Goal: Answer question/provide support: Share knowledge or assist other users

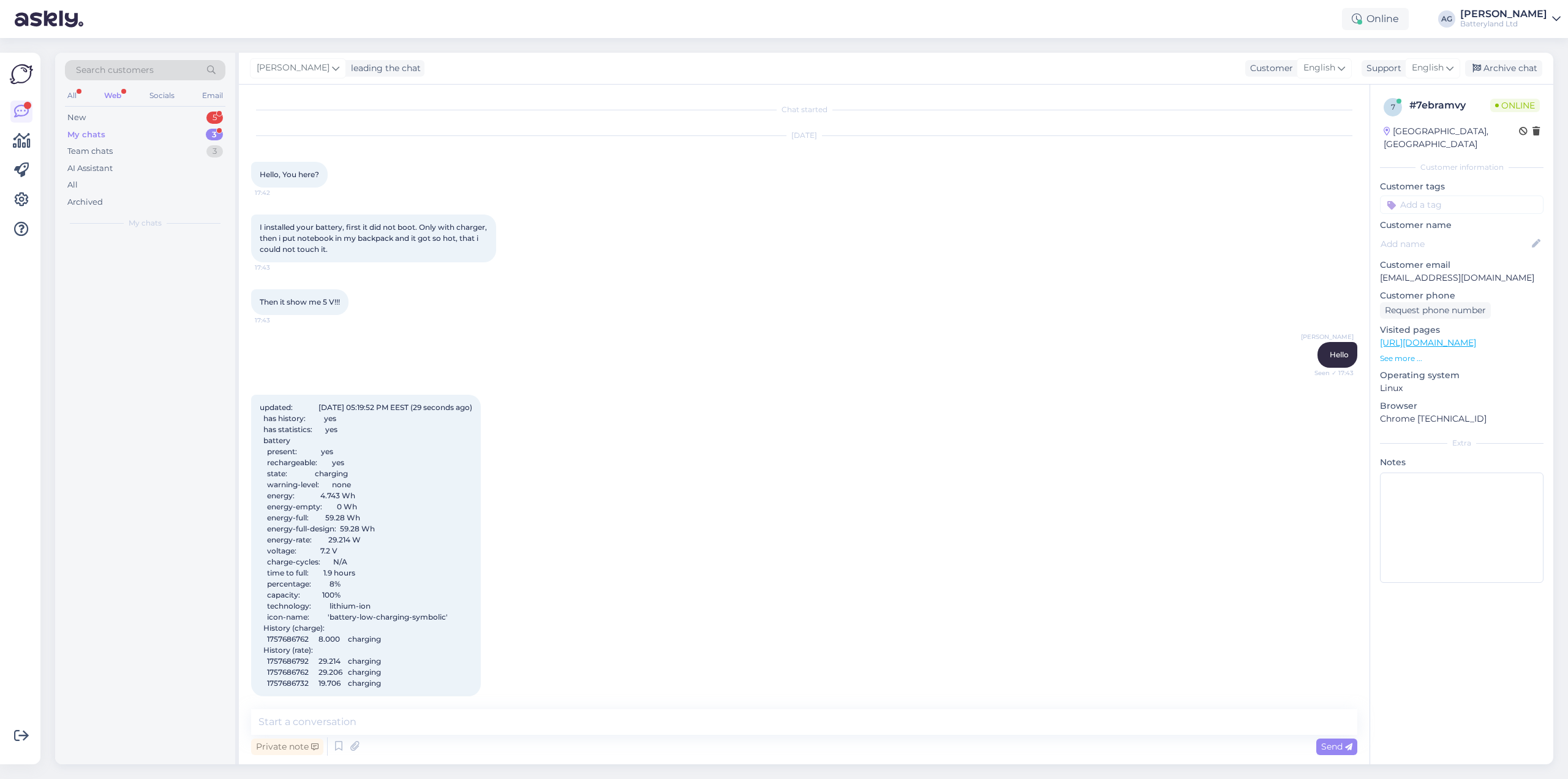
scroll to position [3375, 0]
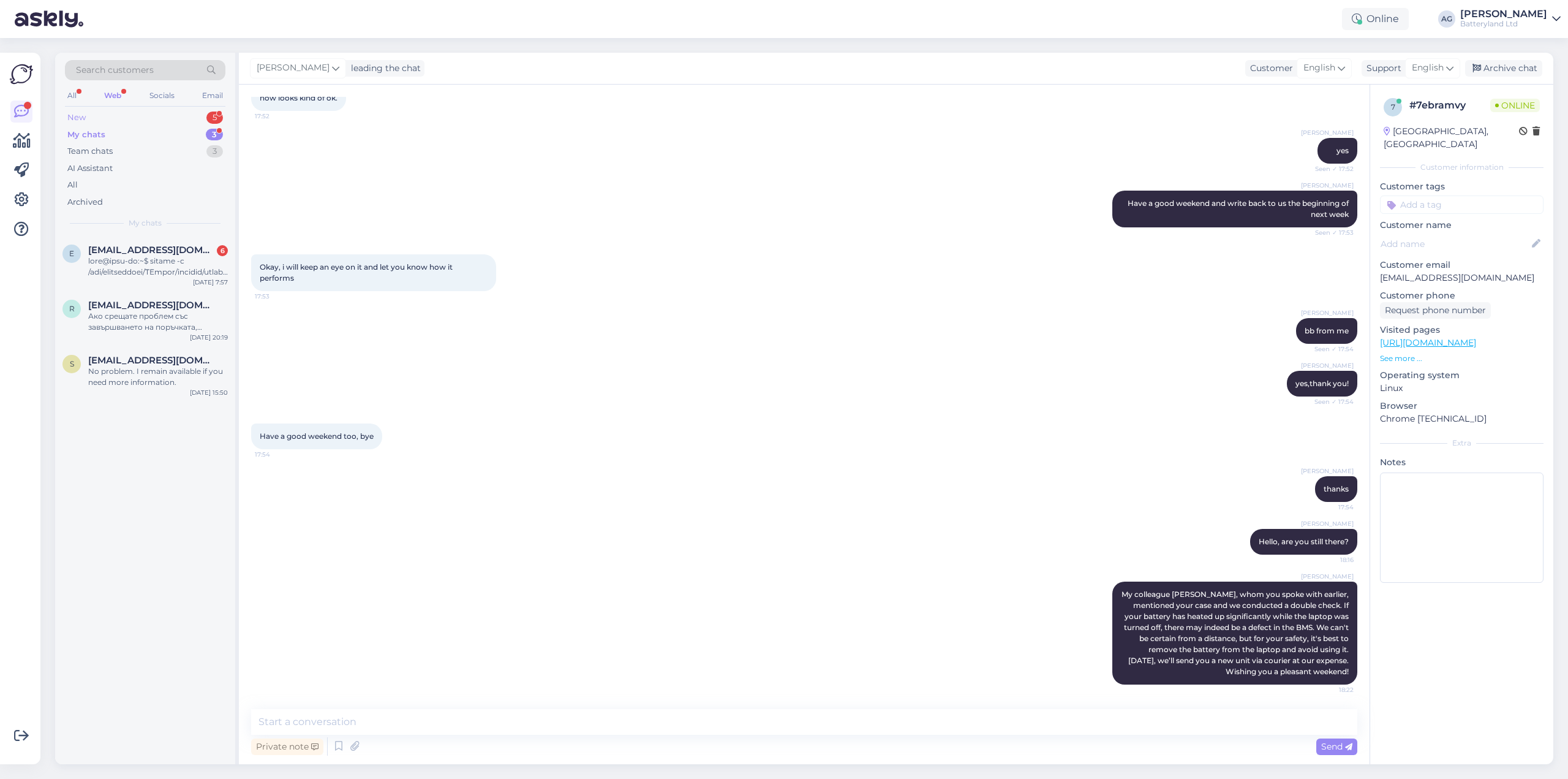
click at [82, 117] on div "New" at bounding box center [77, 117] width 19 height 12
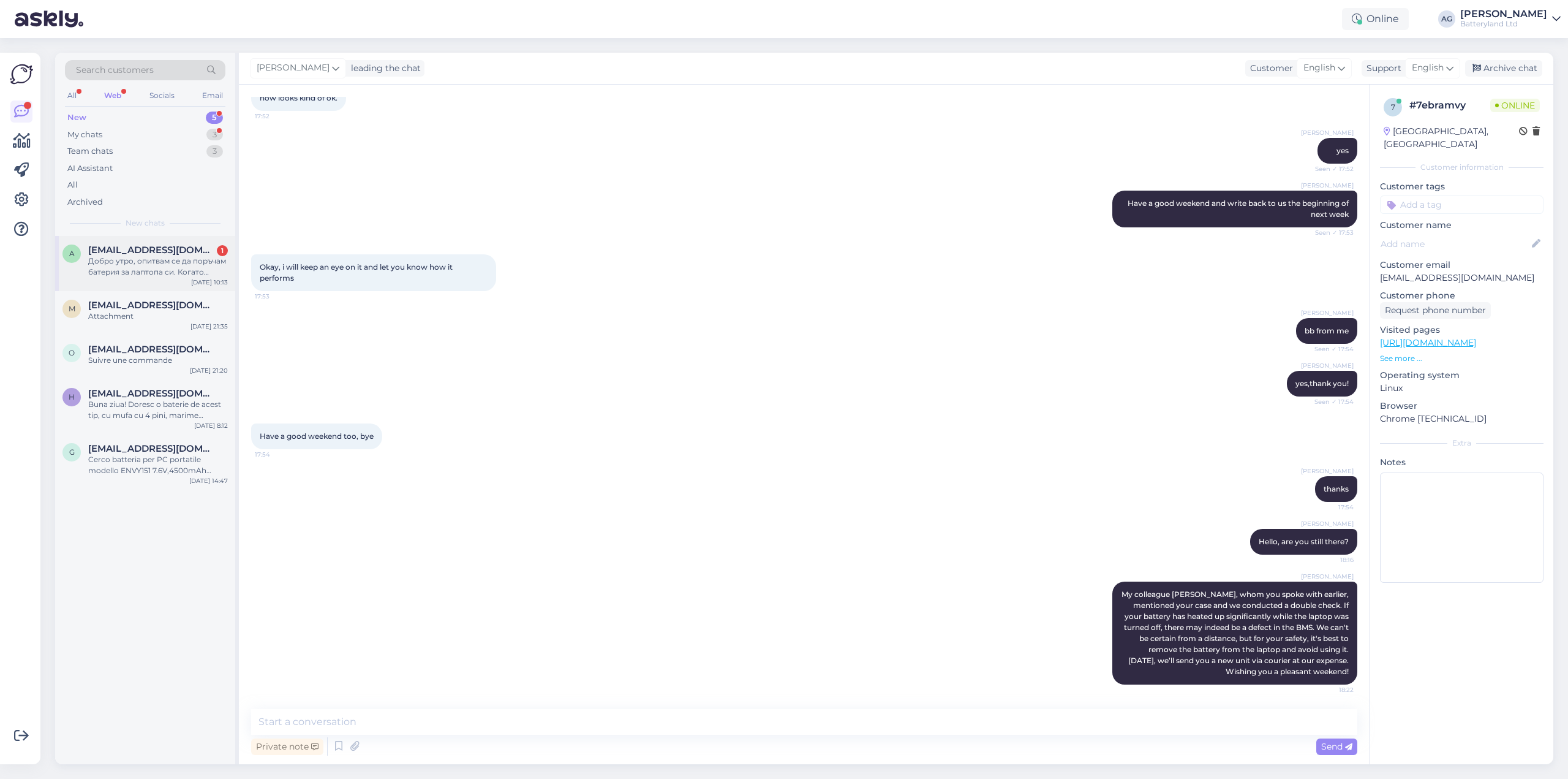
click at [163, 260] on div "Добро утро, опитвам се да поръчам батерия за лаптопа си. Когато натисна бутона …" at bounding box center [158, 267] width 140 height 22
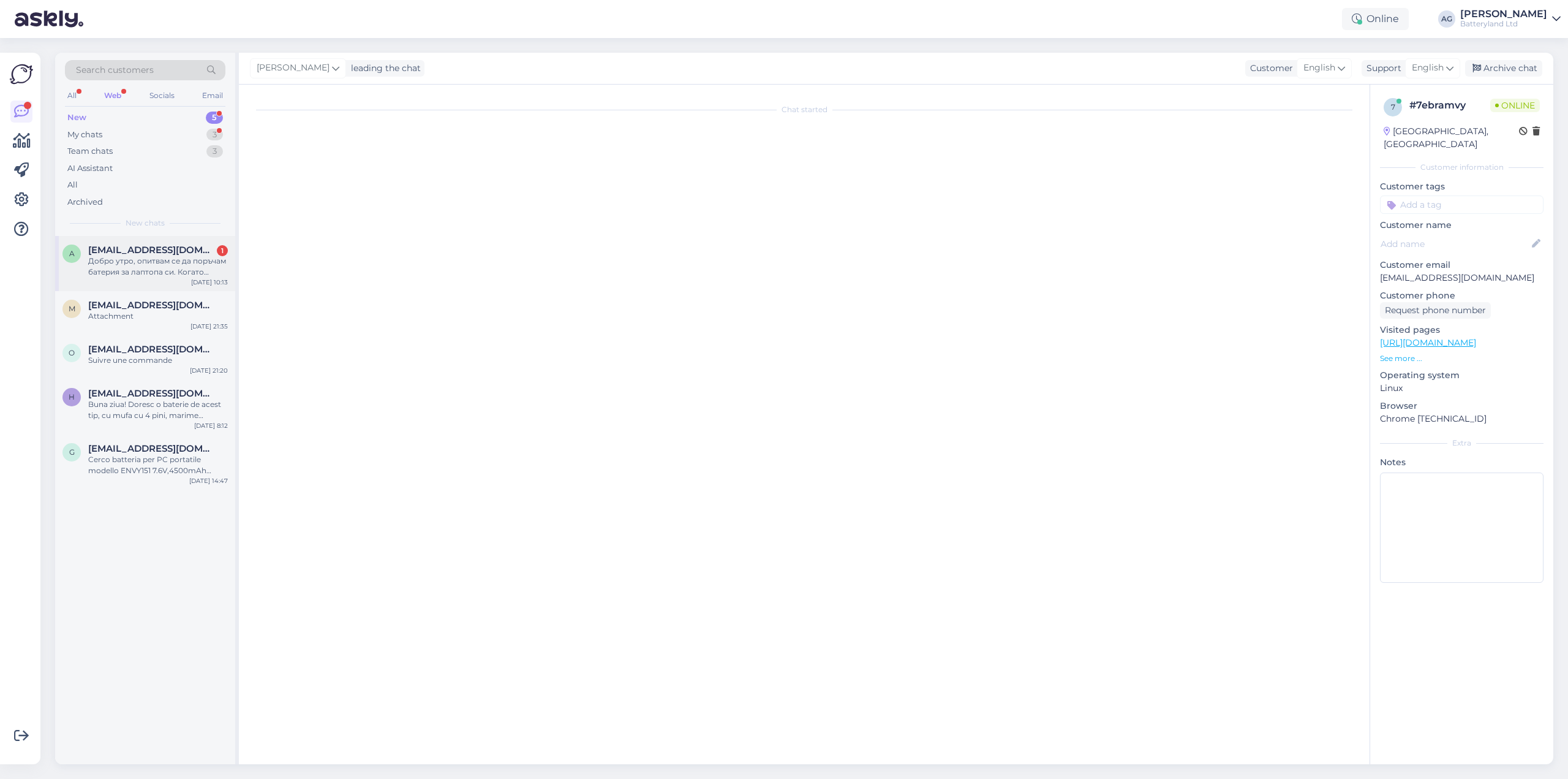
scroll to position [0, 0]
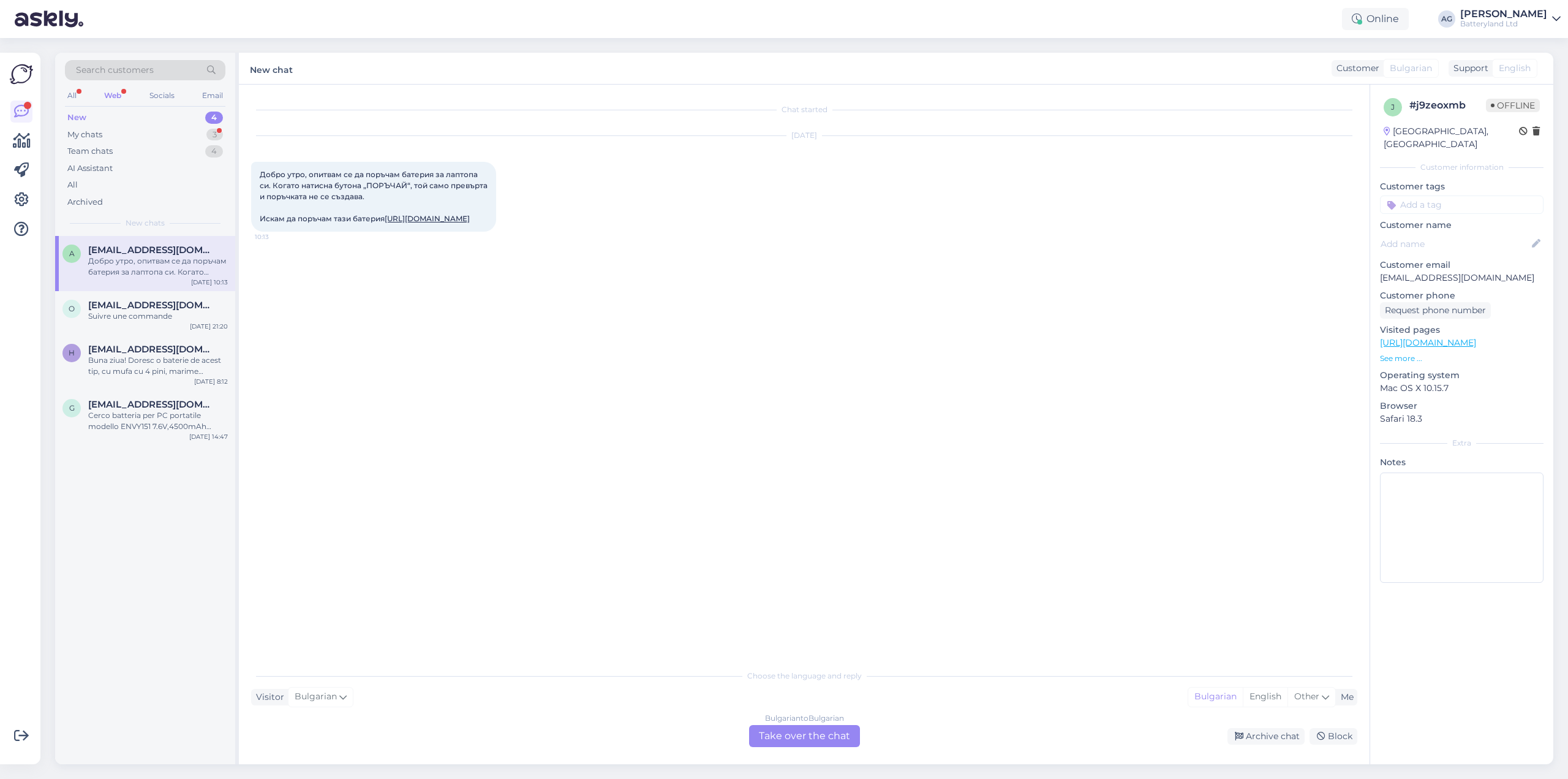
click at [782, 728] on div "Bulgarian to Bulgarian Take over the chat" at bounding box center [805, 735] width 111 height 22
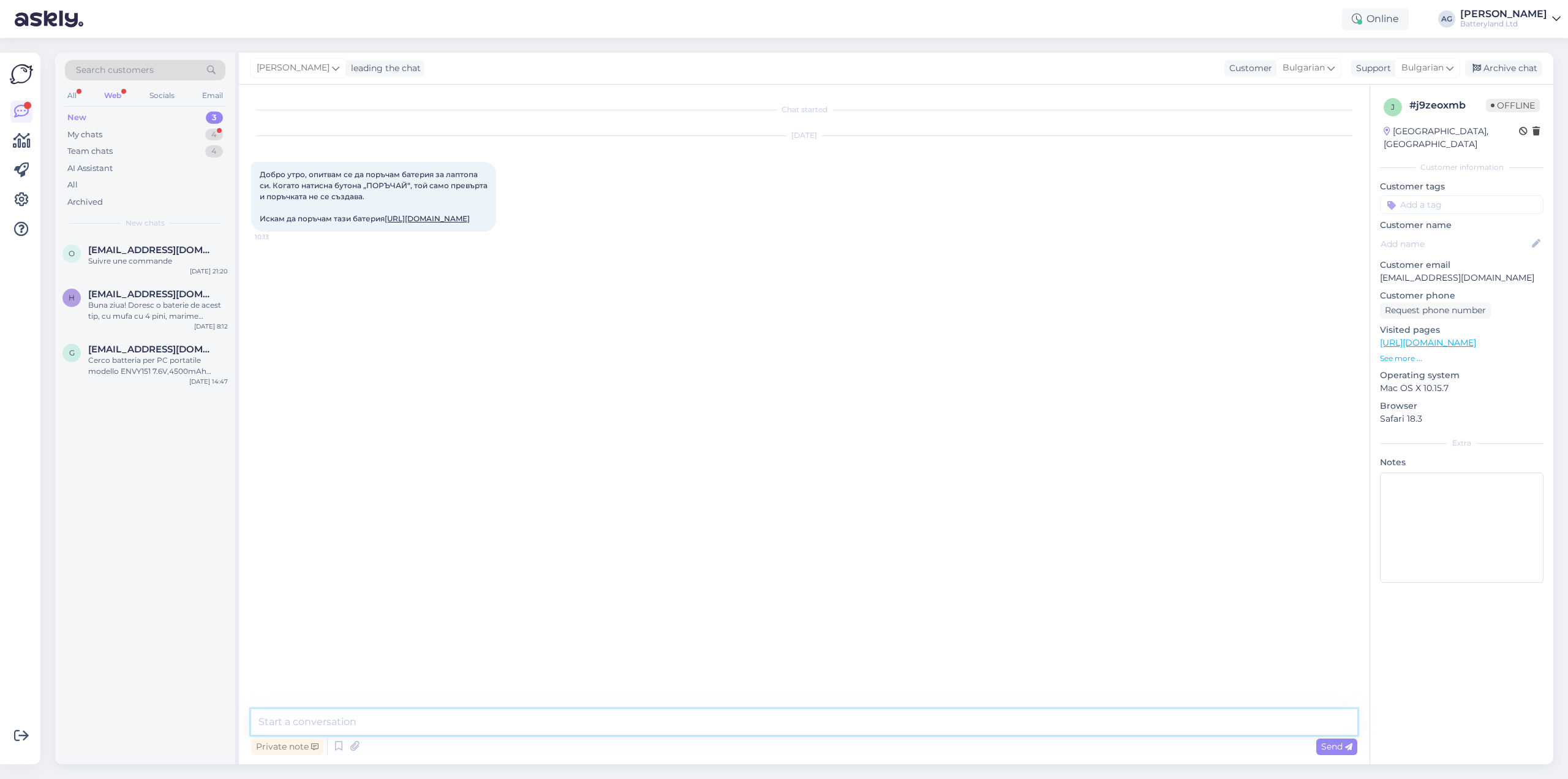
click at [767, 726] on textarea at bounding box center [804, 721] width 1106 height 26
type textarea "Здравейте!"
type textarea "[PERSON_NAME] успяхте да направите поръчката?"
click at [385, 223] on link "[URL][DOMAIN_NAME]" at bounding box center [428, 218] width 86 height 9
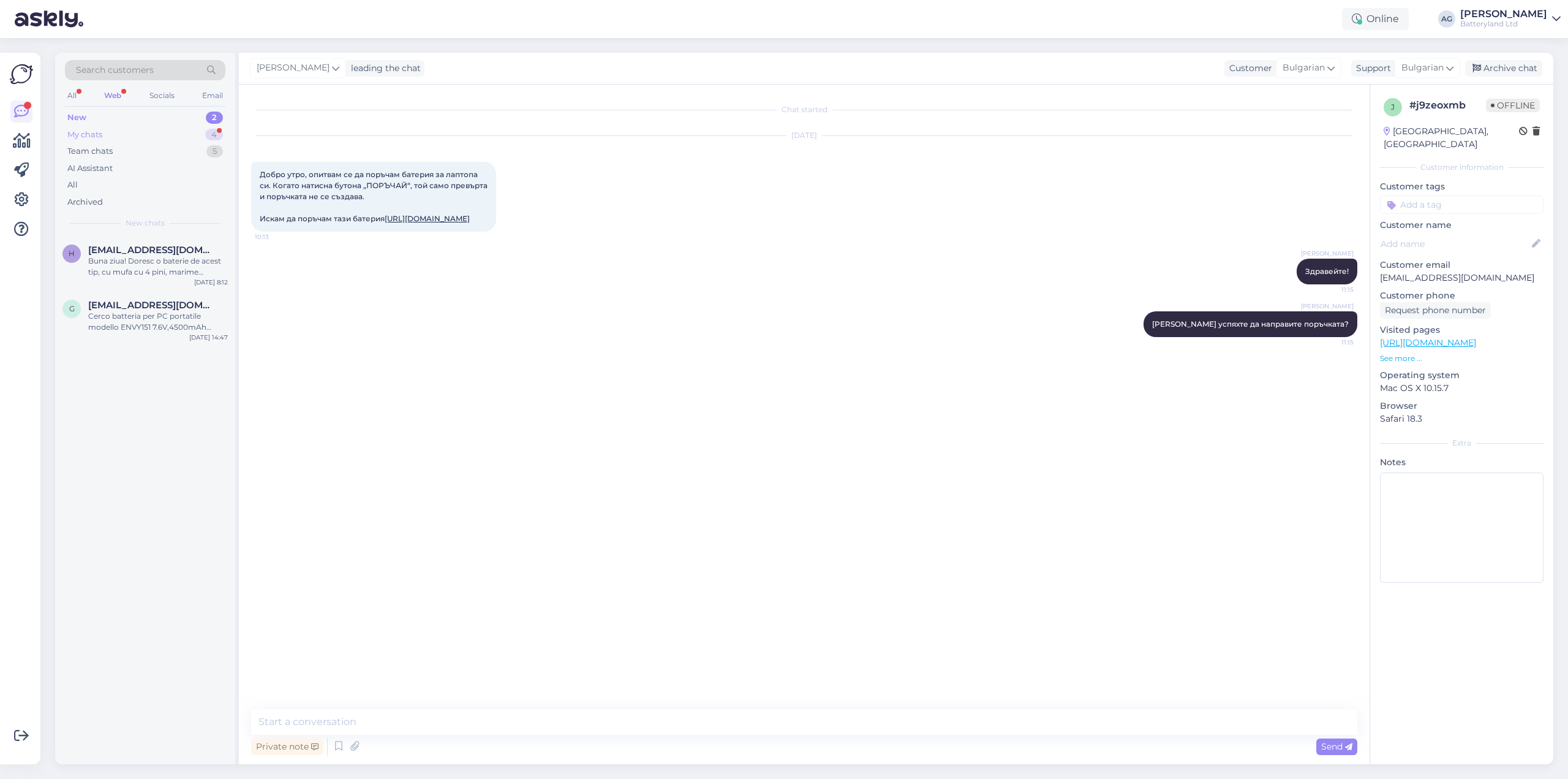
click at [100, 134] on div "My chats" at bounding box center [85, 134] width 35 height 12
click at [158, 266] on div "[PERSON_NAME] успяхте да направите поръчката?" at bounding box center [158, 267] width 140 height 22
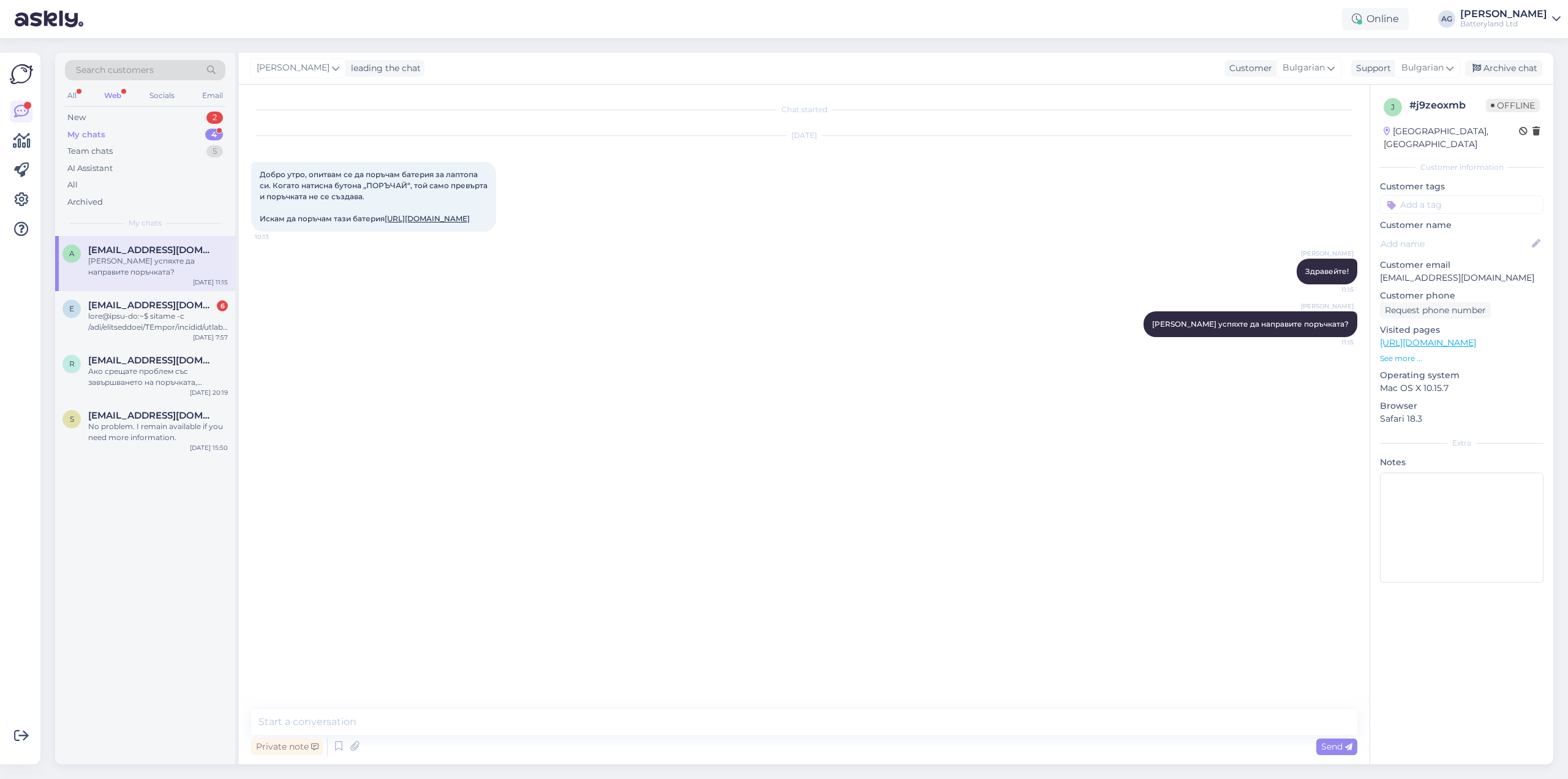
click at [386, 351] on div "[PERSON_NAME] успяхте да направите поръчката? 11:15" at bounding box center [804, 324] width 1106 height 53
drag, startPoint x: 1381, startPoint y: 266, endPoint x: 1486, endPoint y: 267, distance: 105.0
click at [1486, 271] on p "[EMAIL_ADDRESS][DOMAIN_NAME]" at bounding box center [1461, 278] width 163 height 13
copy p "[EMAIL_ADDRESS][DOMAIN_NAME]"
click at [463, 712] on textarea at bounding box center [804, 721] width 1106 height 26
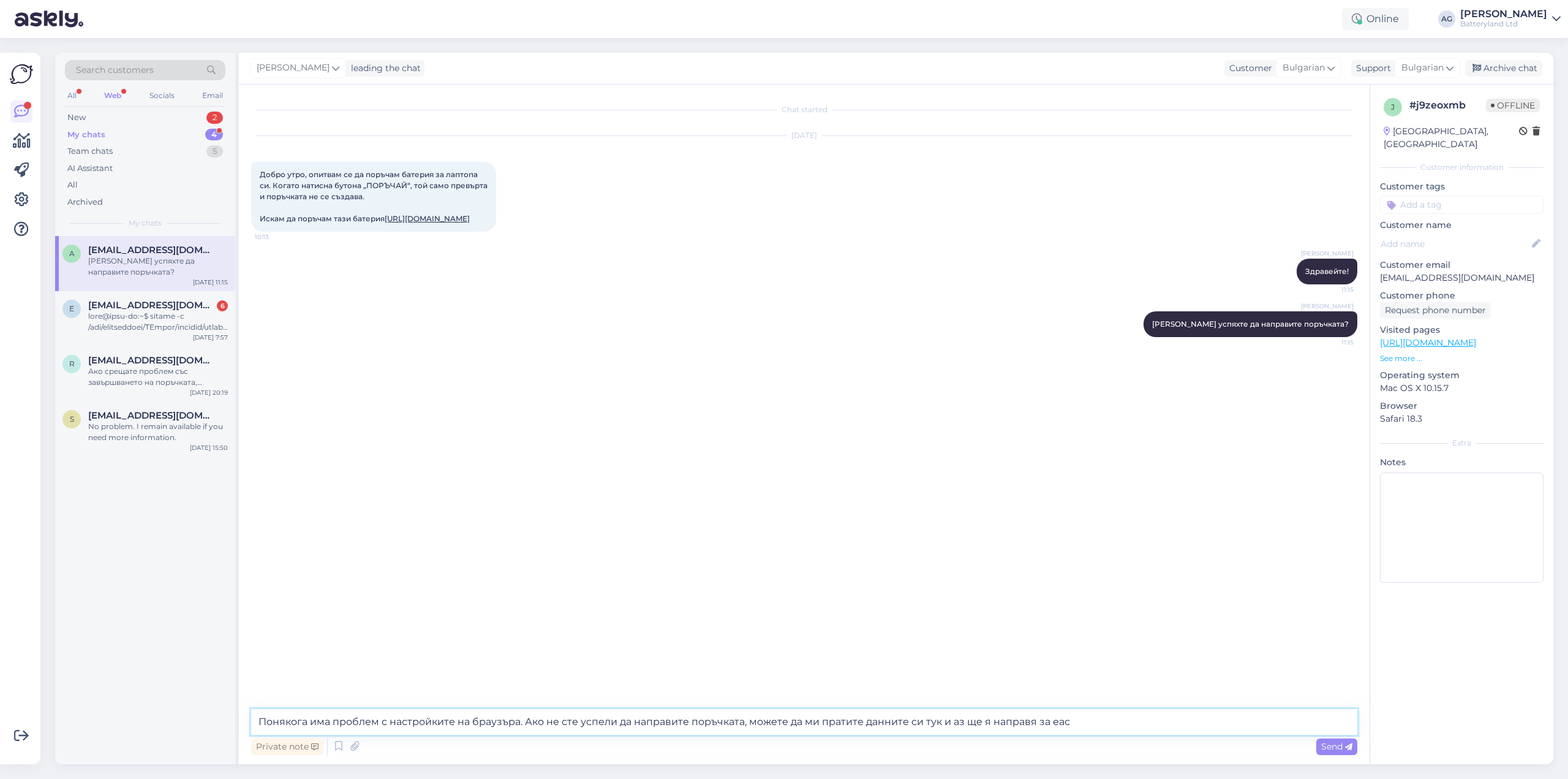
type textarea "Понякога има проблем с настройките на браузъра. Ако не сте успели да направите …"
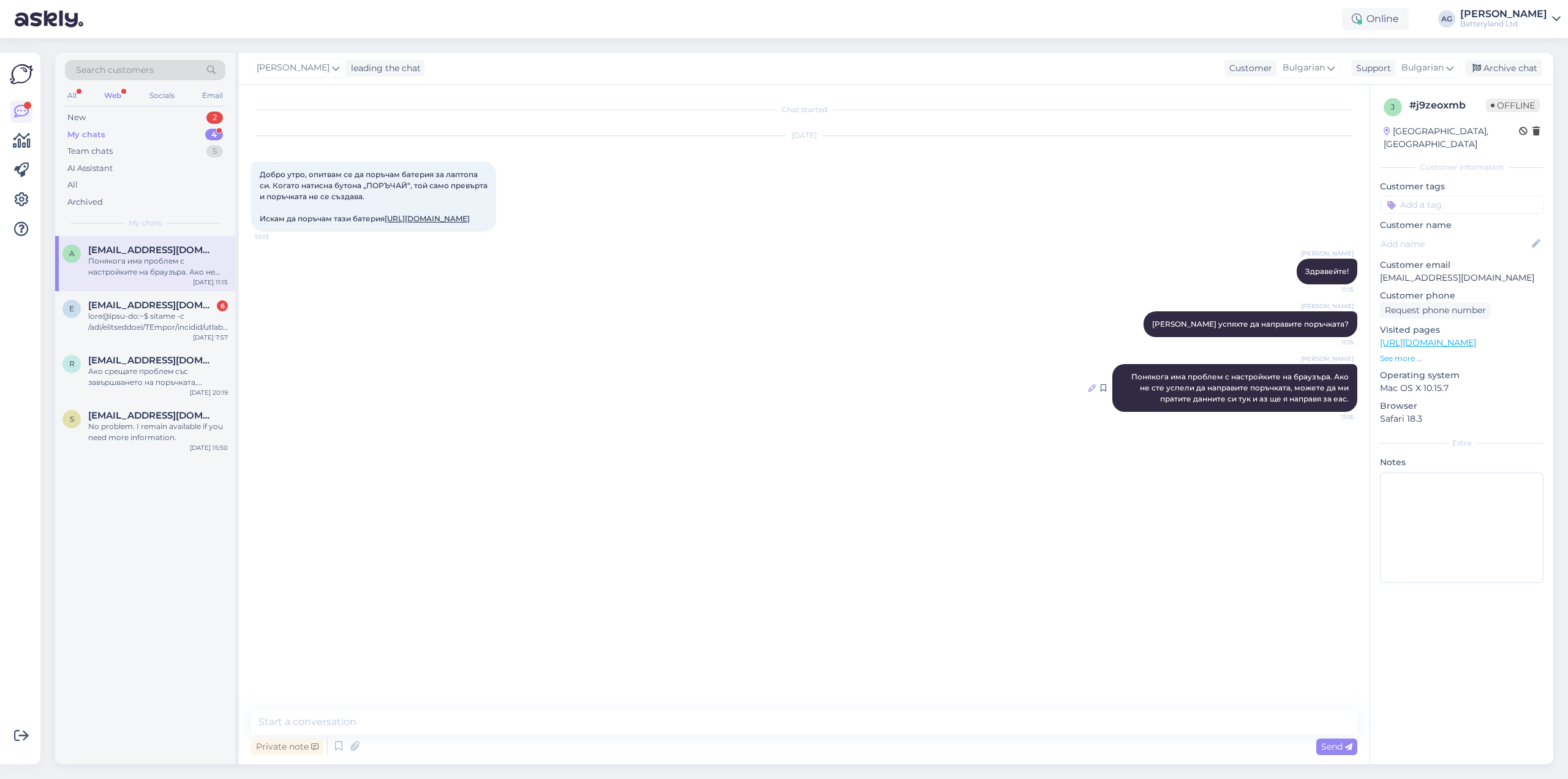
drag, startPoint x: 1255, startPoint y: 425, endPoint x: 1091, endPoint y: 421, distance: 164.0
click at [1091, 392] on icon at bounding box center [1091, 387] width 7 height 7
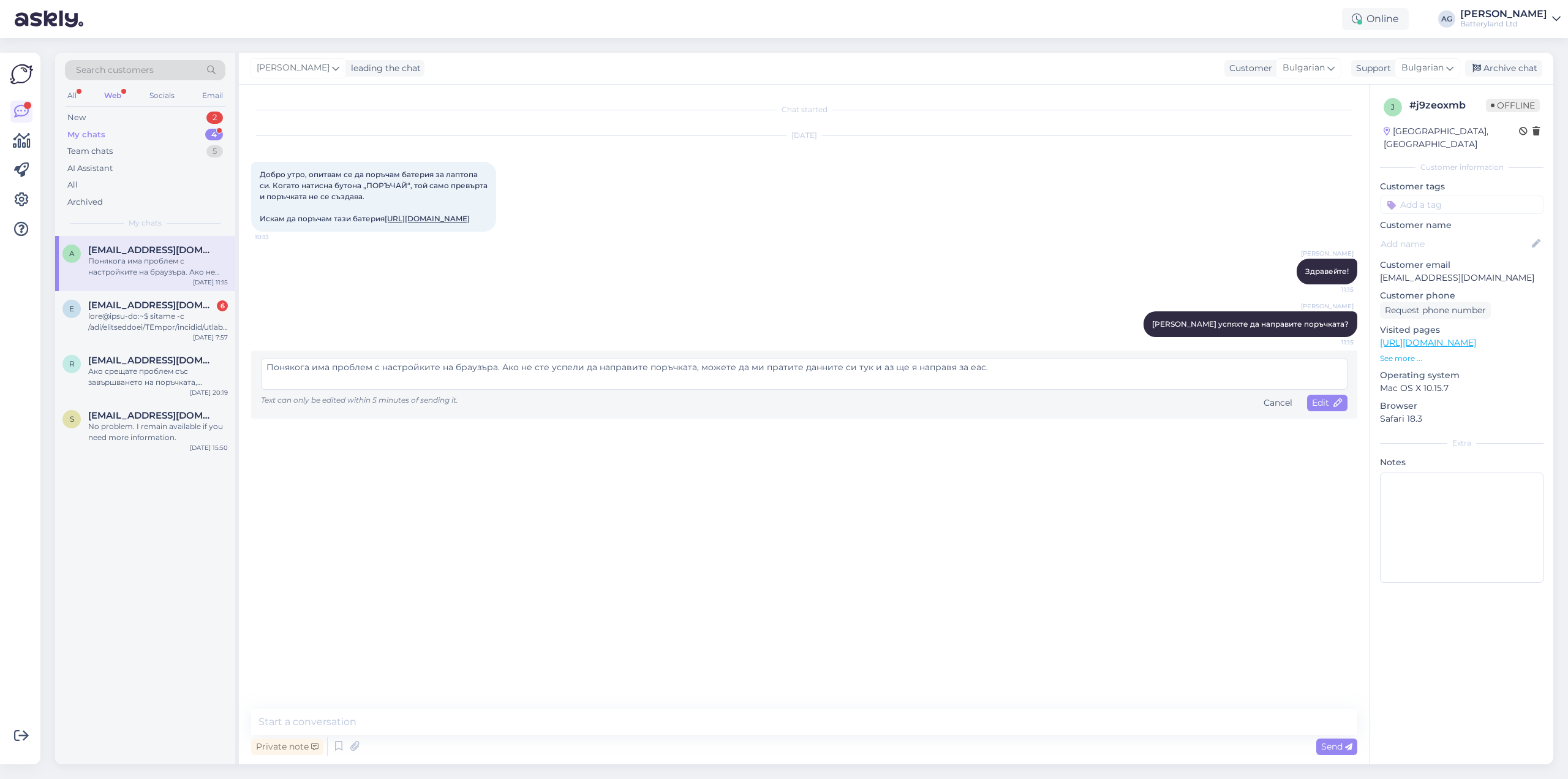
click at [973, 390] on textarea "Понякога има проблем с настройките на браузъра. Ако не сте успели да направите …" at bounding box center [805, 373] width 1087 height 32
click at [1054, 390] on textarea "Понякога има проблем с настройките на браузъра. Ако не сте успели да направите …" at bounding box center [805, 373] width 1087 height 32
type textarea "Понякога има проблем с настройките на браузъра. Ако не сте успели да направите …"
click at [1178, 525] on div "Chat started [DATE] Добро утро, опитвам се да поръчам батерия за лаптопа си. Ко…" at bounding box center [809, 397] width 1117 height 601
click at [1314, 411] on div "Edit" at bounding box center [1328, 402] width 40 height 16
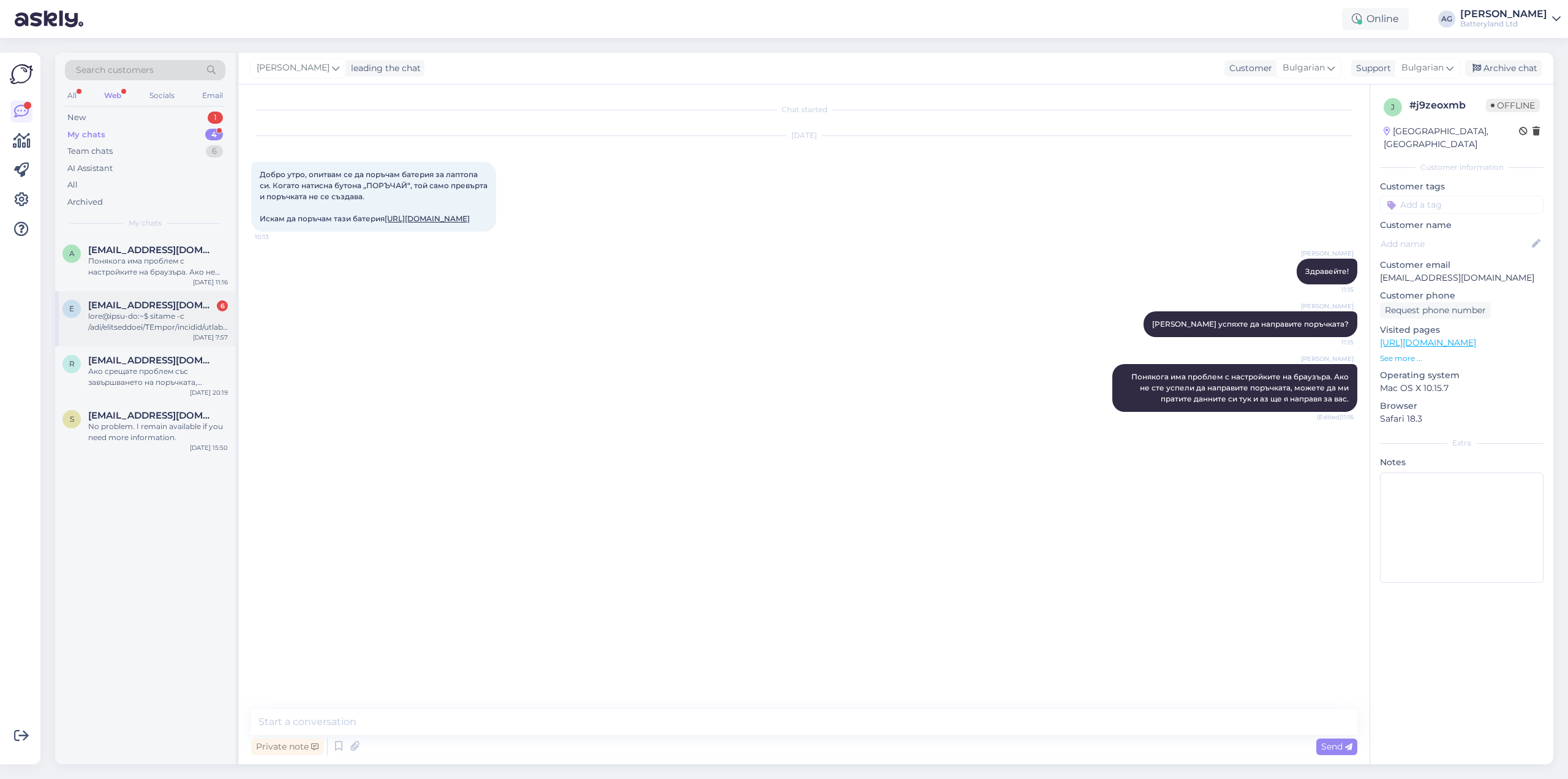
click at [117, 308] on span "[EMAIL_ADDRESS][DOMAIN_NAME]" at bounding box center [152, 305] width 127 height 11
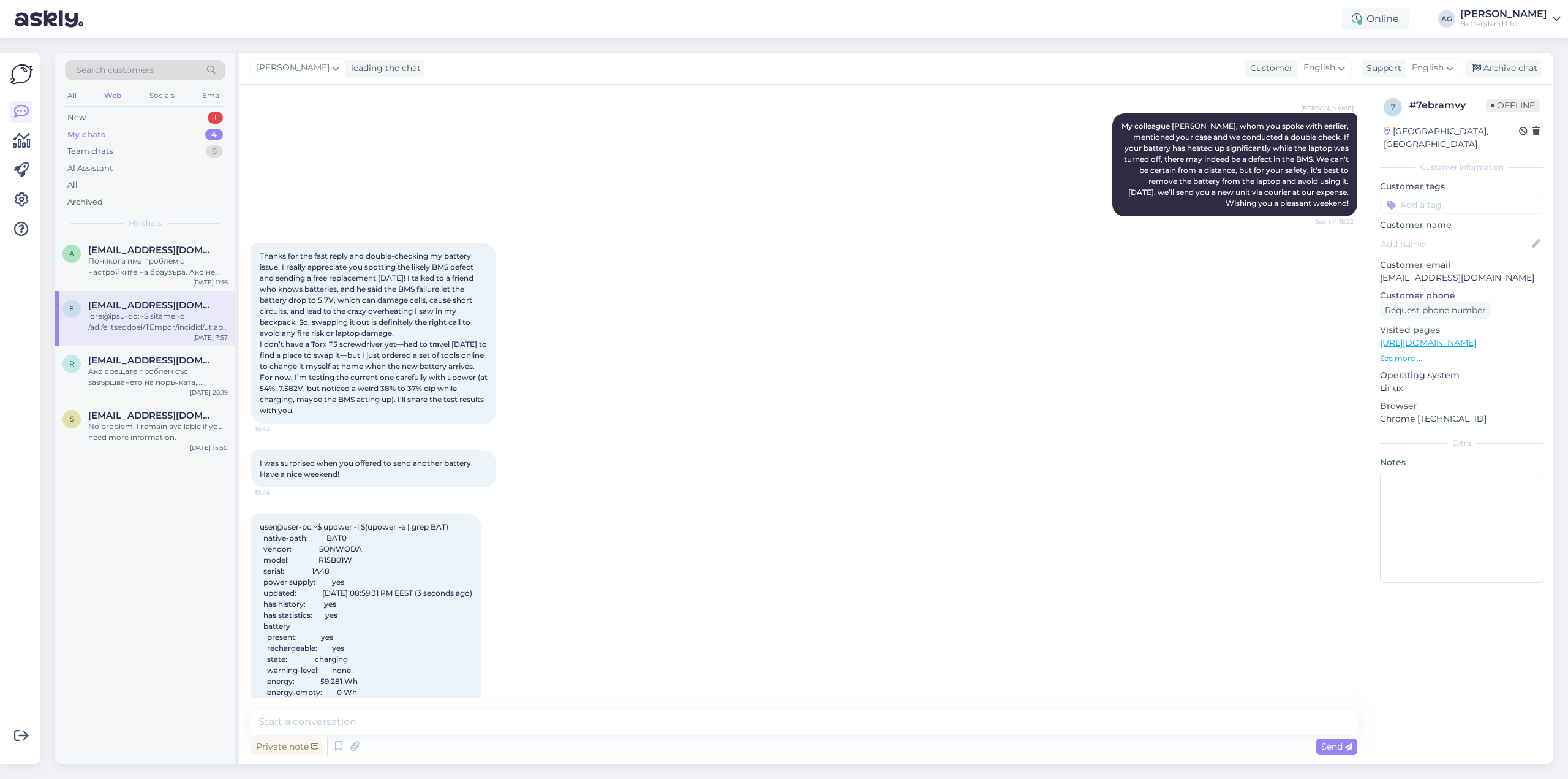
scroll to position [5036, 0]
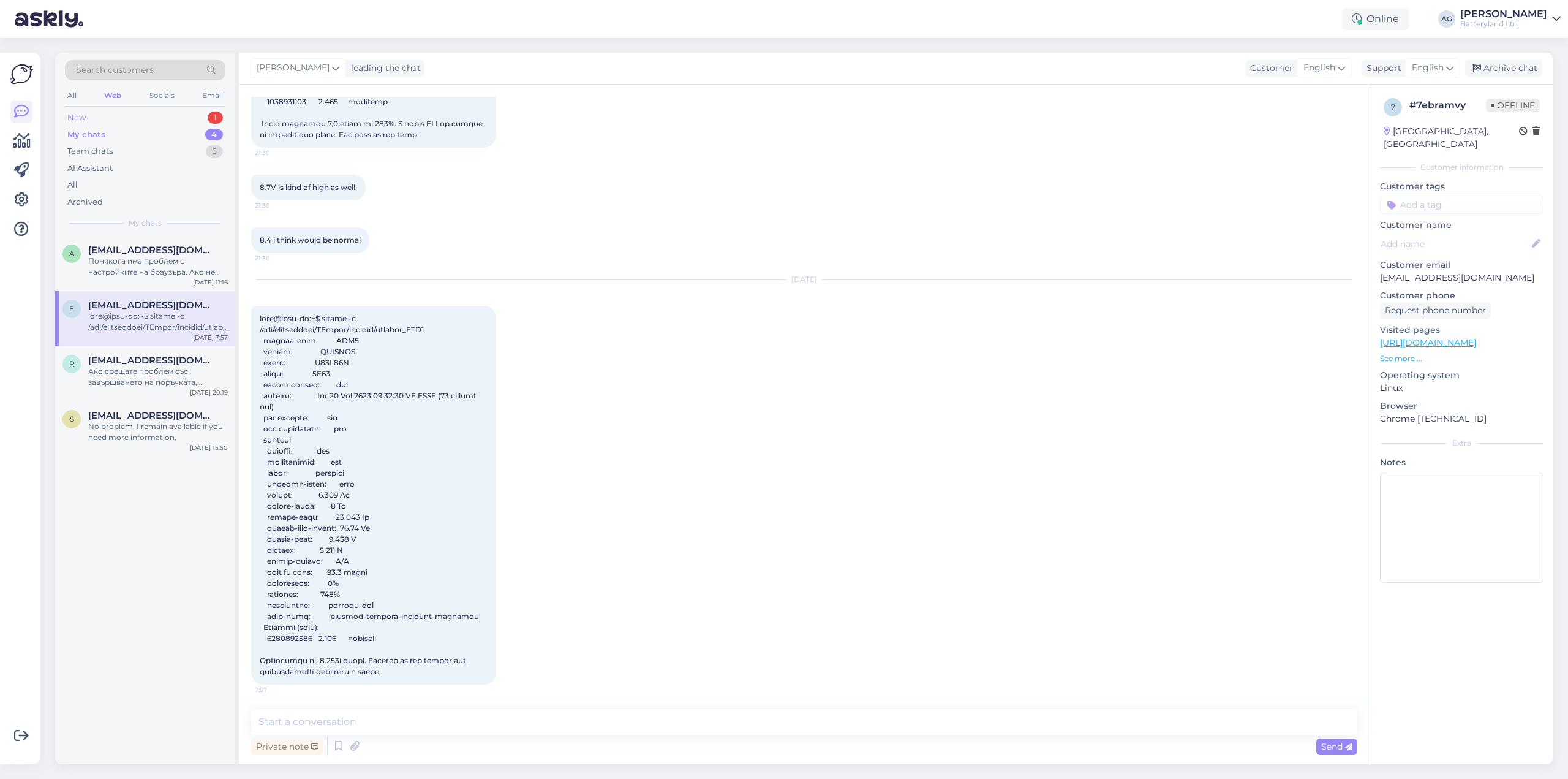
click at [104, 114] on div "New 1" at bounding box center [145, 117] width 160 height 17
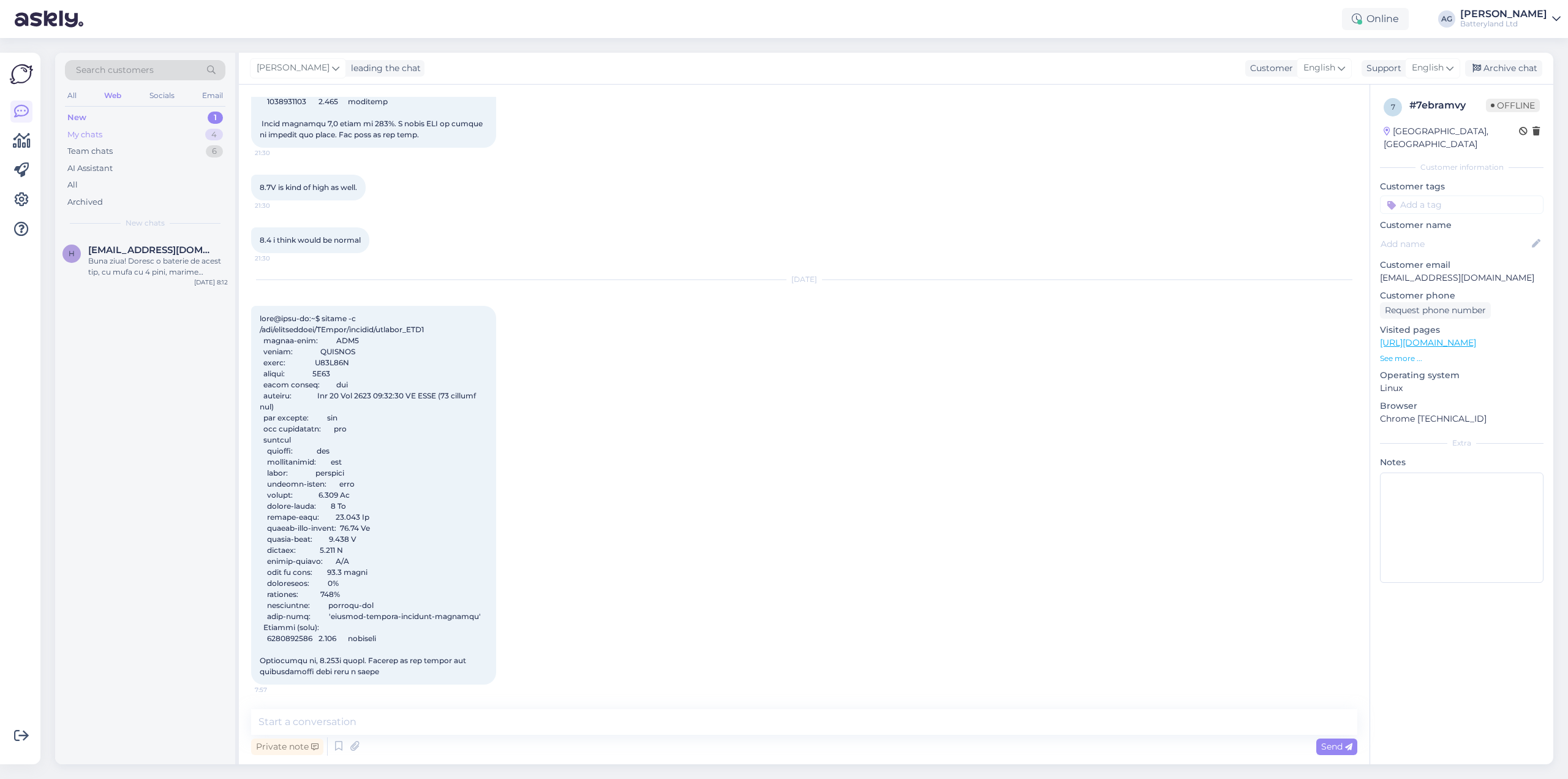
click at [101, 134] on div "My chats" at bounding box center [85, 134] width 35 height 12
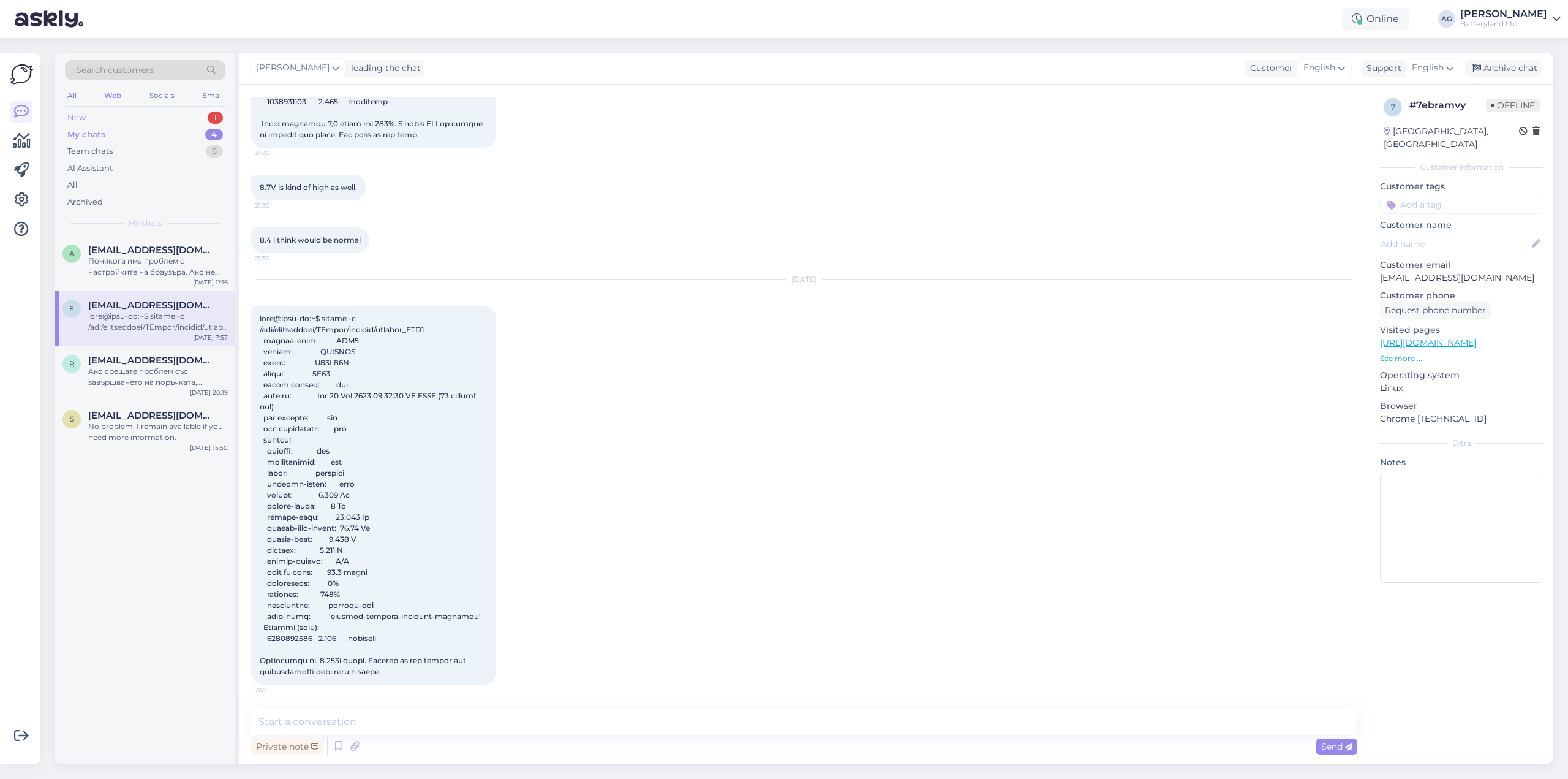
click at [78, 118] on div "New" at bounding box center [77, 117] width 19 height 12
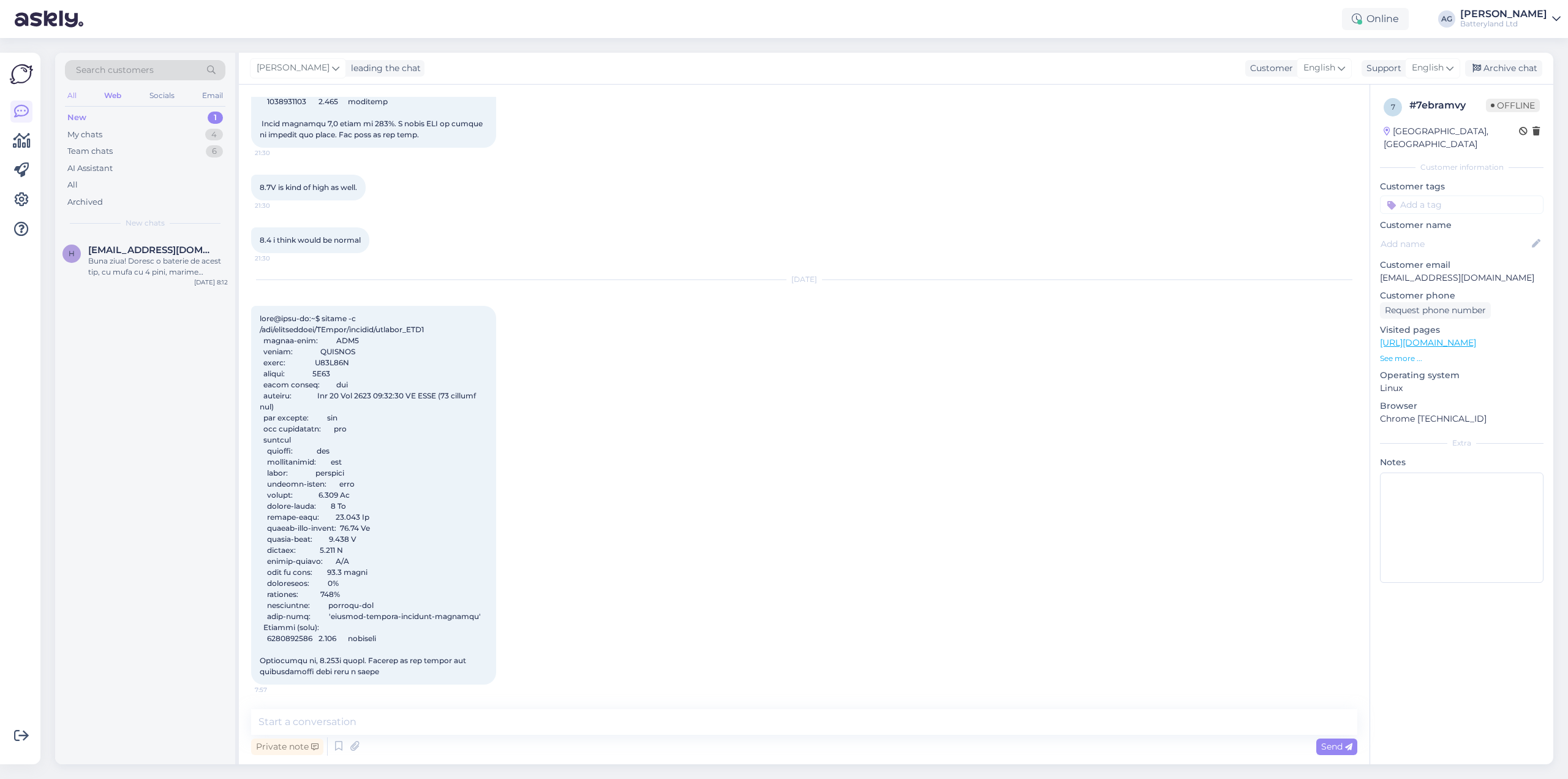
click at [72, 94] on div "All" at bounding box center [72, 96] width 14 height 16
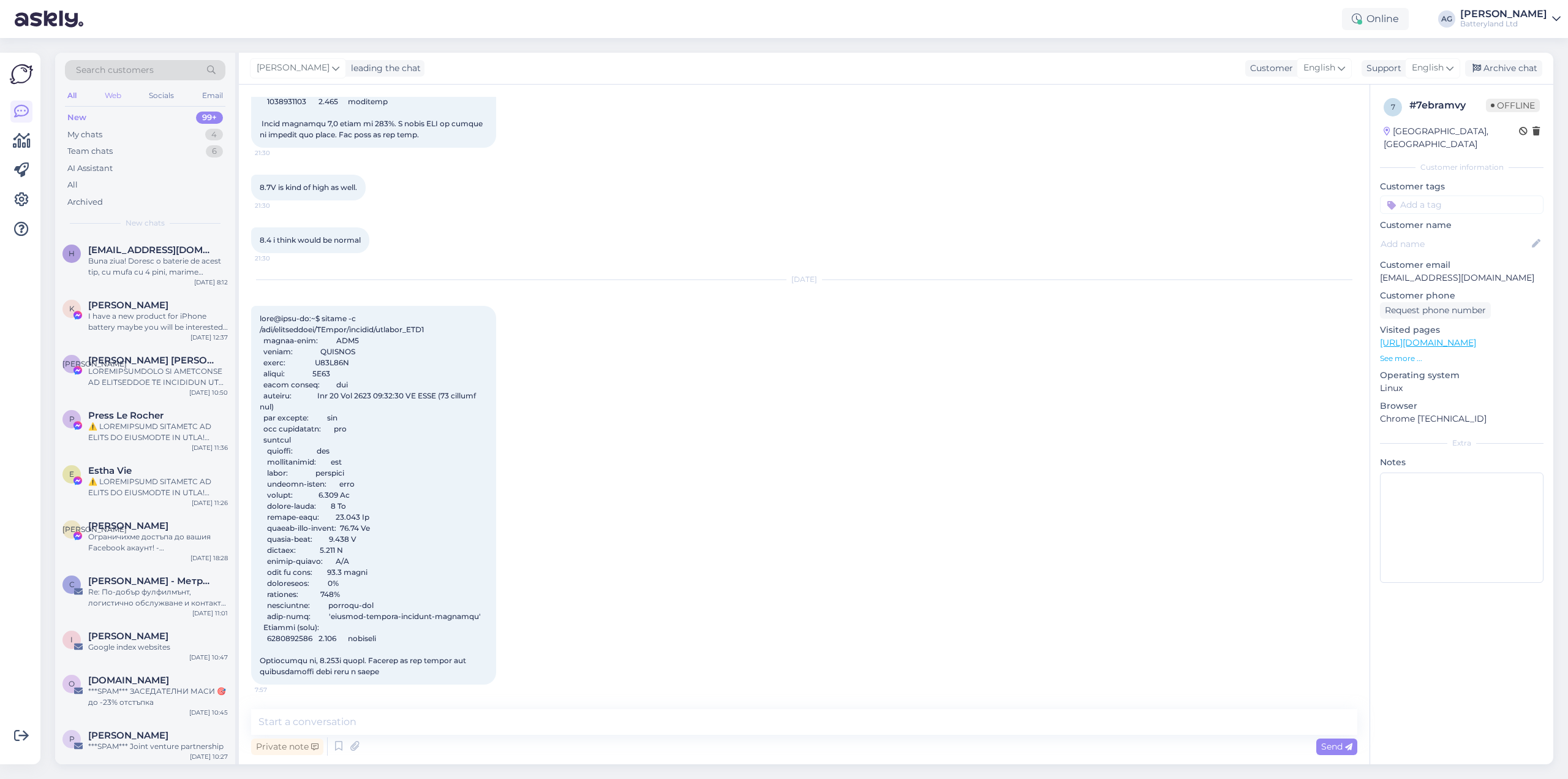
click at [106, 94] on div "Web" at bounding box center [113, 96] width 22 height 16
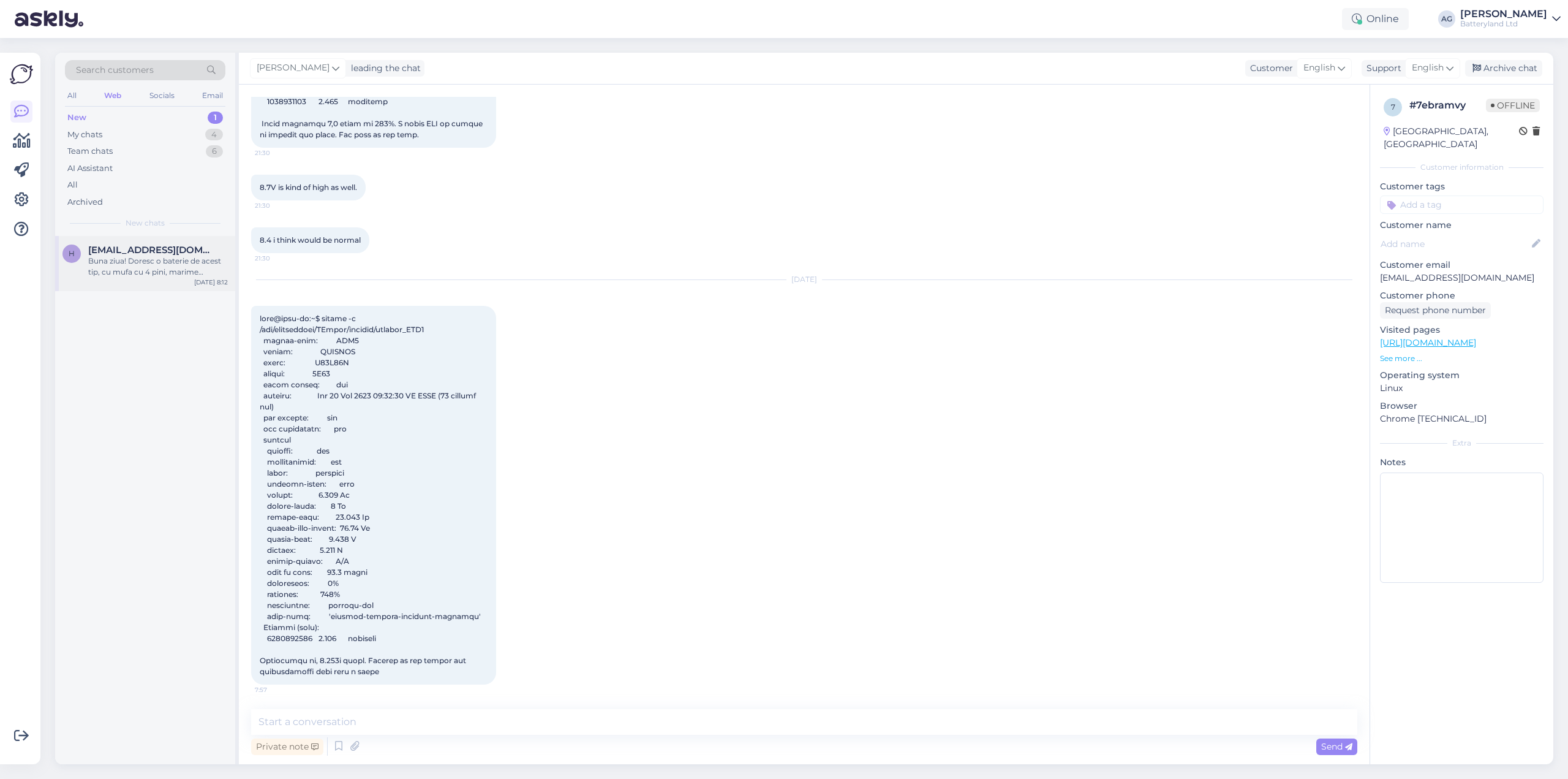
click at [128, 259] on div "Buna ziua! Doresc o baterie de acest tip, cu mufa cu 4 pini, marime 7.4*3.8*3.8" at bounding box center [158, 267] width 140 height 22
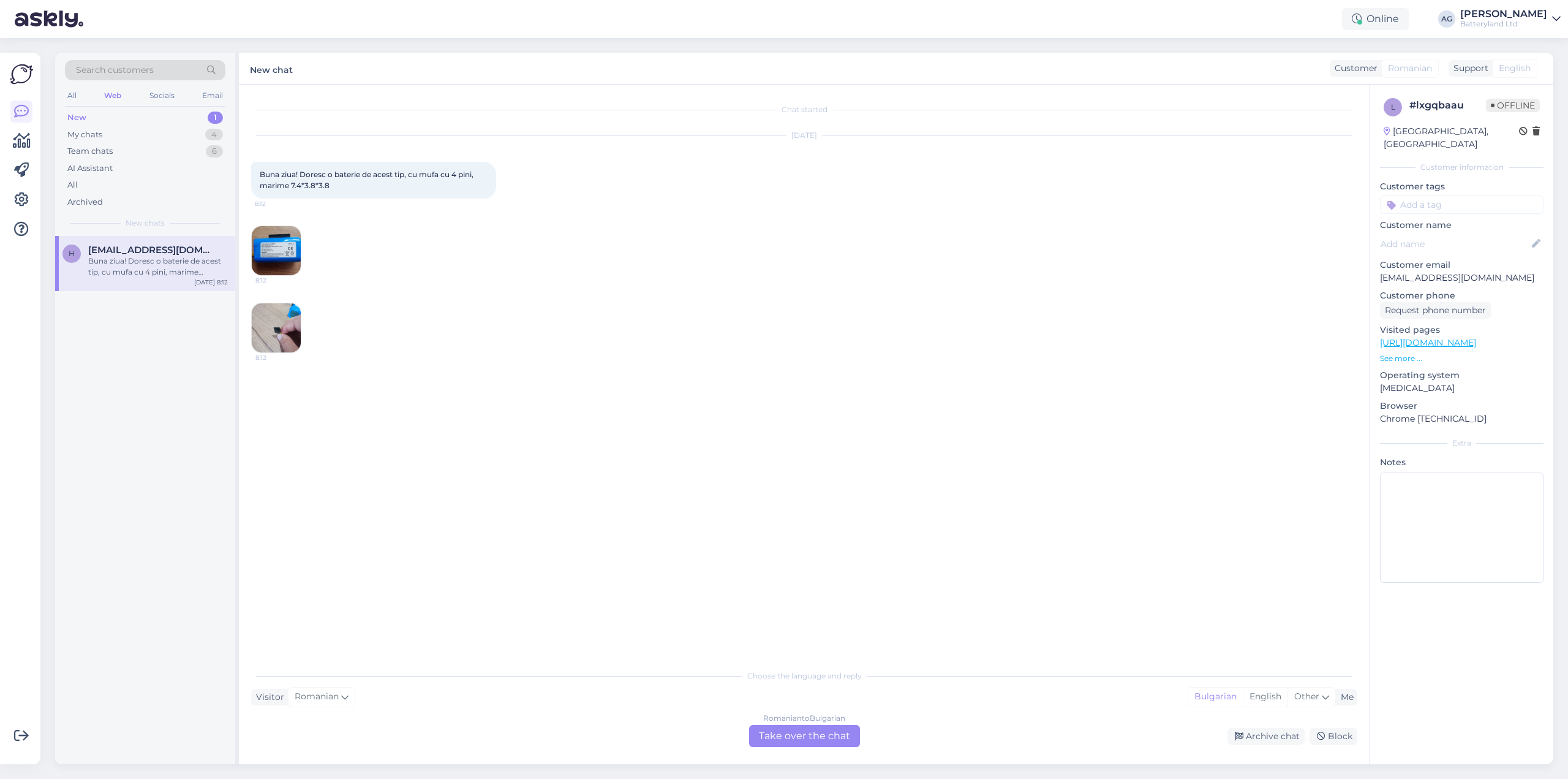
click at [271, 245] on img at bounding box center [276, 250] width 49 height 49
click at [273, 328] on img at bounding box center [276, 327] width 49 height 49
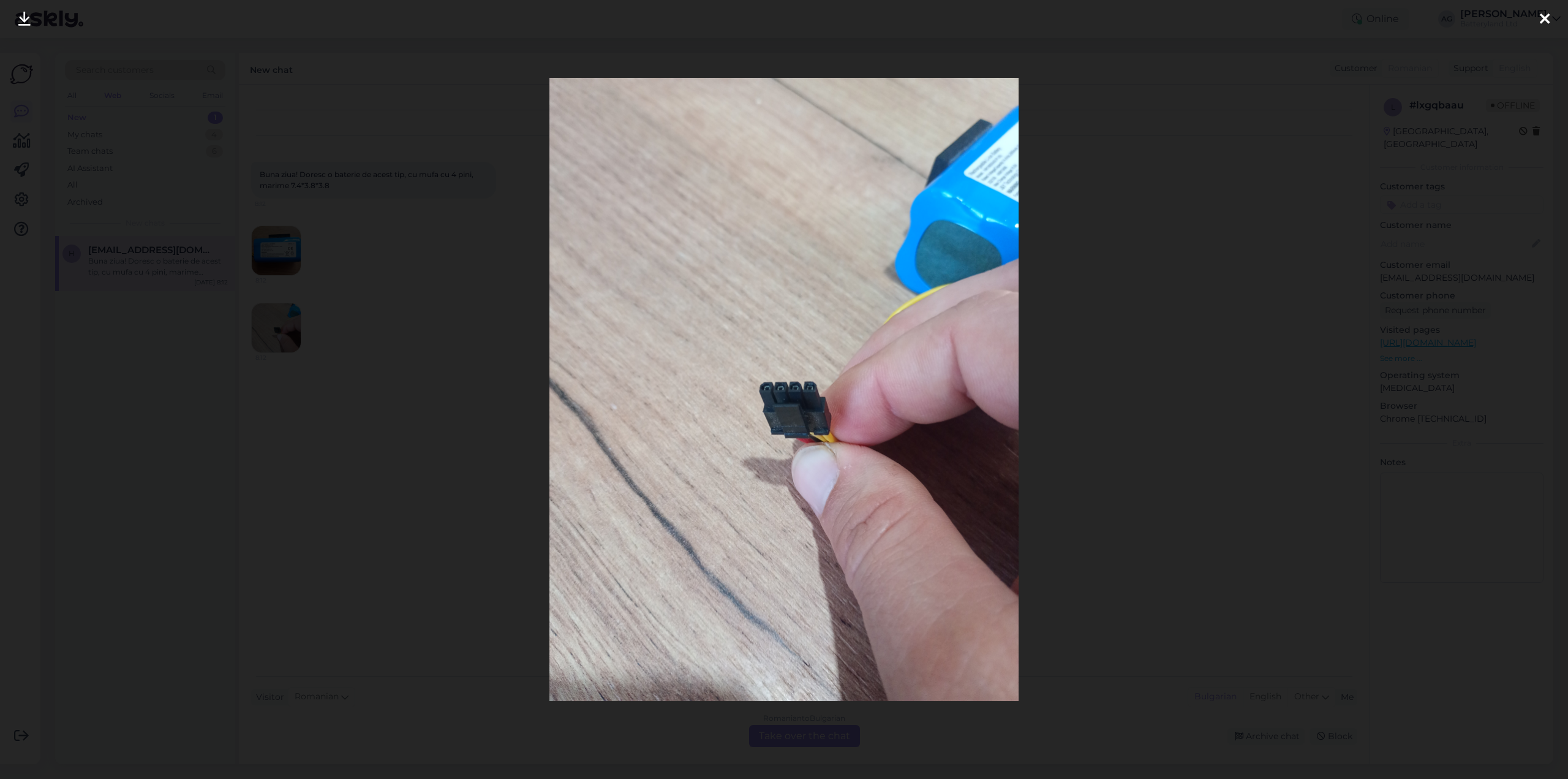
click at [223, 101] on div at bounding box center [784, 390] width 1568 height 779
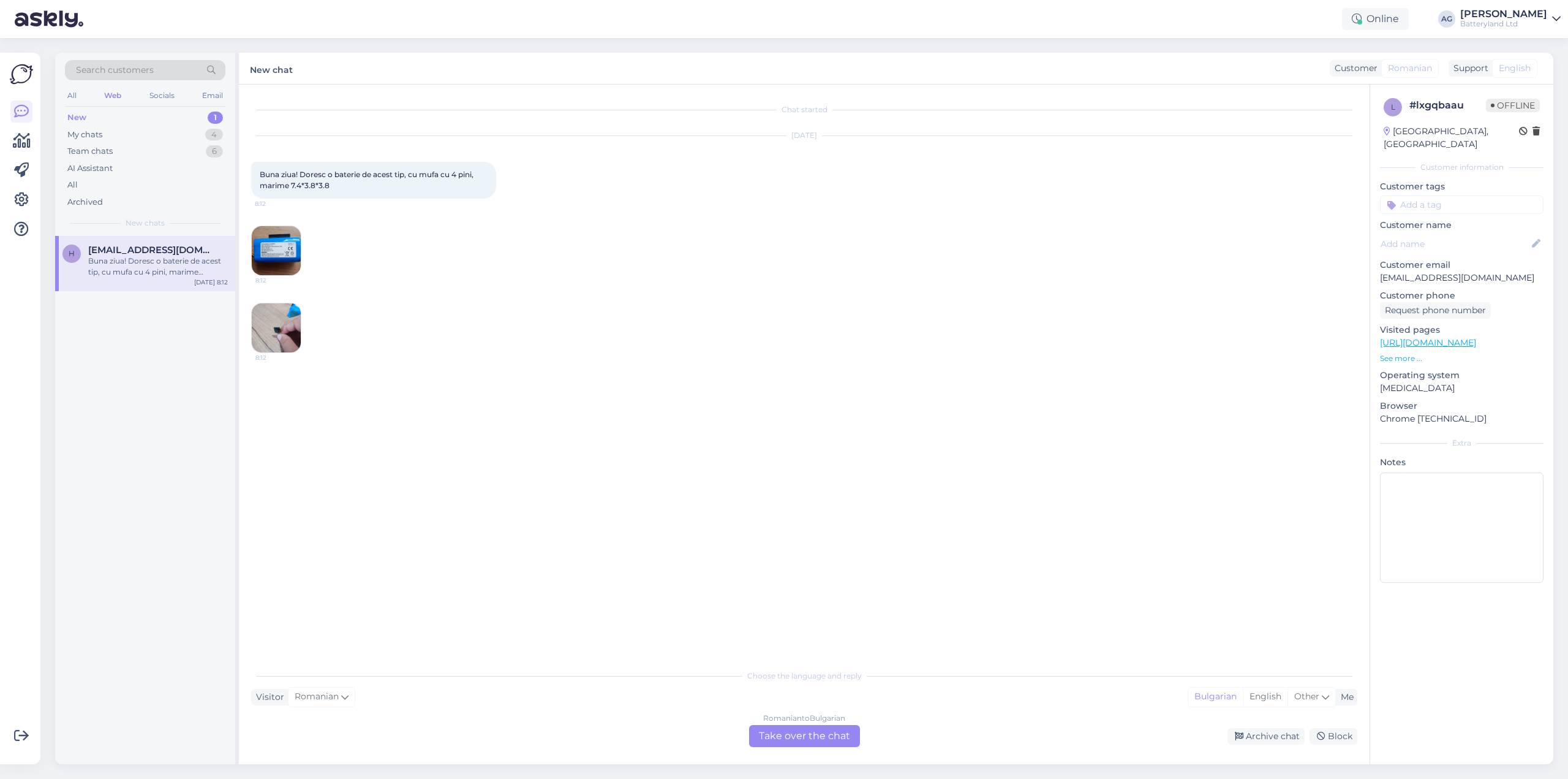
click at [802, 735] on div "Romanian to Bulgarian Take over the chat" at bounding box center [805, 735] width 111 height 22
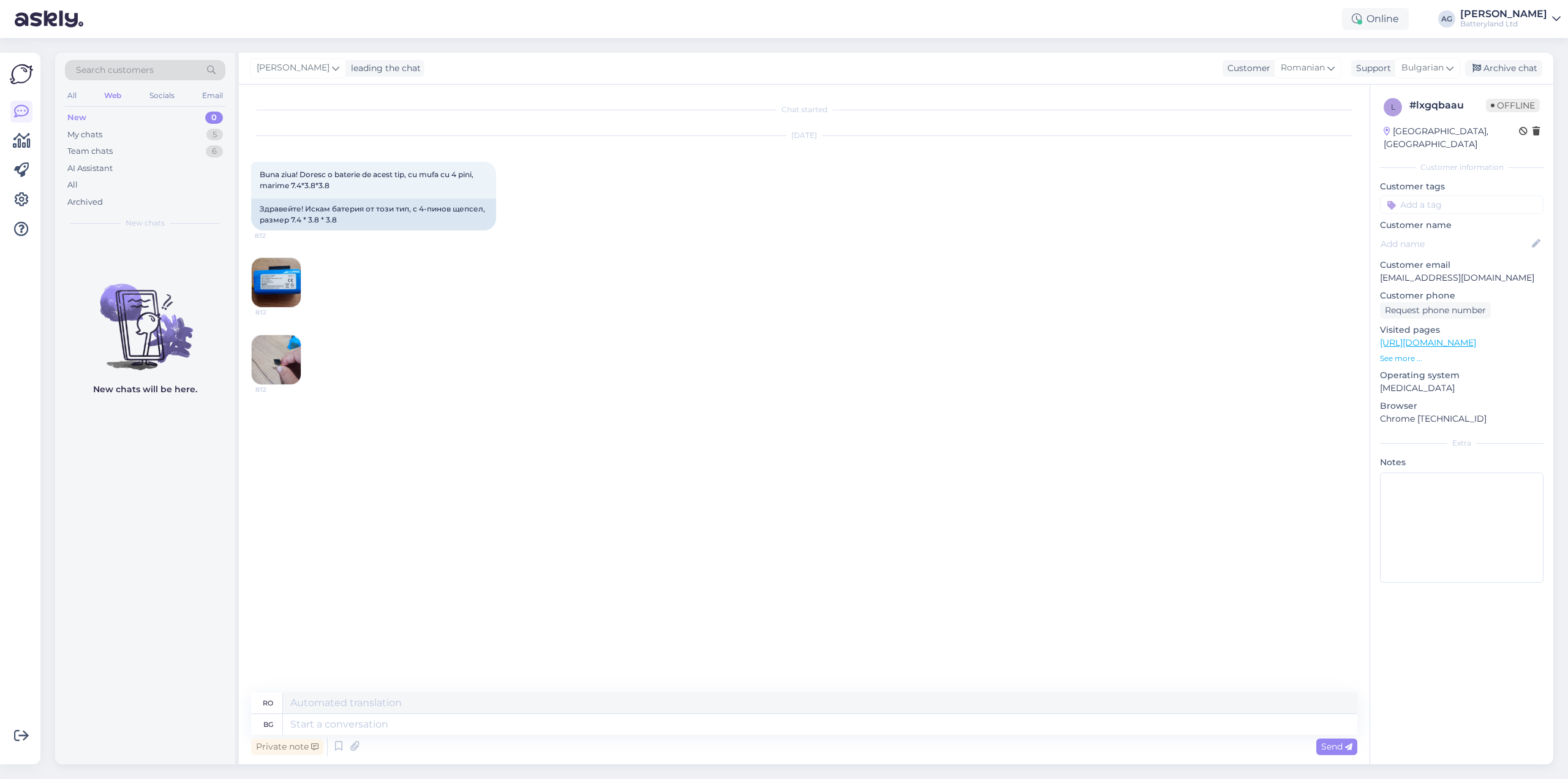
click at [691, 737] on div "Private note Send" at bounding box center [804, 746] width 1106 height 23
click at [700, 725] on textarea at bounding box center [820, 724] width 1074 height 21
type textarea "Здравейте. Мисля, че тази батерия ще ви свърши р"
type textarea "Buna ziua."
type textarea "Здравейте. Мисля, че тази батерия ще ви свърши ра"
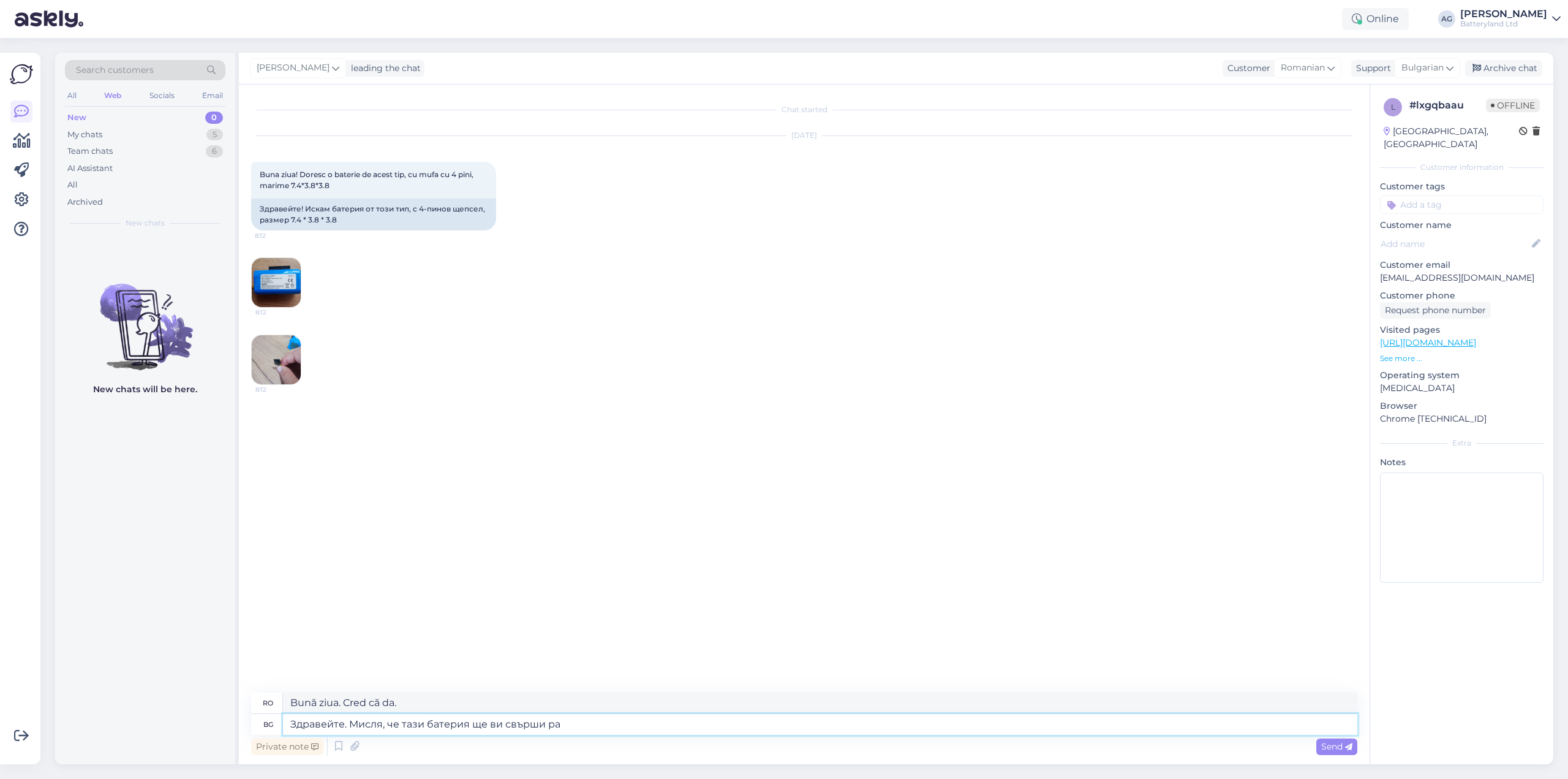
type textarea "Salut. Cred că acesta"
type textarea "Здравейте. Мисля, че тази батерия ще ви свърши раб"
type textarea "Bună ziua. Cred că această baterie"
type textarea "Здравейте. [PERSON_NAME], че тази батерия ще ви свърши работа."
type textarea "Bună ziua. Cred că această baterie va funcționa pentru tine."
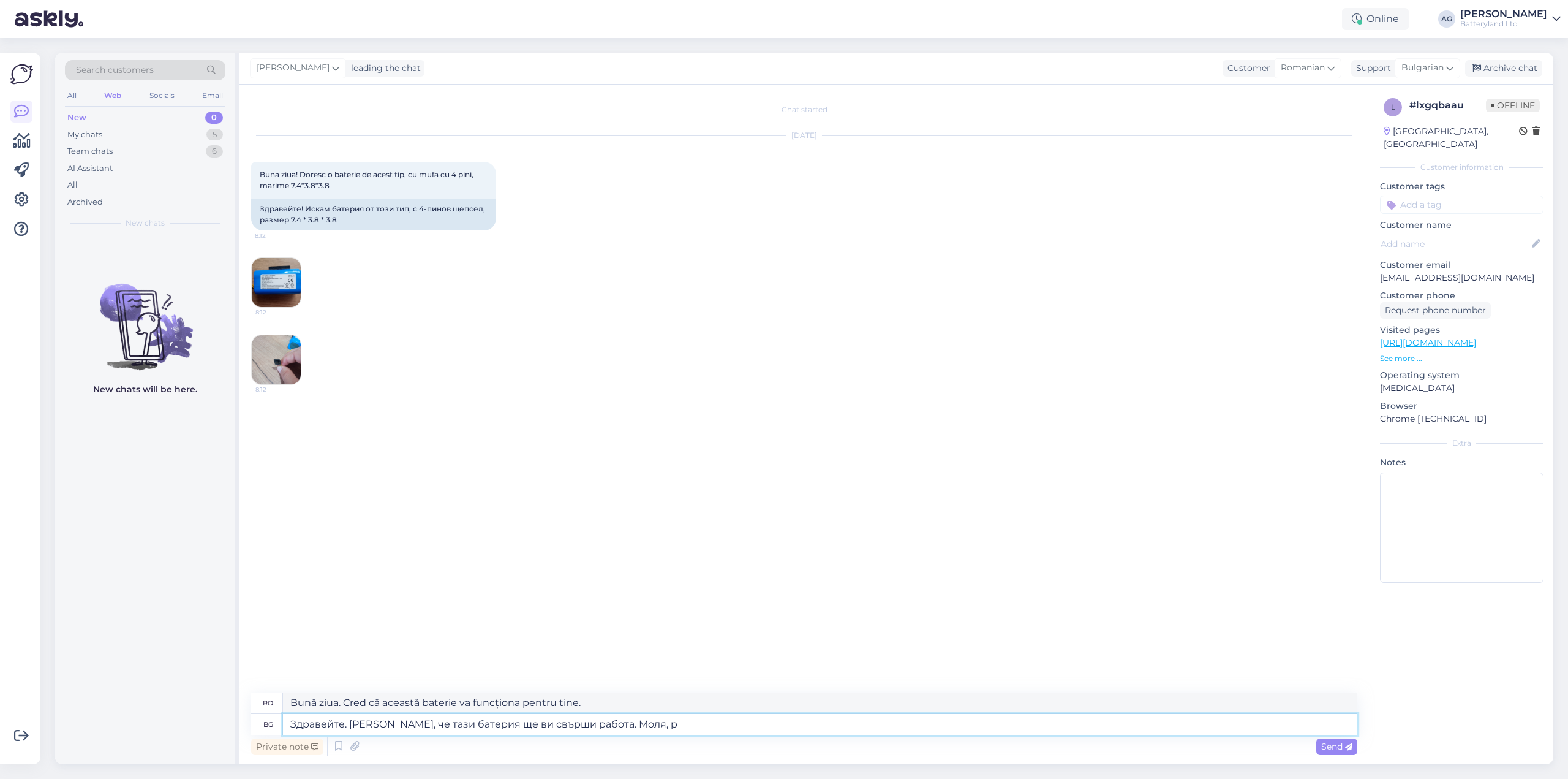
type textarea "Здравейте. [PERSON_NAME], че тази батерия ще ви свърши работа. Моля, ра"
type textarea "Bună ziua. Cred că această baterie va funcționa pentru tine. Te rog."
type textarea "Здравейте. [PERSON_NAME], че тази батерия ще ви свърши работа. Моля, разгледайт…"
type textarea "Bună ziua. Cred că această baterie ar fi potrivită pentru tine. Te rog să arunc…"
paste textarea "[URL][DOMAIN_NAME]"
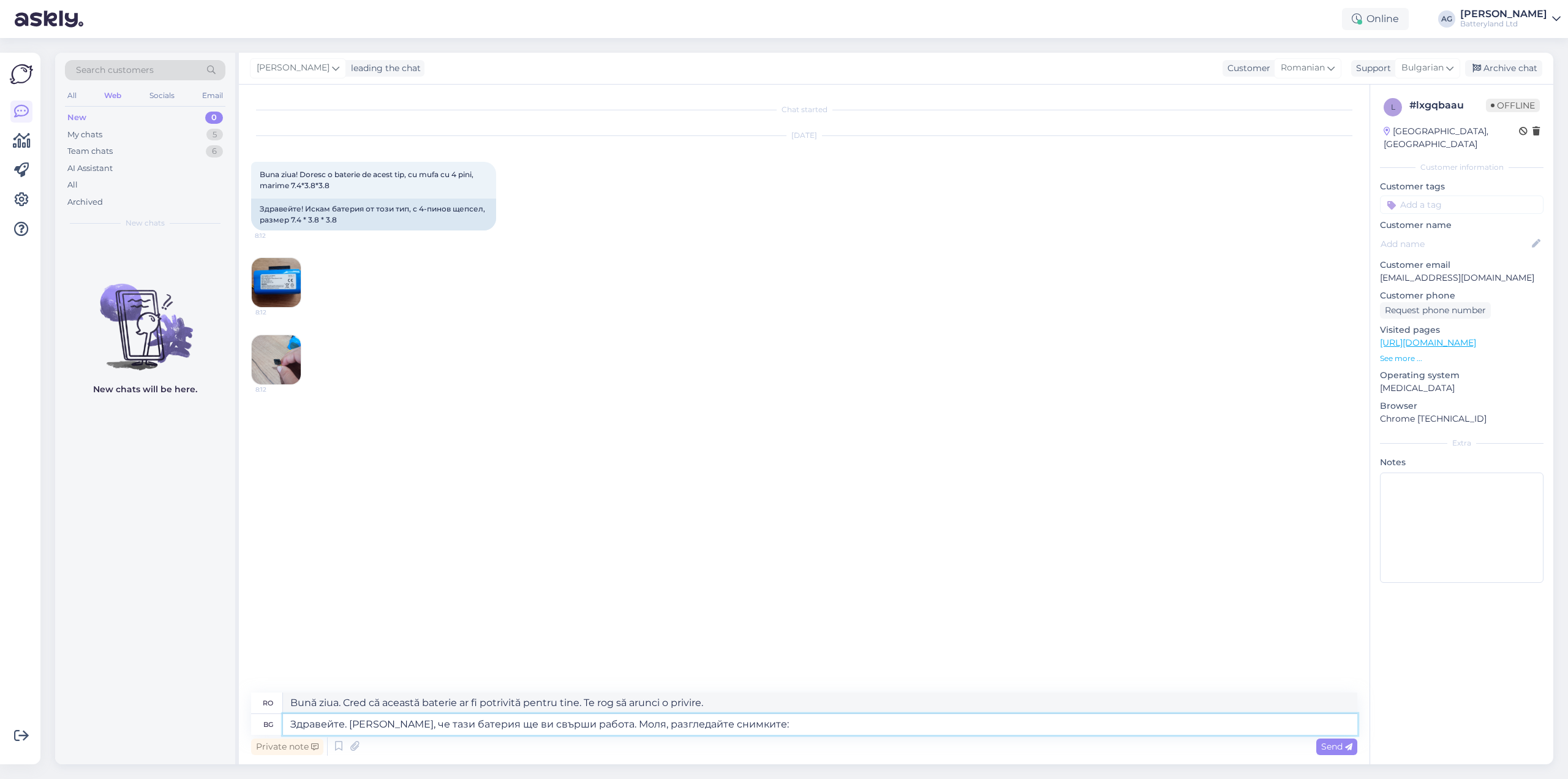
type textarea "Здравейте. [PERSON_NAME], че тази батерия ще ви свърши работа. Моля, разгледайт…"
type textarea "Bună ziua. Cred că această baterie ar fi potrivită pentru tine. Te rog să vezi …"
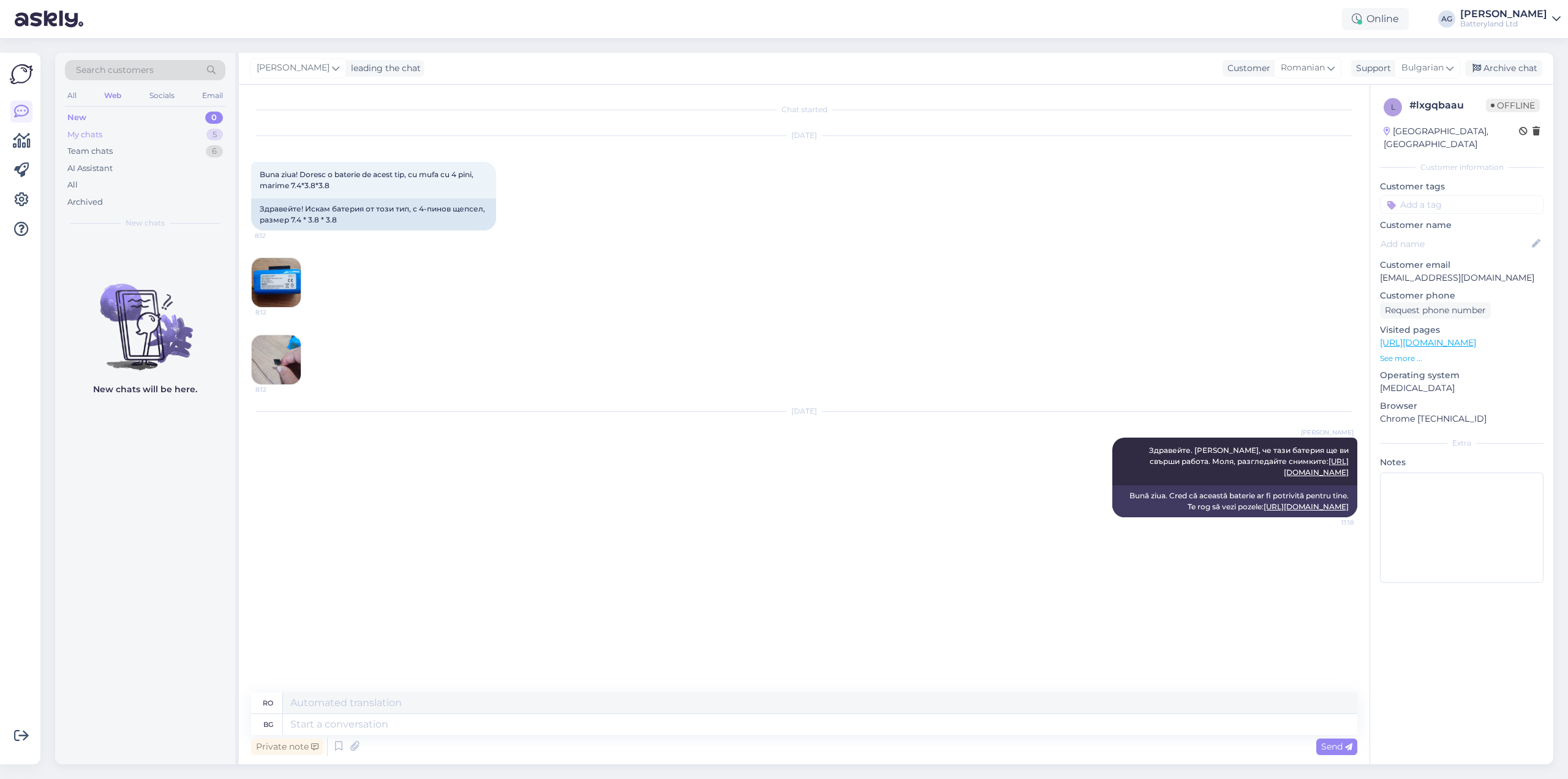
click at [94, 131] on div "My chats" at bounding box center [85, 134] width 35 height 12
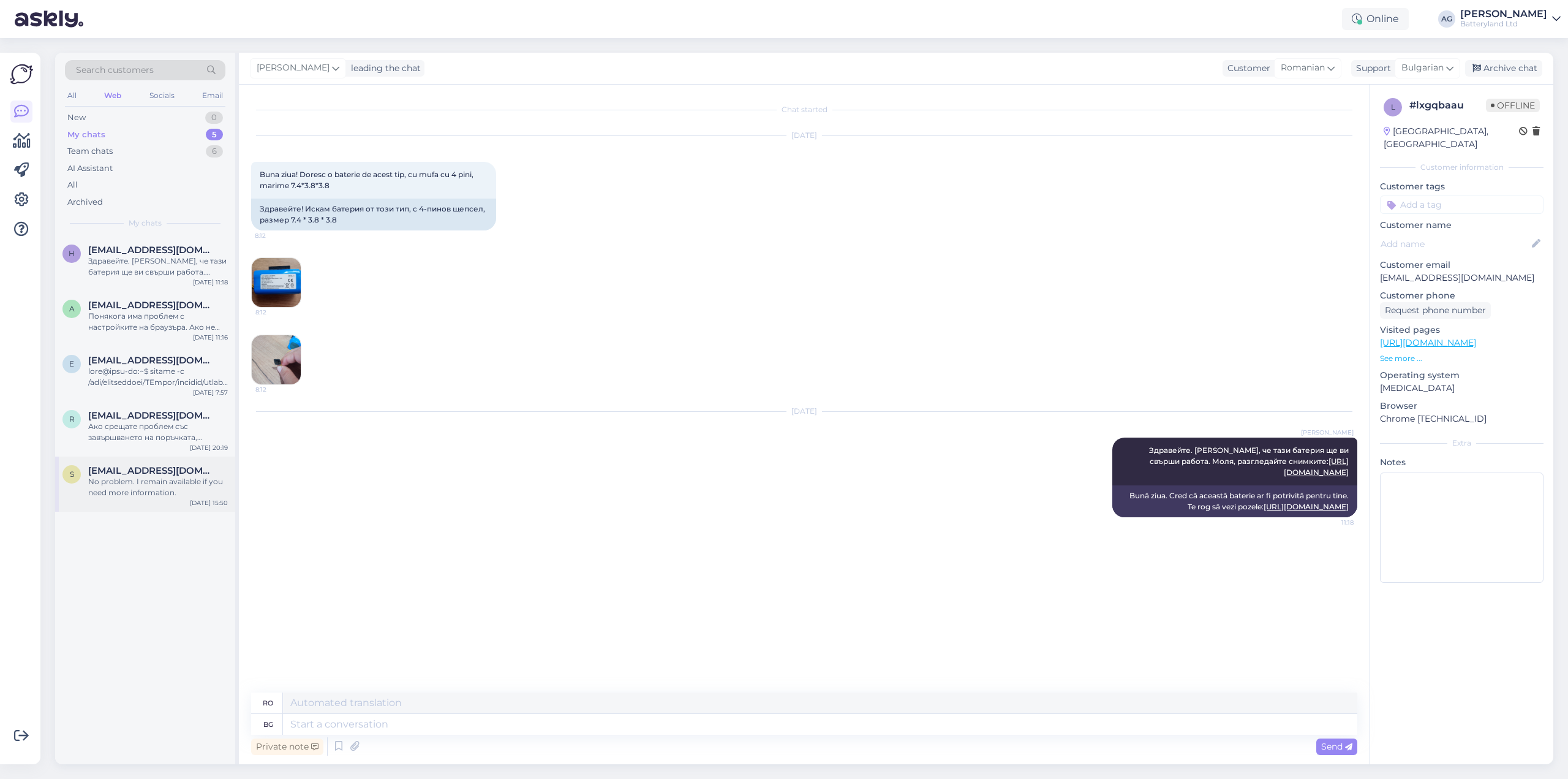
click at [169, 481] on div "No problem. I remain available if you need more information." at bounding box center [158, 487] width 140 height 22
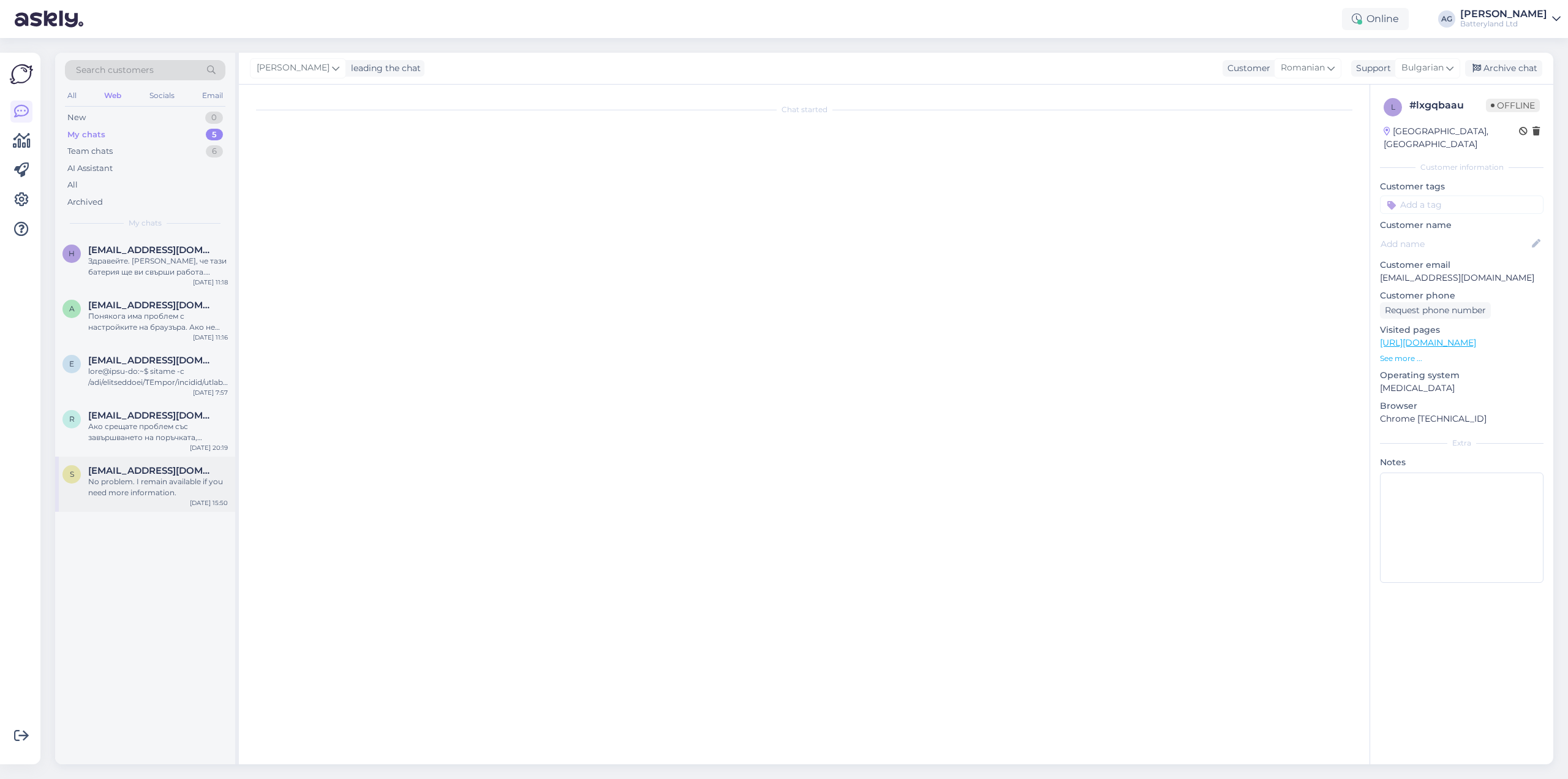
scroll to position [264, 0]
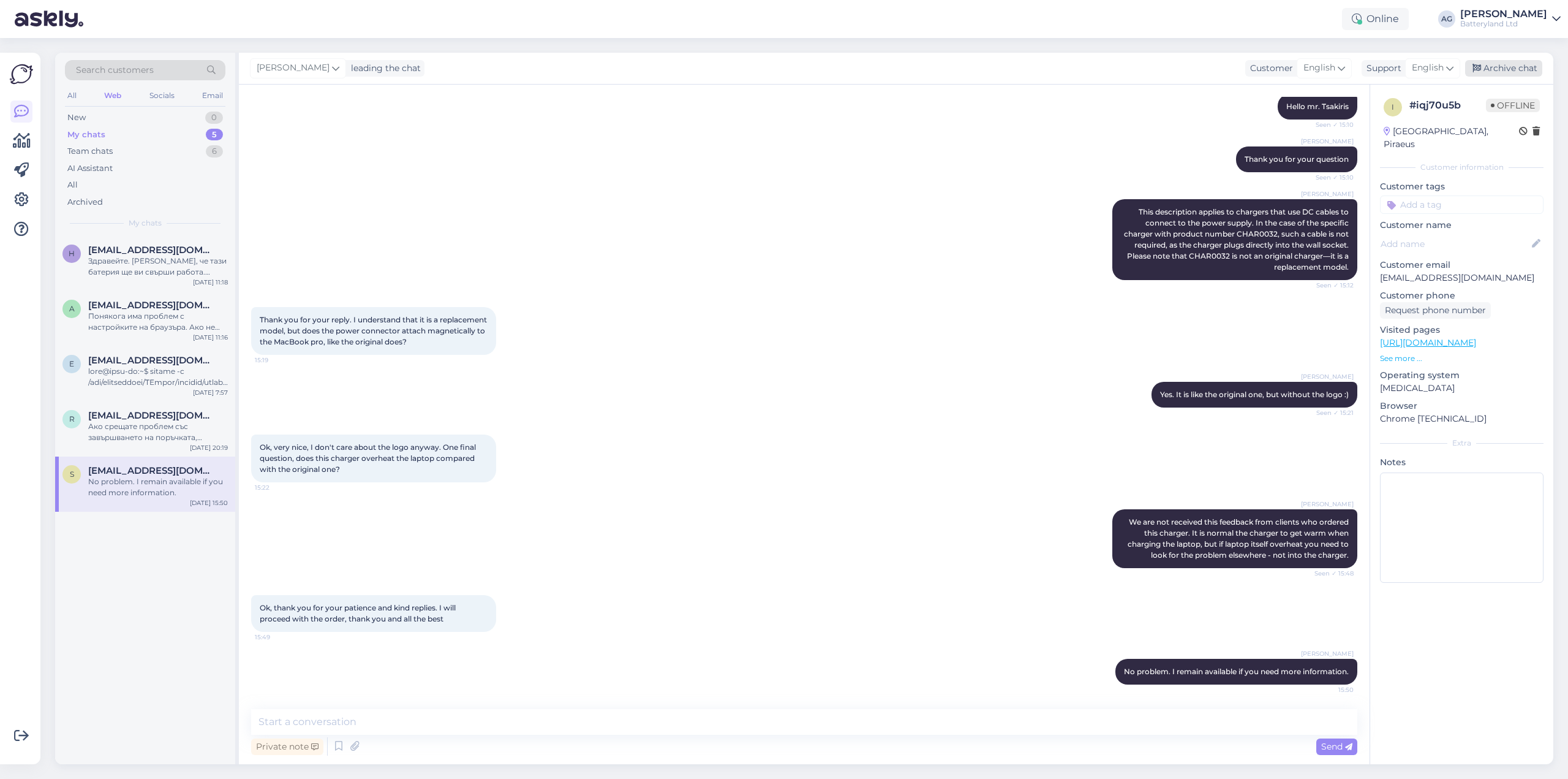
click at [1508, 72] on div "Archive chat" at bounding box center [1503, 68] width 77 height 16
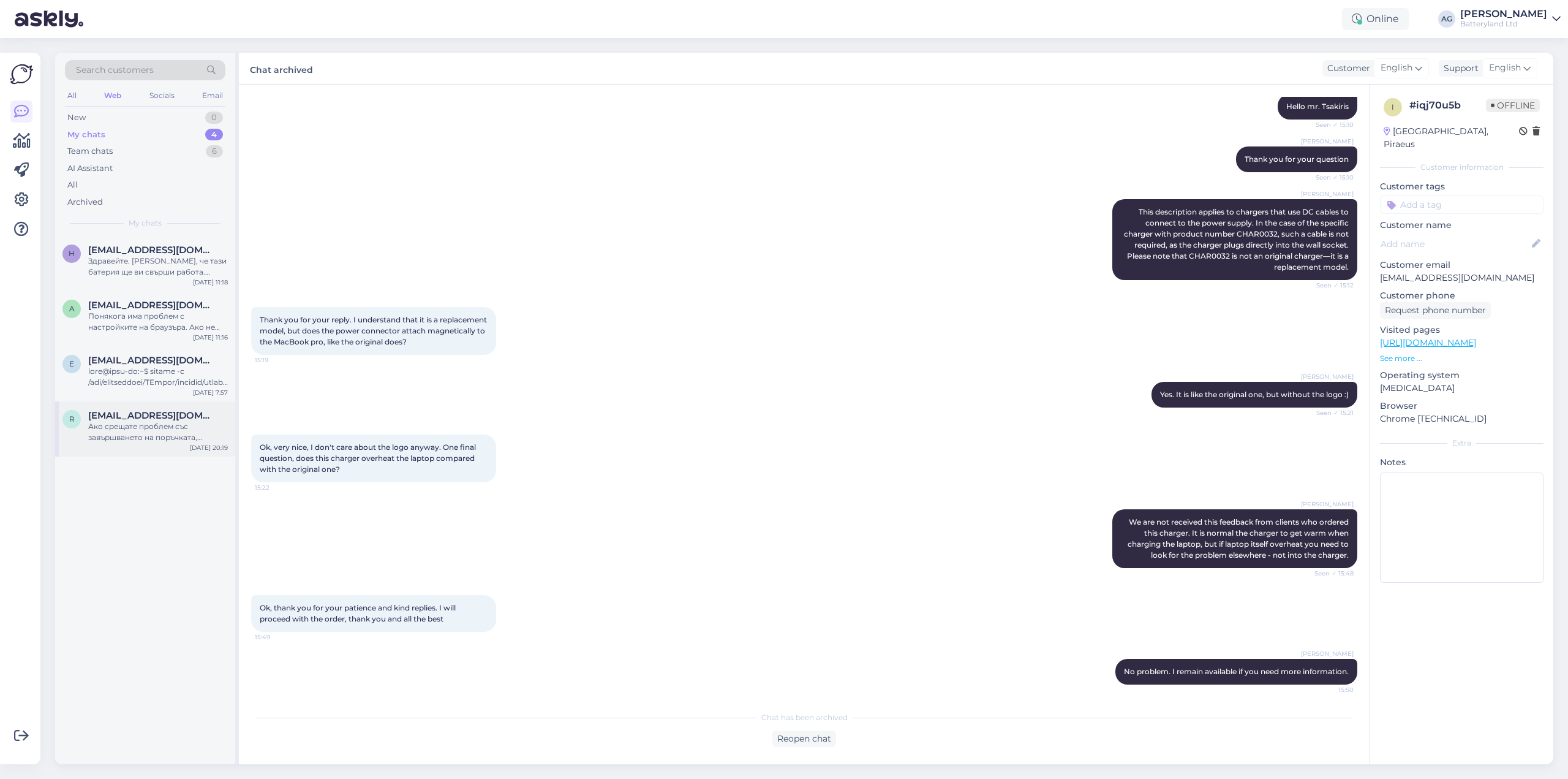
click at [138, 424] on div "Ако срещате проблем със завършването на поръчката, [PERSON_NAME] пишете ни имей…" at bounding box center [158, 431] width 140 height 22
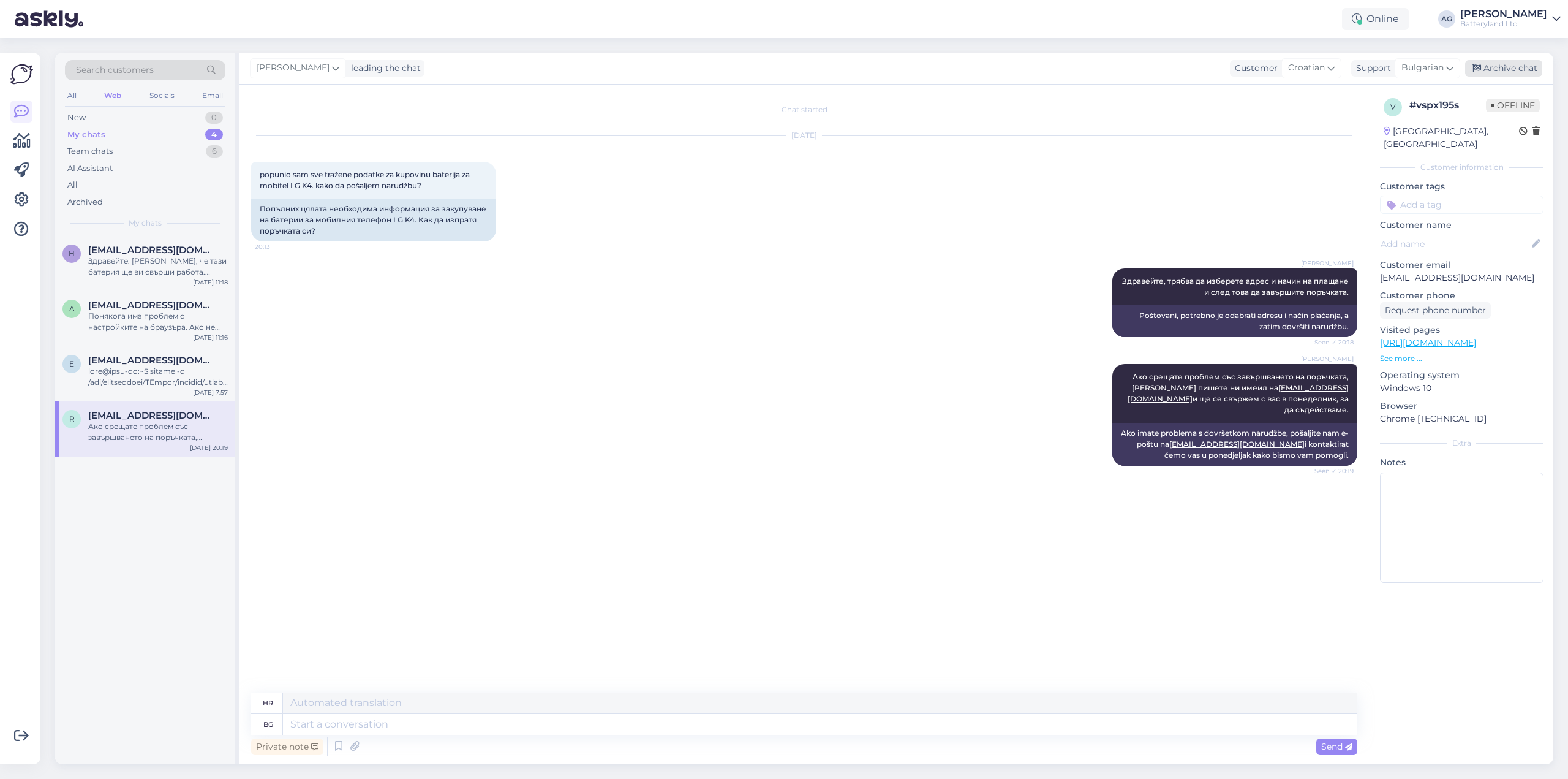
click at [1507, 68] on div "Archive chat" at bounding box center [1503, 68] width 77 height 16
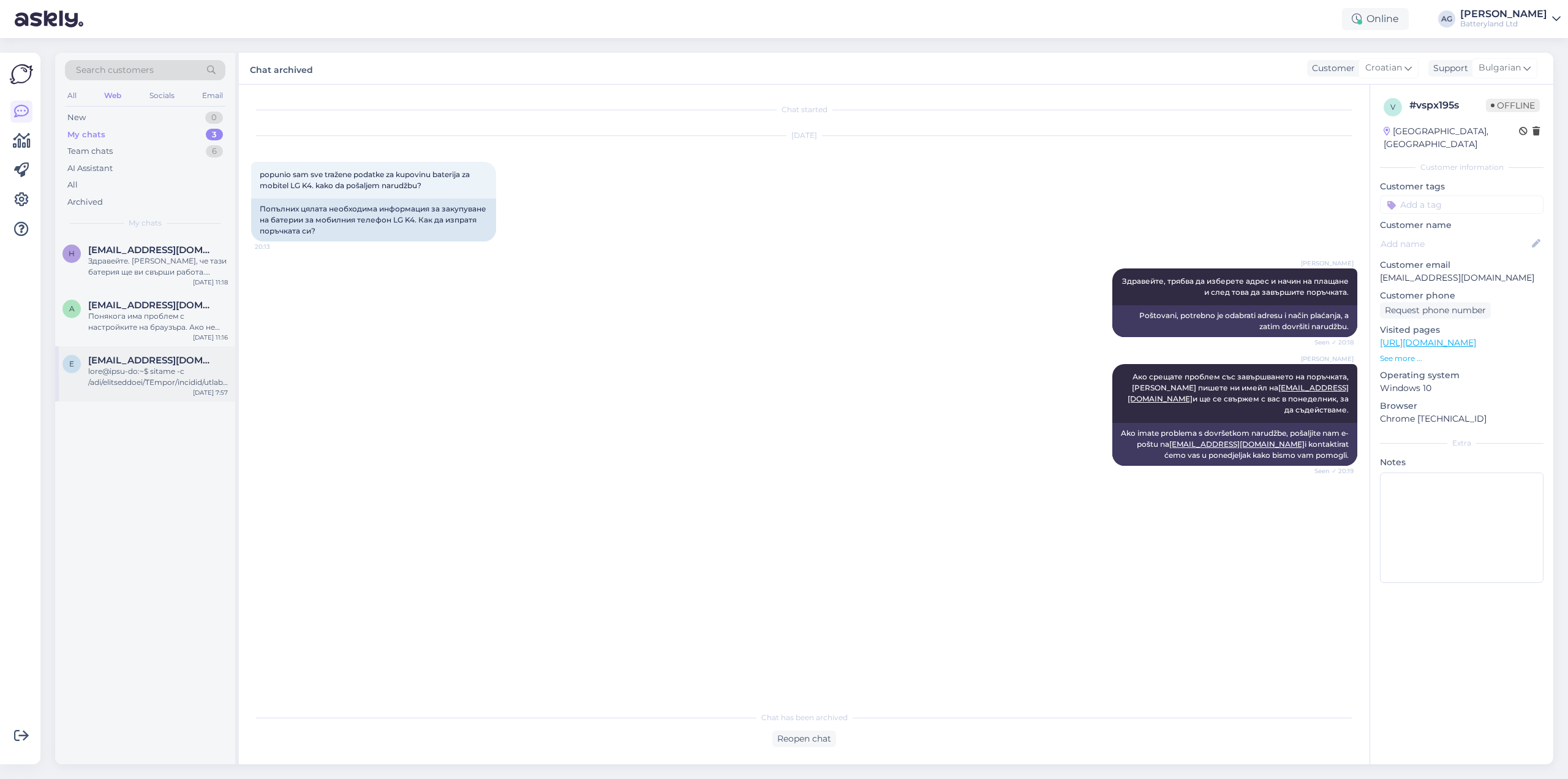
click at [164, 379] on div at bounding box center [158, 376] width 140 height 22
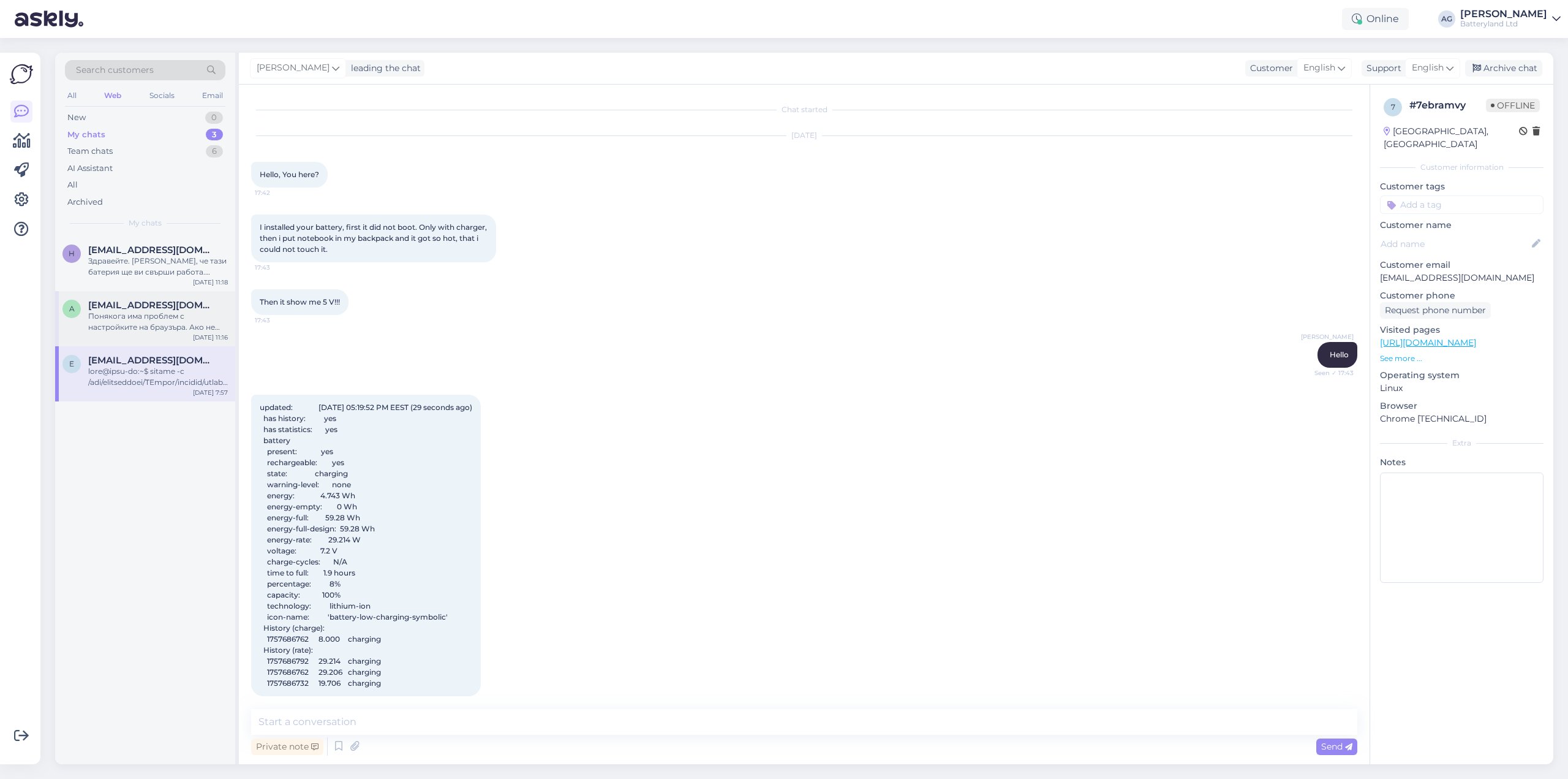
scroll to position [5036, 0]
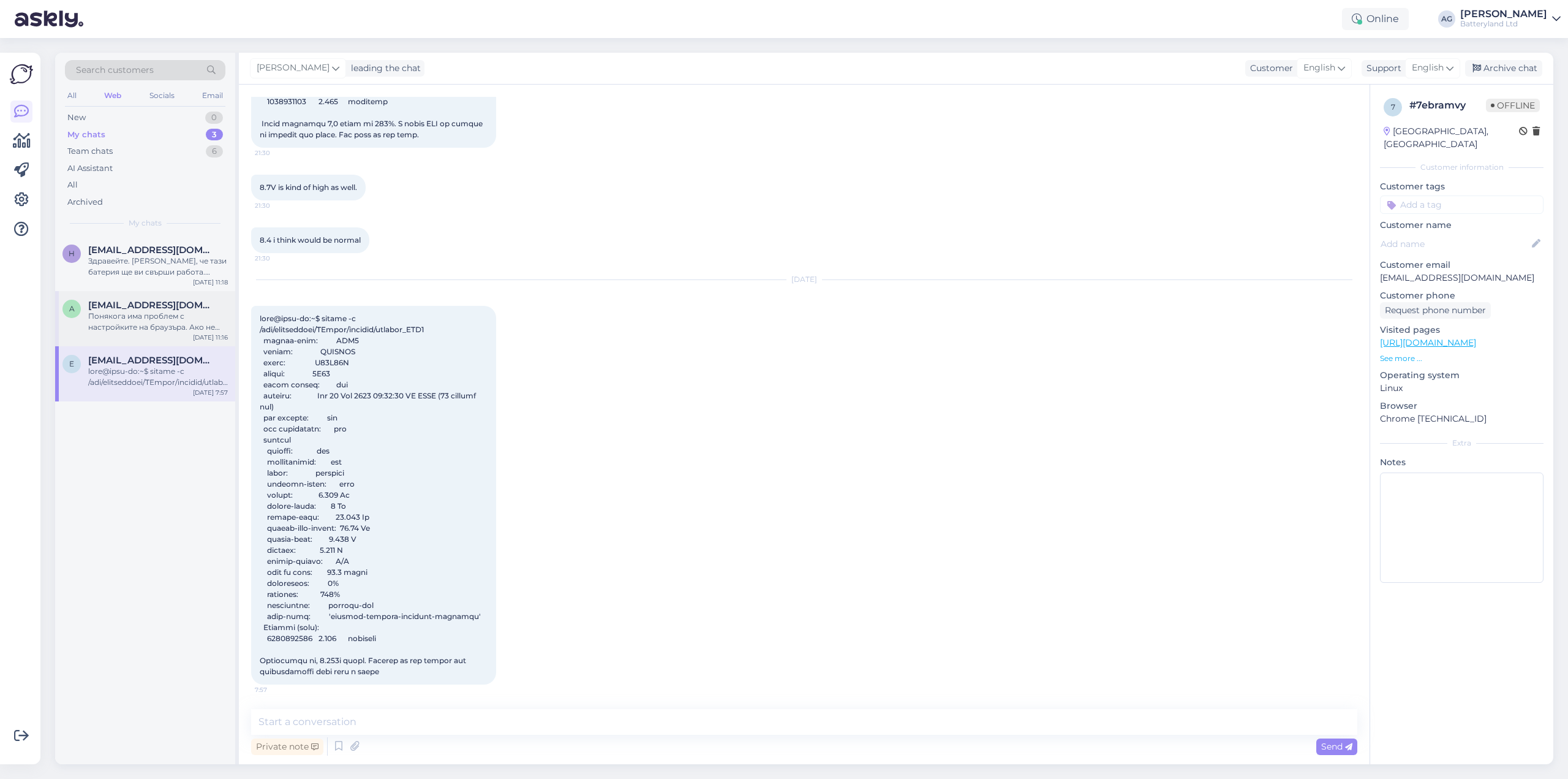
click at [166, 318] on div "Понякога има проблем с настройките на браузъра. Ако не сте успели да направите …" at bounding box center [158, 322] width 140 height 22
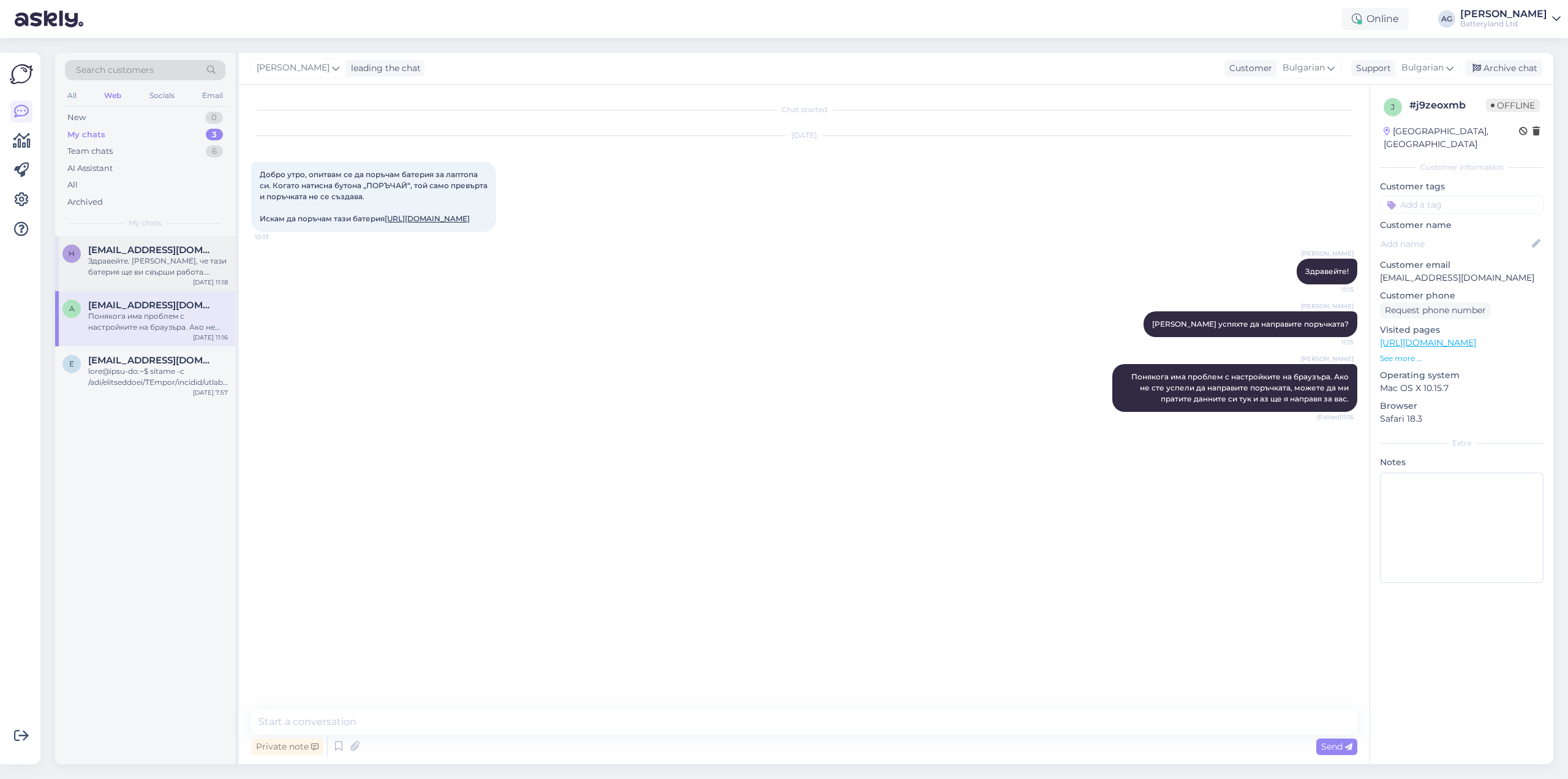
click at [148, 259] on div "Здравейте. [PERSON_NAME], че тази батерия ще ви свърши работа. Моля, разгледайт…" at bounding box center [158, 267] width 140 height 22
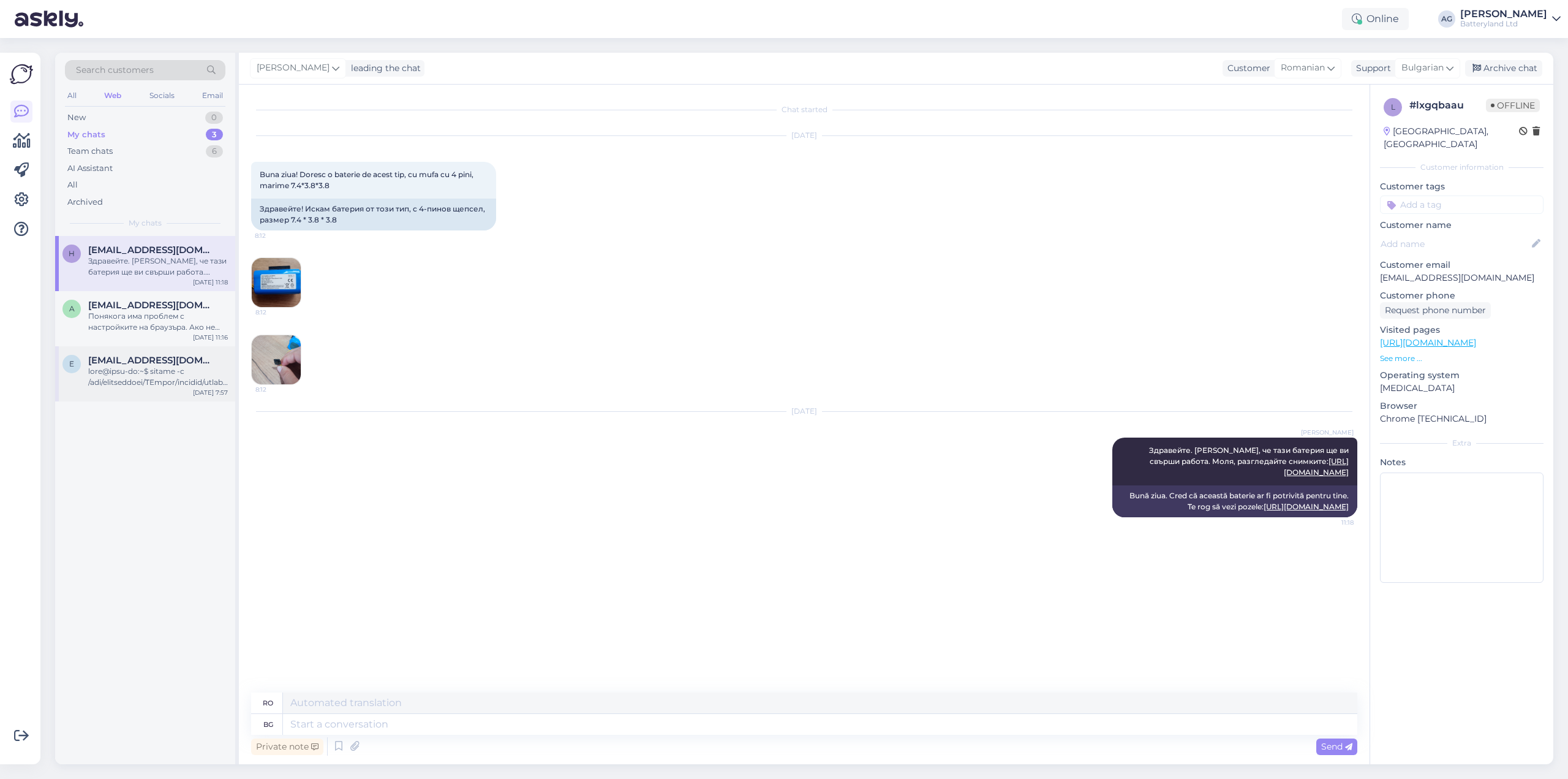
click at [149, 386] on div at bounding box center [158, 376] width 140 height 22
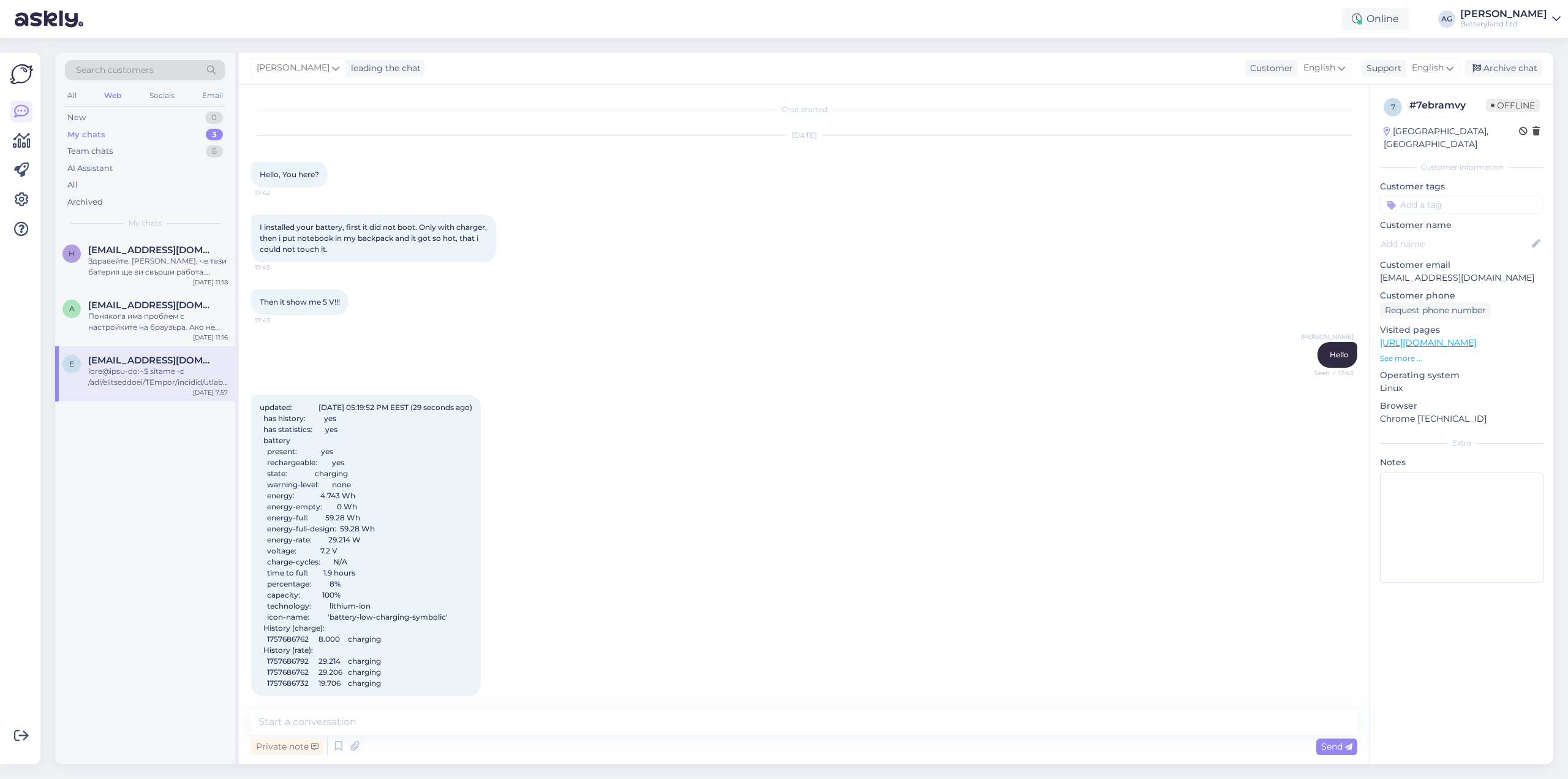
scroll to position [5036, 0]
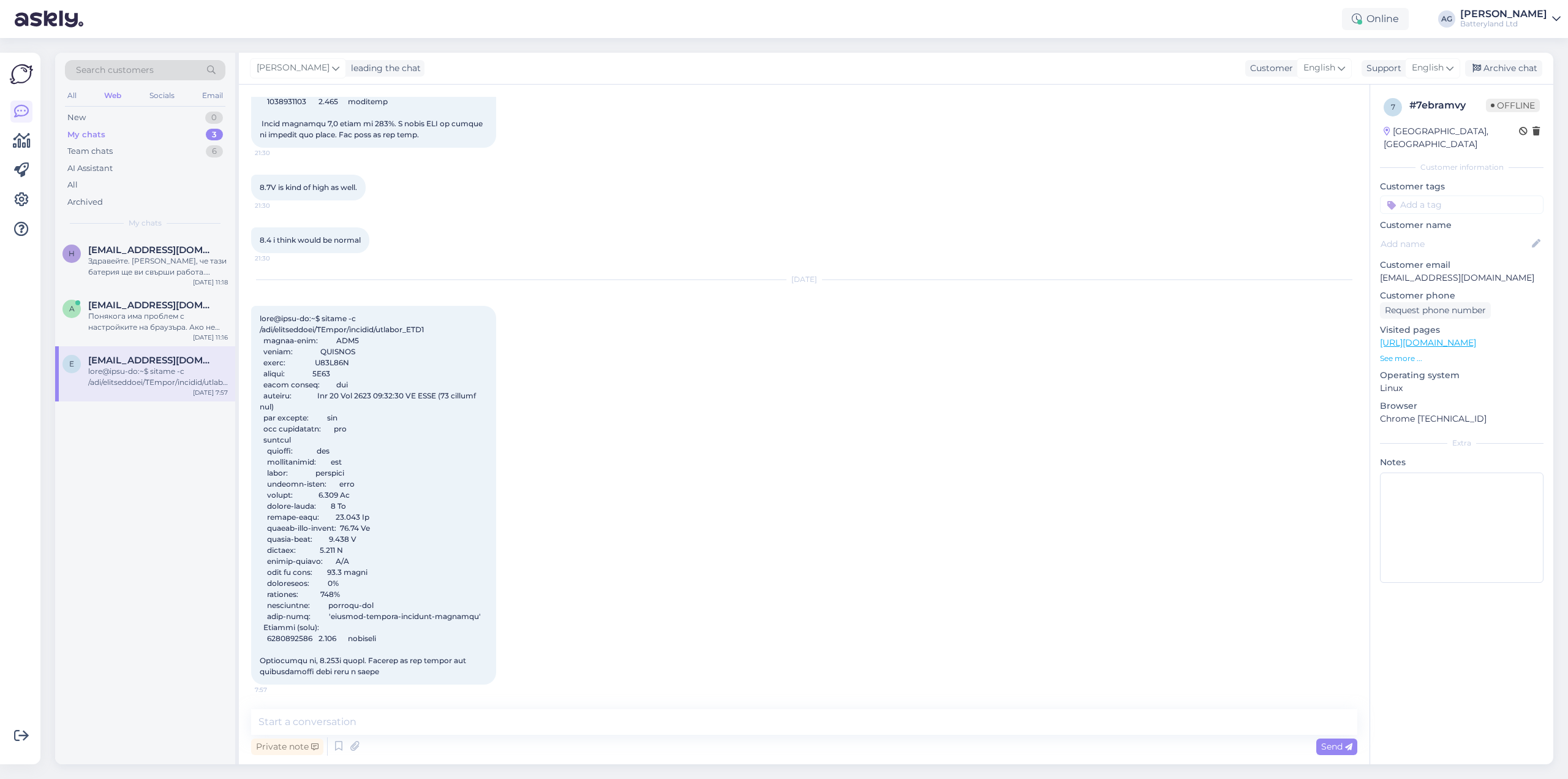
click at [1400, 278] on p "[EMAIL_ADDRESS][DOMAIN_NAME]" at bounding box center [1461, 278] width 163 height 13
copy p "eduardharsing"
click at [155, 304] on span "[EMAIL_ADDRESS][DOMAIN_NAME]" at bounding box center [152, 305] width 127 height 11
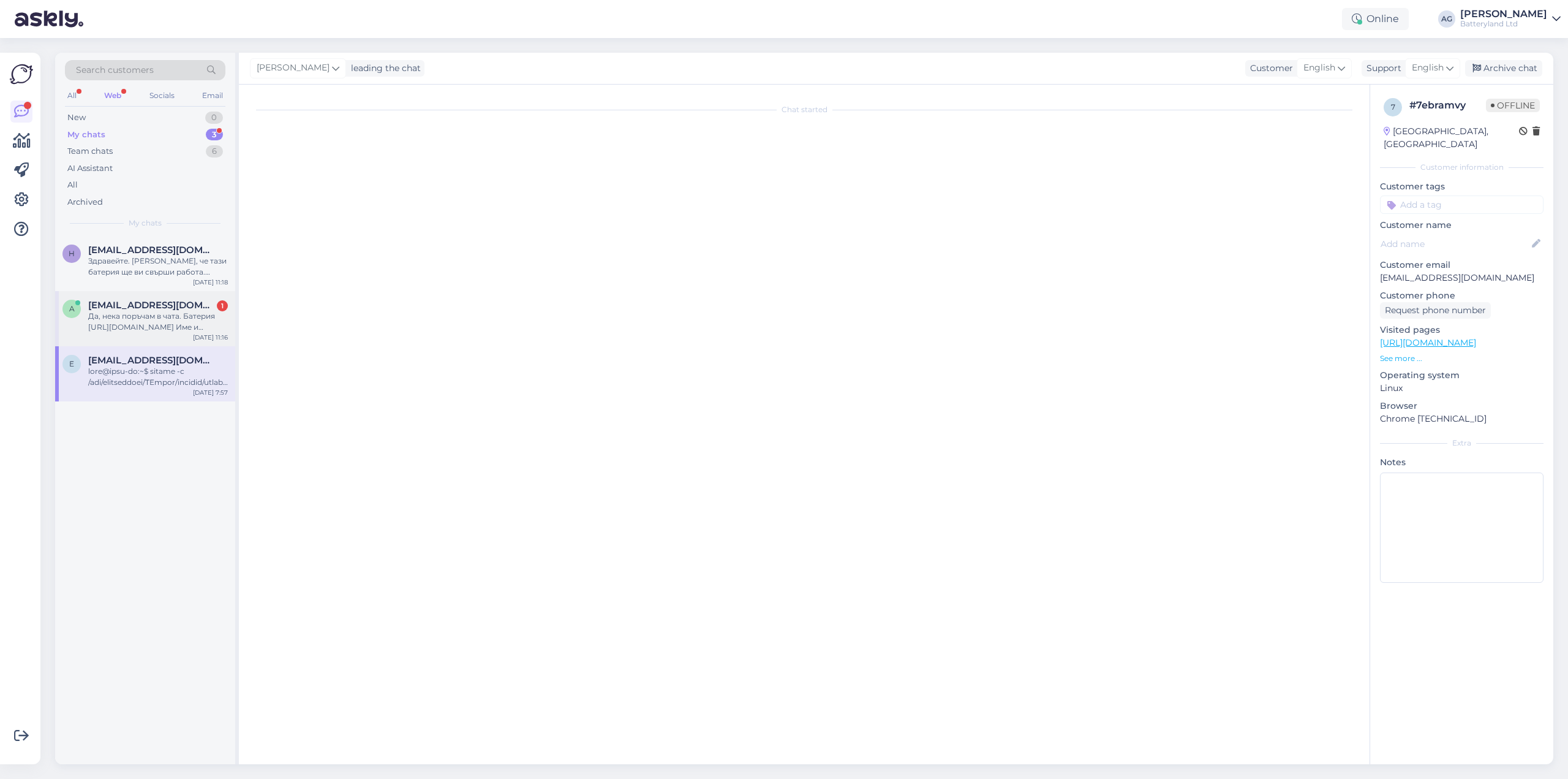
scroll to position [0, 0]
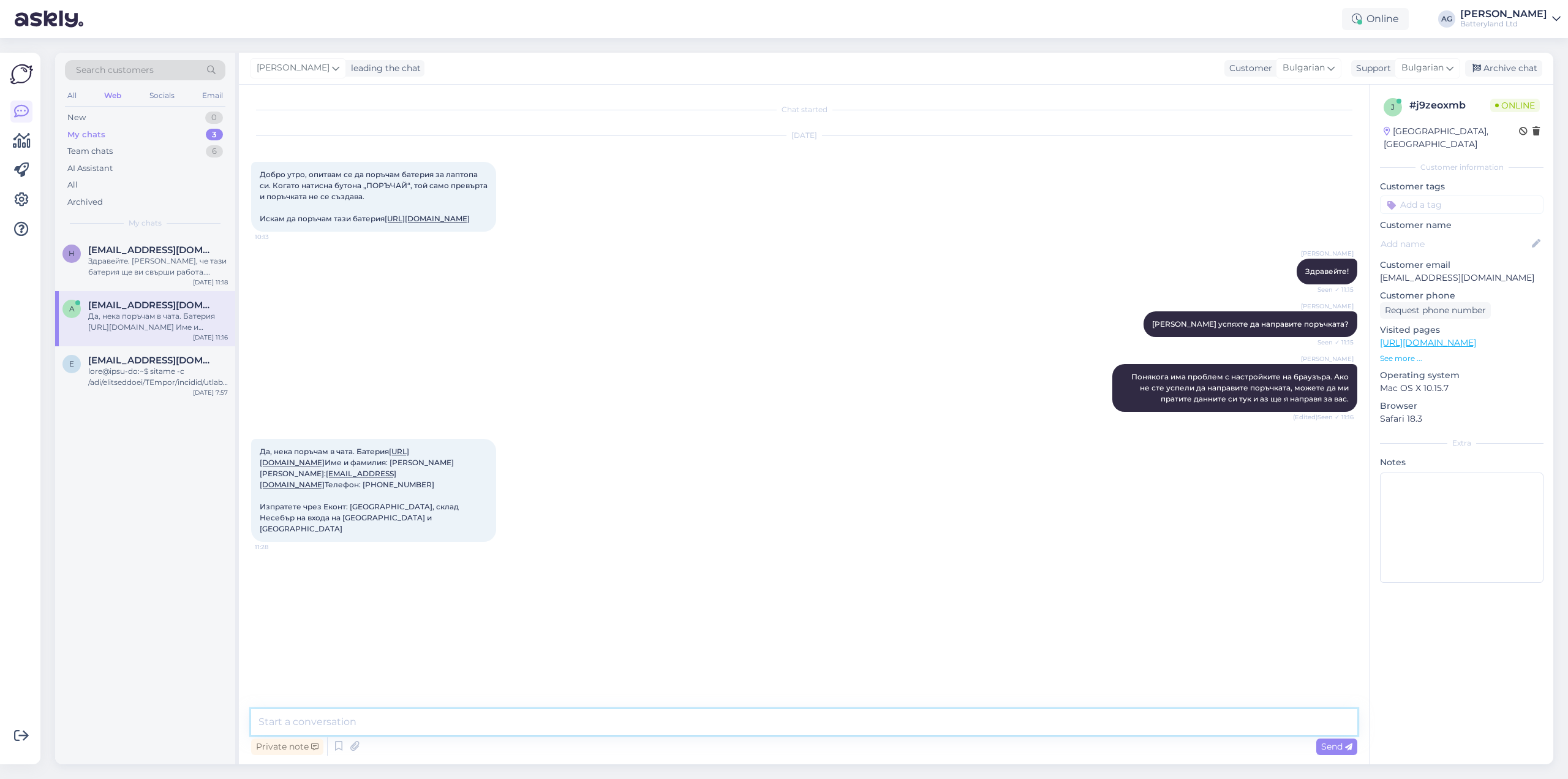
click at [634, 722] on textarea at bounding box center [804, 721] width 1106 height 26
type textarea "Това точен адрес ли е или има офис на Еконт там?"
click at [385, 223] on link "[URL][DOMAIN_NAME]" at bounding box center [428, 218] width 86 height 9
drag, startPoint x: 325, startPoint y: 527, endPoint x: 392, endPoint y: 526, distance: 67.0
click at [392, 526] on div "Да, нека поръчам в чата. Батерия [URL][DOMAIN_NAME] Име и фамилия: [PERSON_NAME…" at bounding box center [373, 490] width 245 height 103
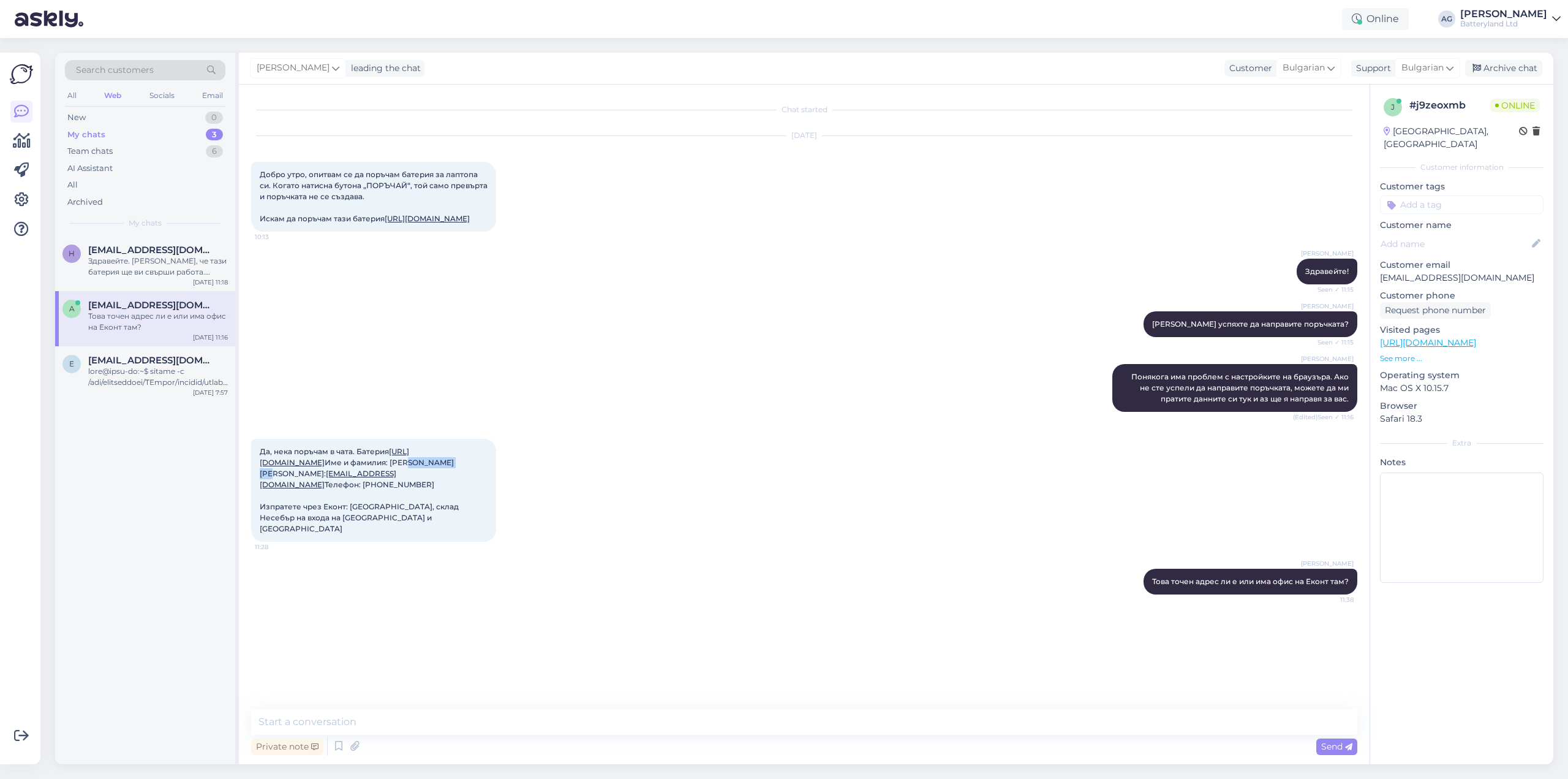
copy span "[PERSON_NAME]"
click at [308, 533] on span "Да, нека поръчам в чата. Батерия [URL][DOMAIN_NAME] Име и фамилия: [PERSON_NAME…" at bounding box center [360, 489] width 201 height 86
drag, startPoint x: 308, startPoint y: 550, endPoint x: 322, endPoint y: 557, distance: 15.7
click at [308, 533] on span "Да, нека поръчам в чата. Батерия [URL][DOMAIN_NAME] Име и фамилия: [PERSON_NAME…" at bounding box center [360, 489] width 201 height 86
copy span "0886503627"
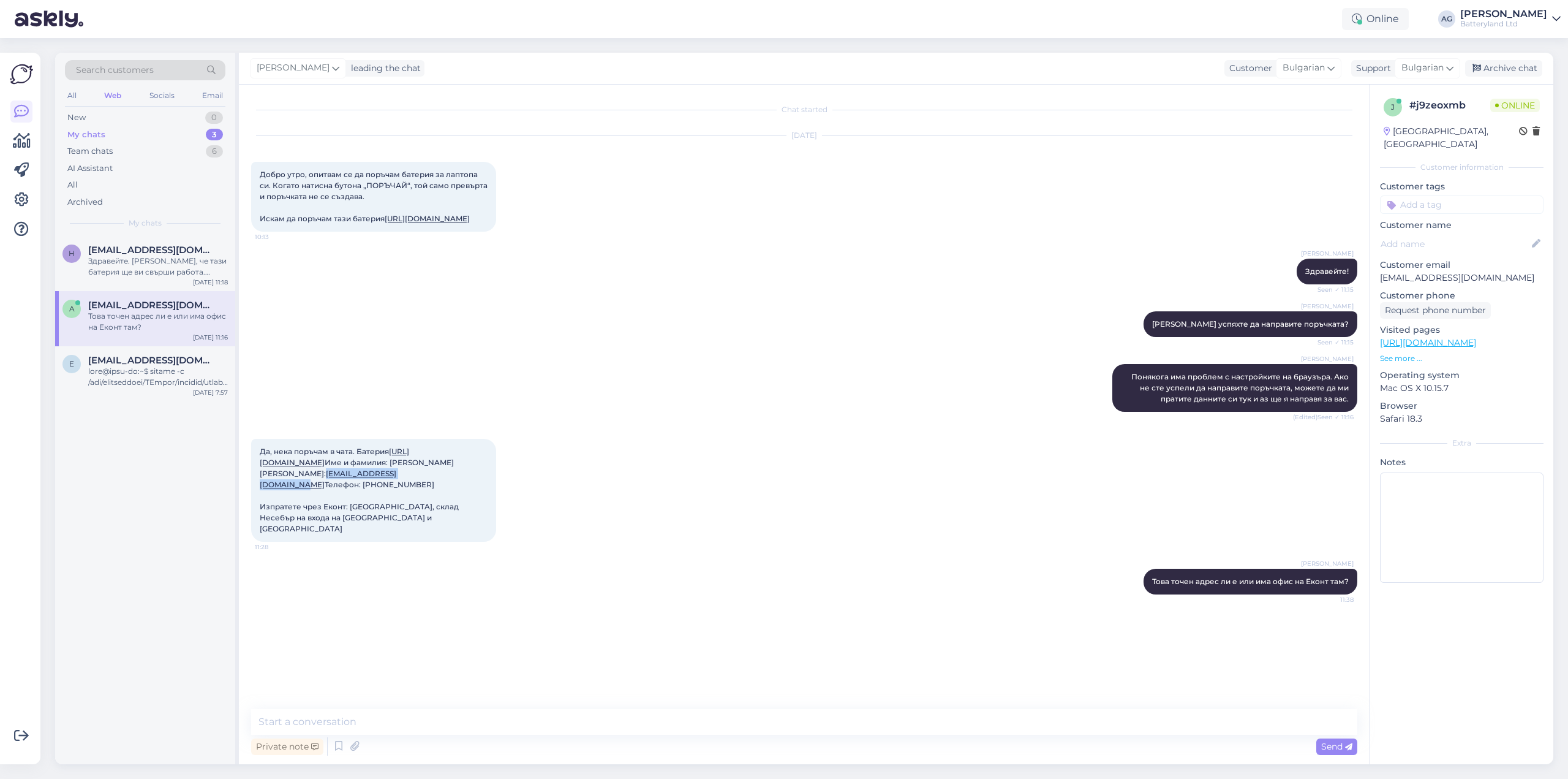
drag, startPoint x: 385, startPoint y: 539, endPoint x: 292, endPoint y: 539, distance: 93.0
click at [292, 539] on div "Да, нека поръчам в чата. Батерия [URL][DOMAIN_NAME] Име и фамилия: [PERSON_NAME…" at bounding box center [373, 490] width 245 height 103
copy link "[EMAIL_ADDRESS][DOMAIN_NAME]"
click at [278, 653] on img at bounding box center [276, 646] width 49 height 49
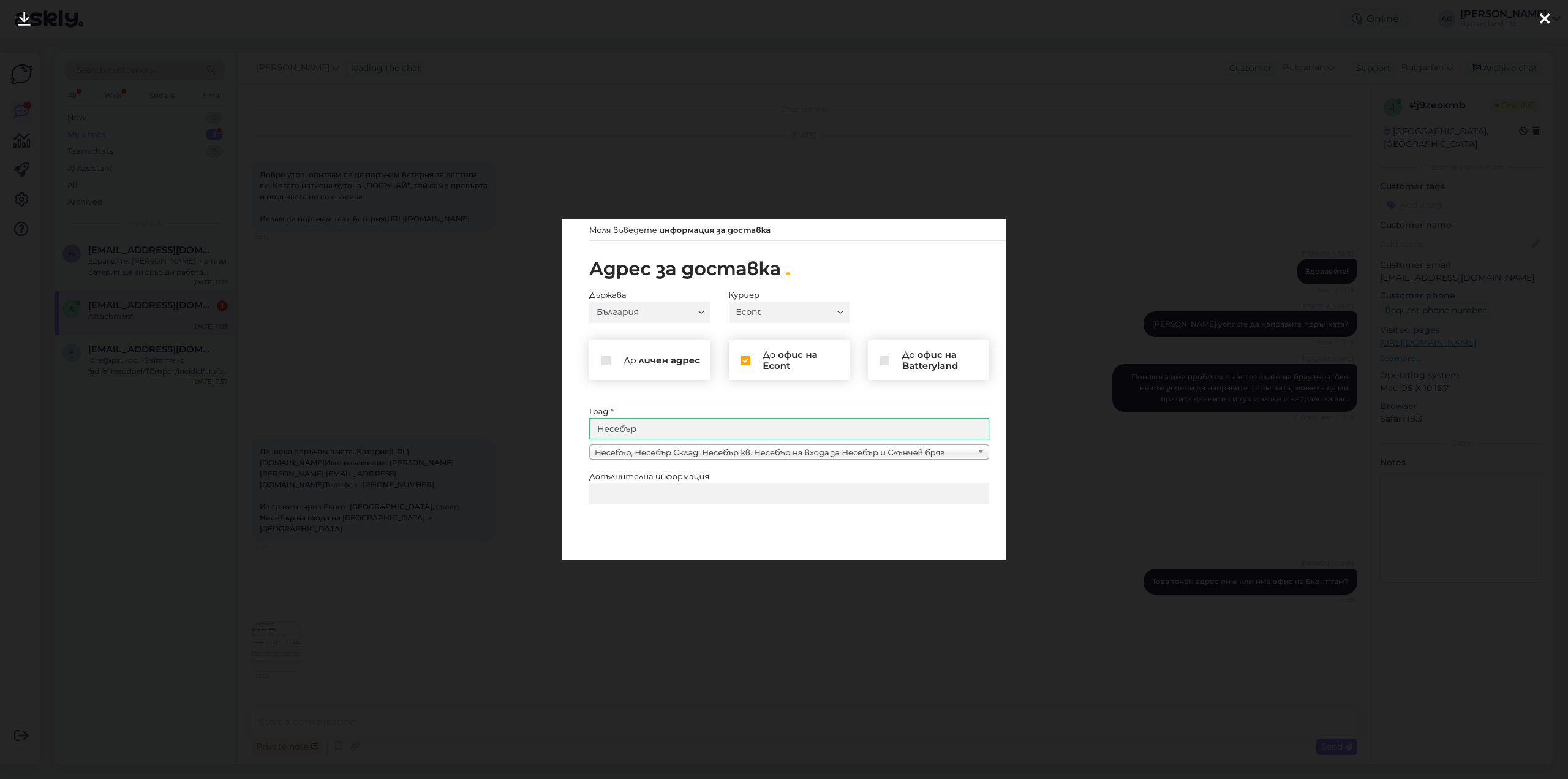
click at [1203, 107] on div at bounding box center [784, 390] width 1568 height 779
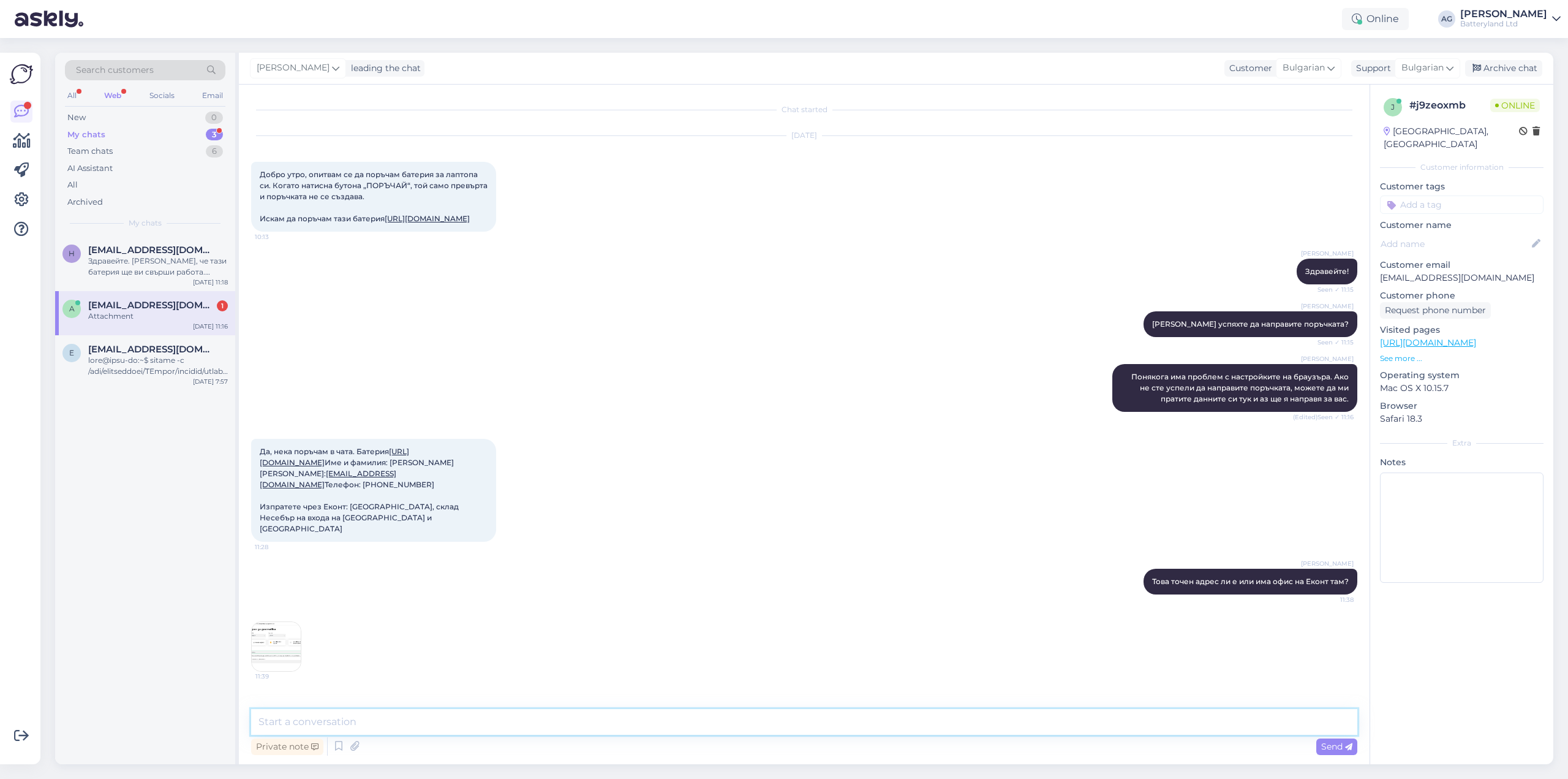
click at [435, 721] on textarea at bounding box center [804, 721] width 1106 height 26
type textarea "Може ли да ми дадете друг имейл? [PERSON_NAME], че системата го разпознава като…"
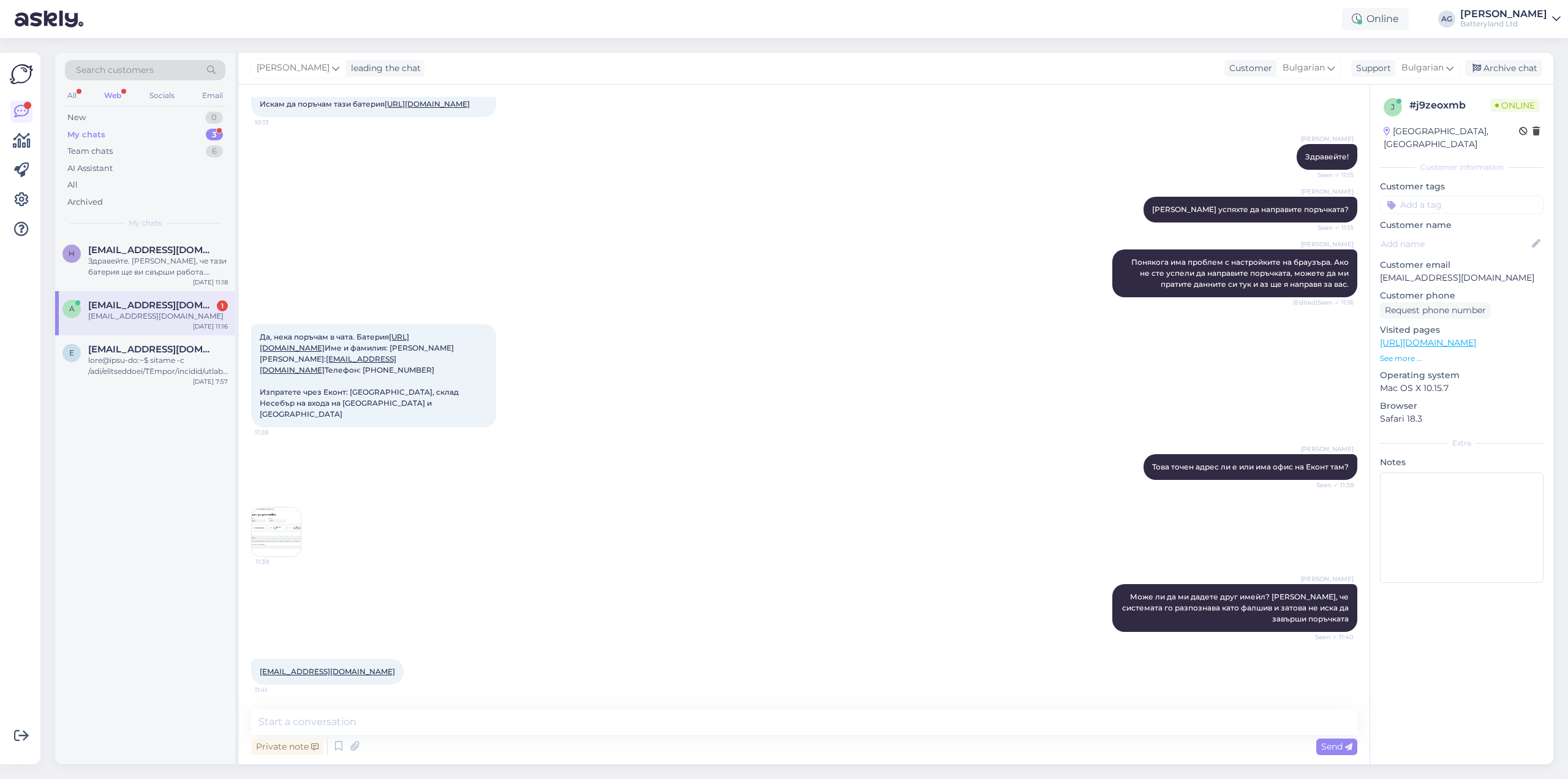
scroll to position [169, 0]
drag, startPoint x: 337, startPoint y: 674, endPoint x: 260, endPoint y: 675, distance: 77.0
click at [260, 675] on div "[EMAIL_ADDRESS][DOMAIN_NAME] 11:41" at bounding box center [327, 671] width 152 height 26
copy link "[EMAIL_ADDRESS][DOMAIN_NAME]"
drag, startPoint x: 452, startPoint y: 721, endPoint x: 461, endPoint y: 722, distance: 9.1
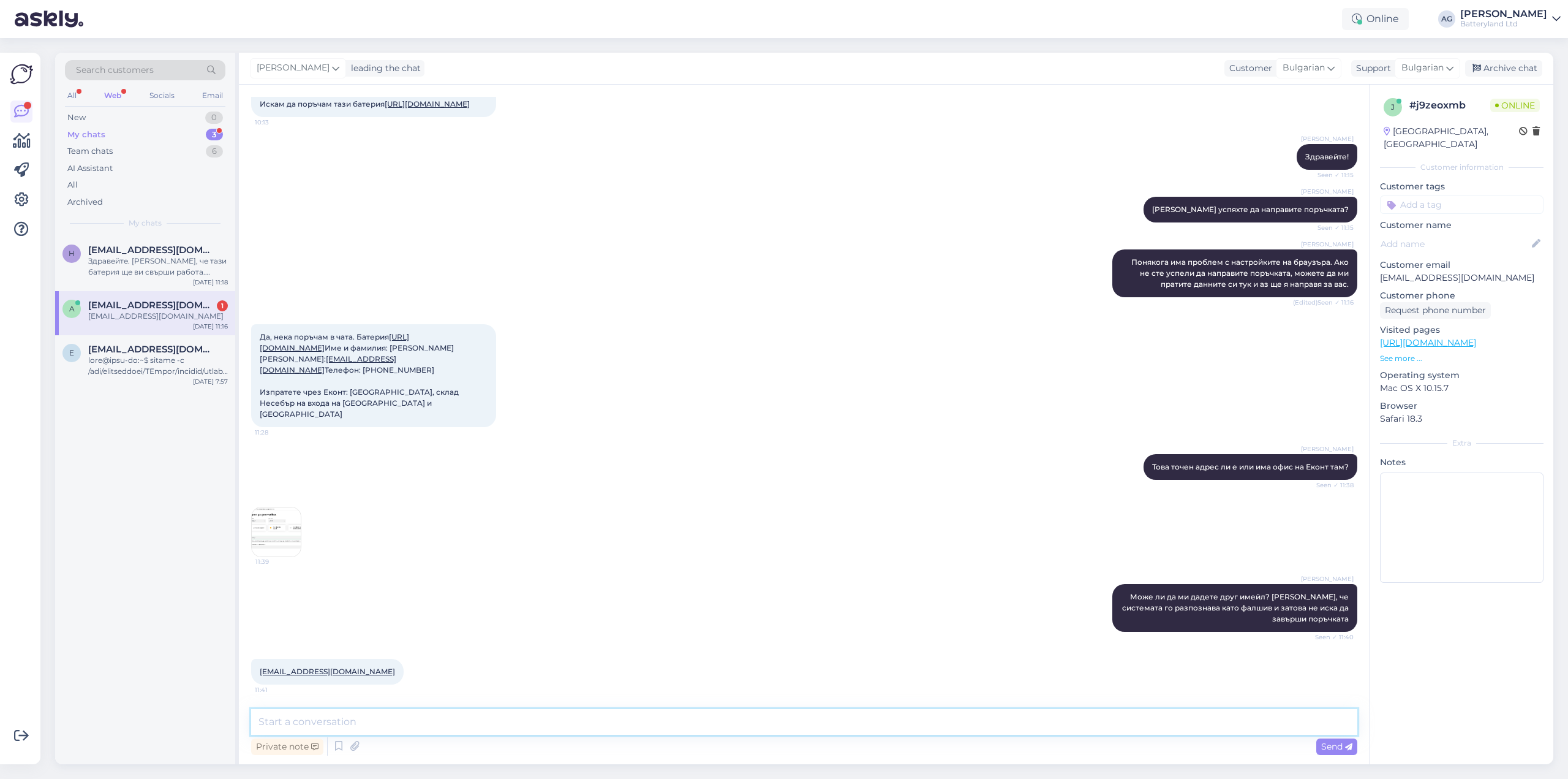
click at [455, 721] on textarea at bounding box center [804, 721] width 1106 height 26
type textarea "N"
drag, startPoint x: 323, startPoint y: 403, endPoint x: 378, endPoint y: 416, distance: 56.5
click at [368, 415] on div "Да, нека поръчам в чата. Батерия [URL][DOMAIN_NAME] Име и фамилия: [PERSON_NAME…" at bounding box center [373, 376] width 245 height 103
copy span "Еконт: Несебър, склад Несебър на входа на [GEOGRAPHIC_DATA] и [GEOGRAPHIC_DATA]"
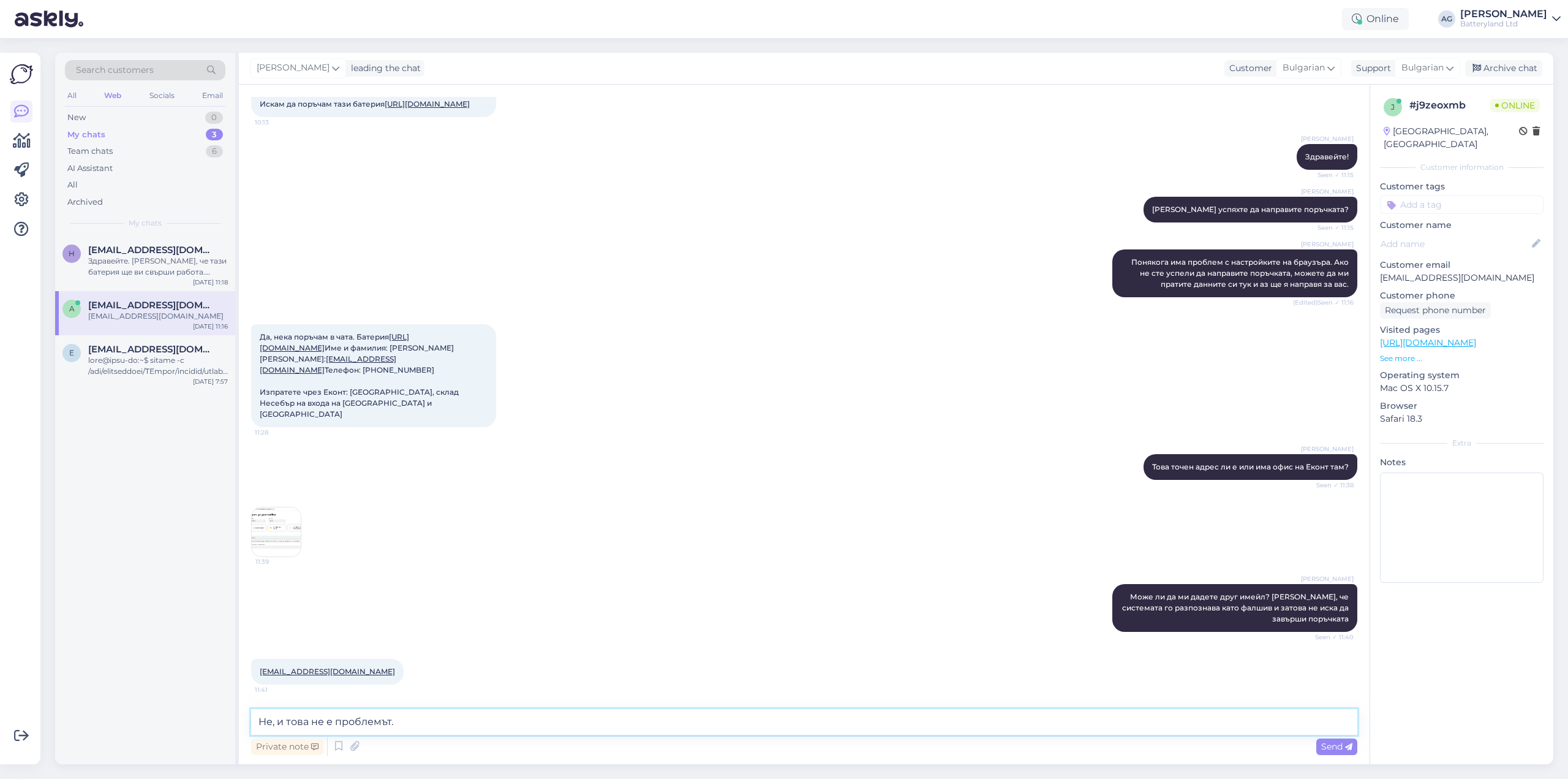
click at [595, 722] on textarea "Не, и това не е проблемът." at bounding box center [804, 721] width 1106 height 26
type textarea "[PERSON_NAME]"
type textarea "Има някакъв друг проблем. Може да е с офиса на Еконт."
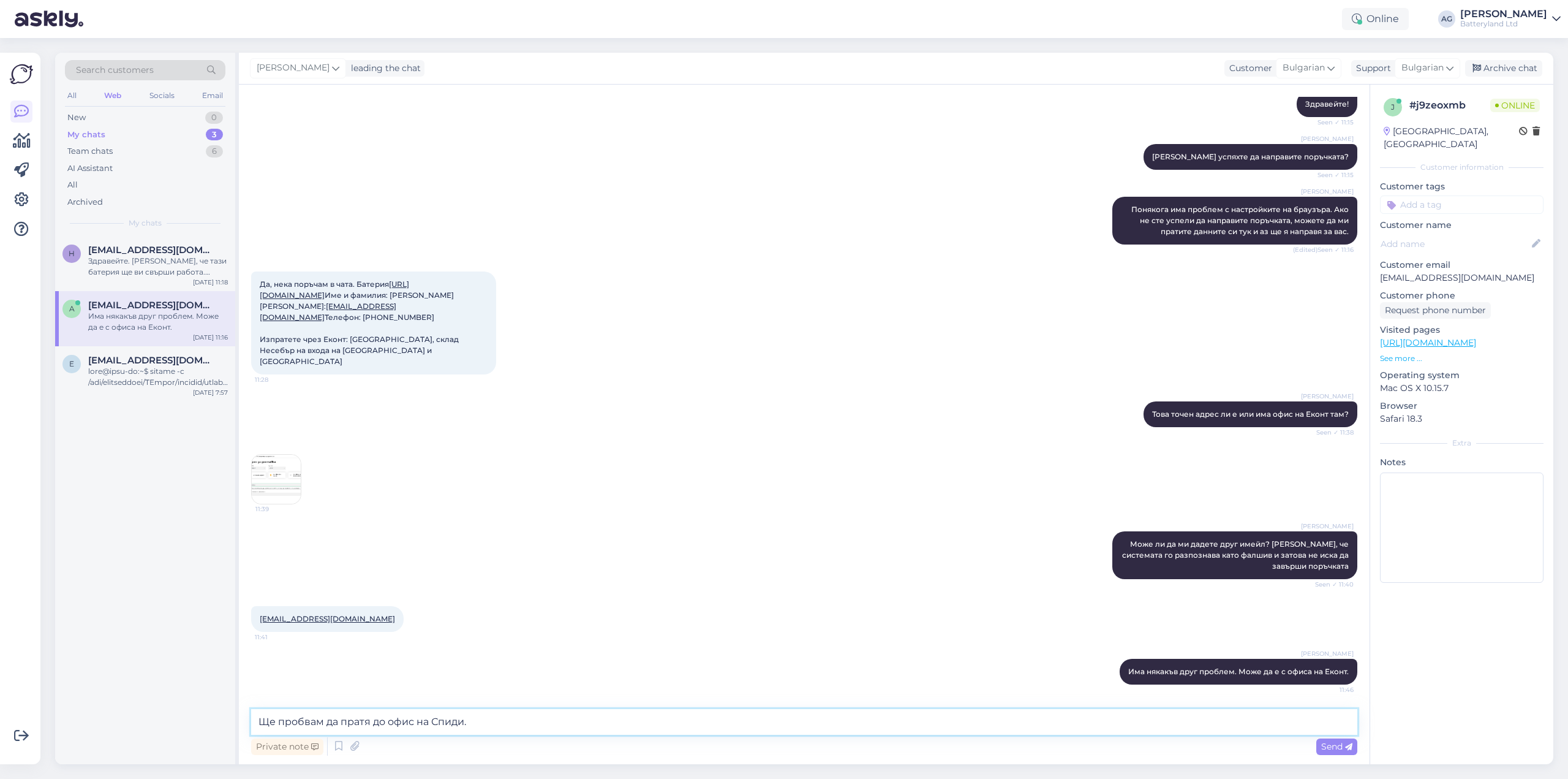
type textarea "Ще пробвам да пратя до офис на Спиди."
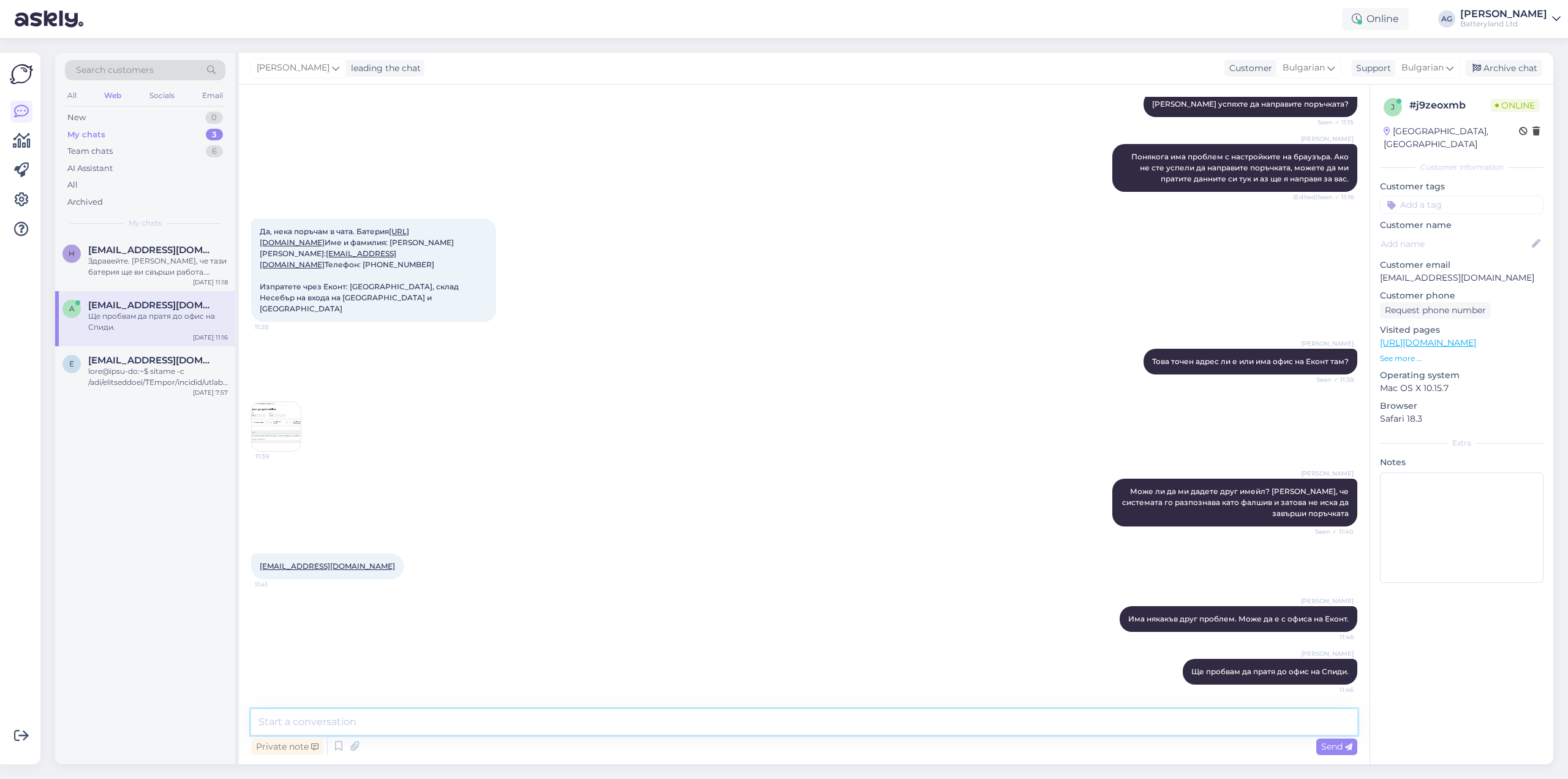
click at [384, 714] on textarea at bounding box center [804, 721] width 1106 height 26
type textarea "Ок, мина. Явно е имало временен проблем със системата на Еконт."
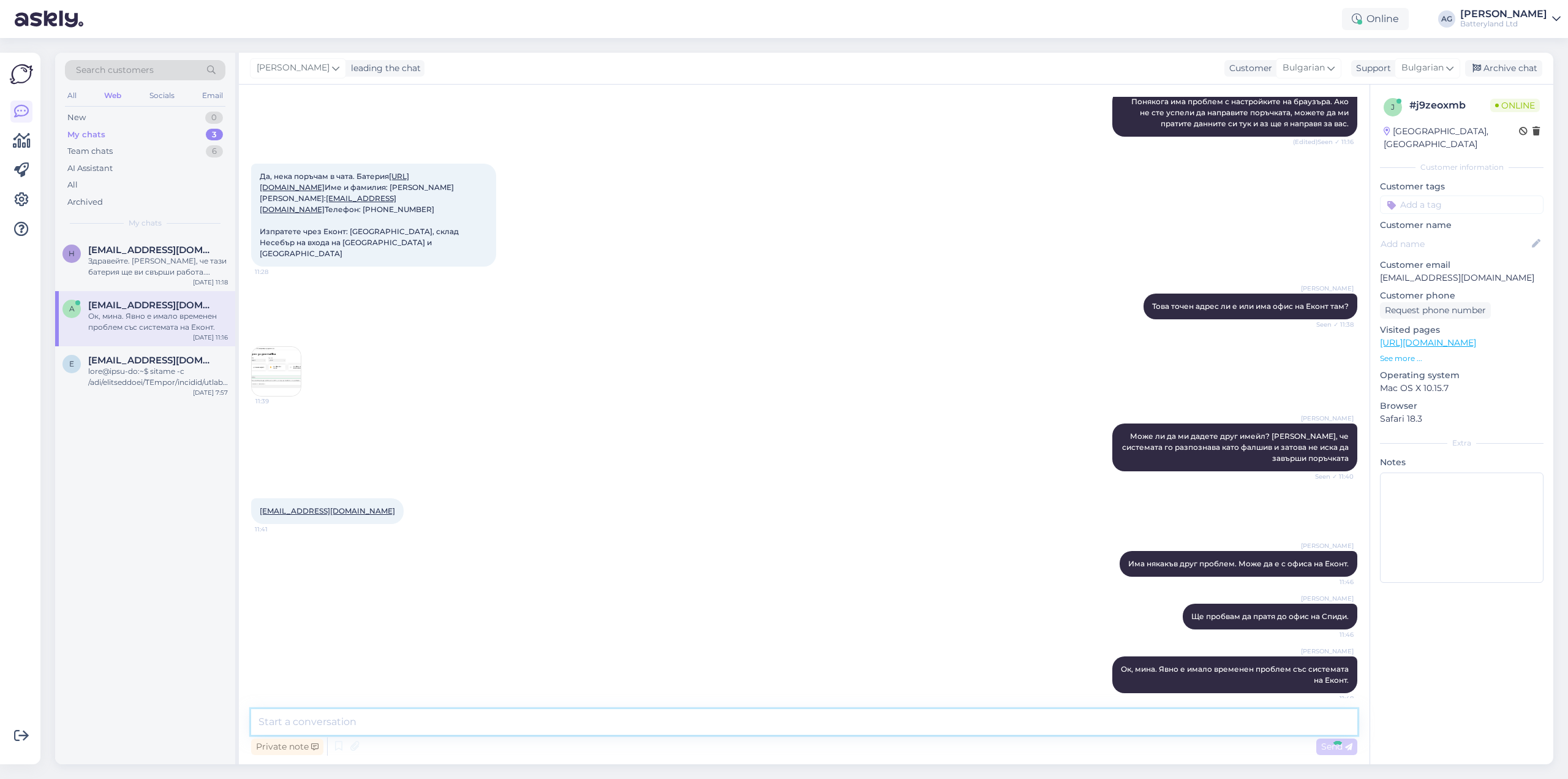
scroll to position [339, 0]
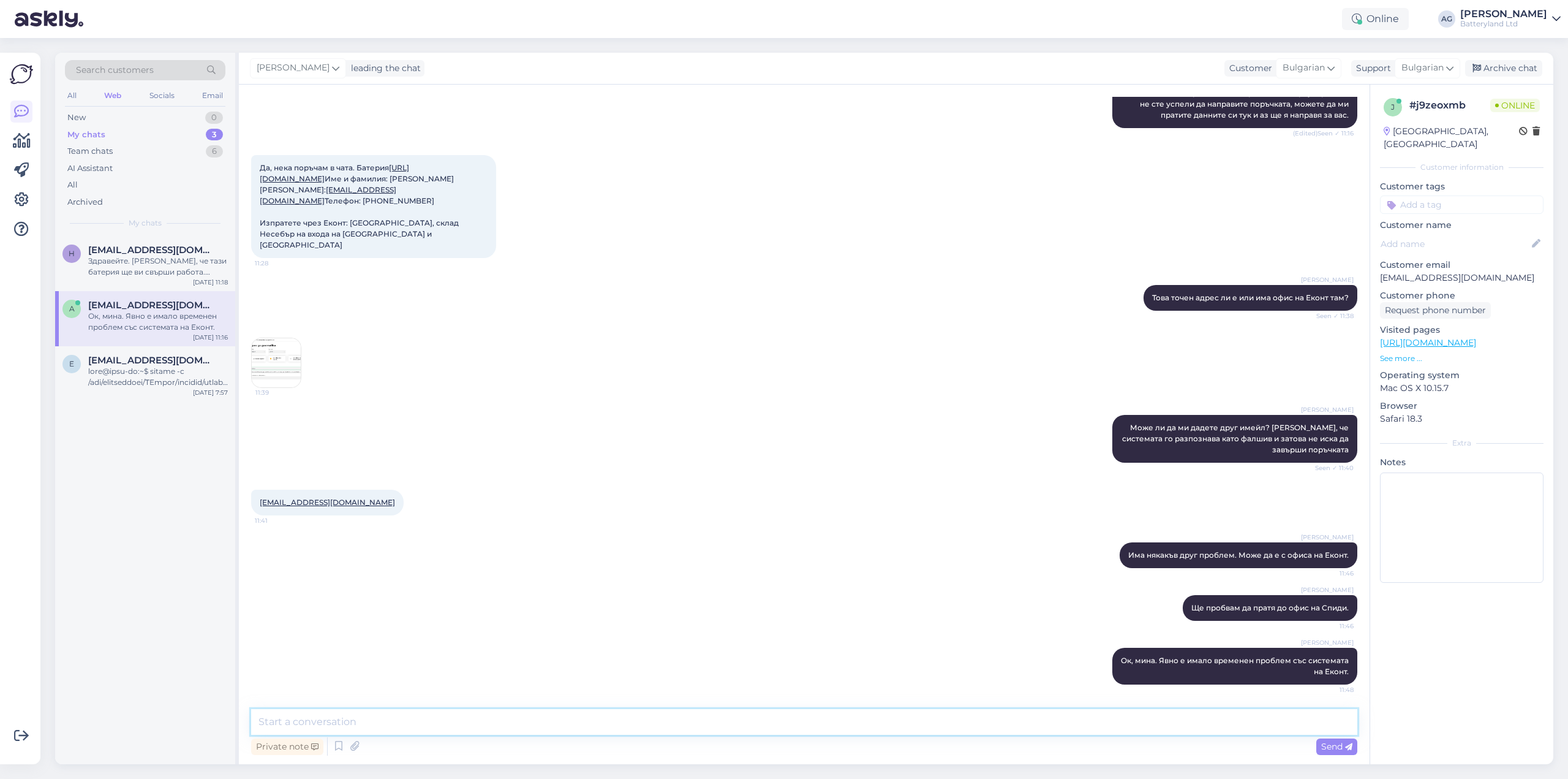
drag, startPoint x: 357, startPoint y: 722, endPoint x: 428, endPoint y: 728, distance: 71.3
click at [360, 722] on textarea at bounding box center [804, 721] width 1106 height 26
paste textarea "62448"
type textarea "Поръчката ви е с номер 62448."
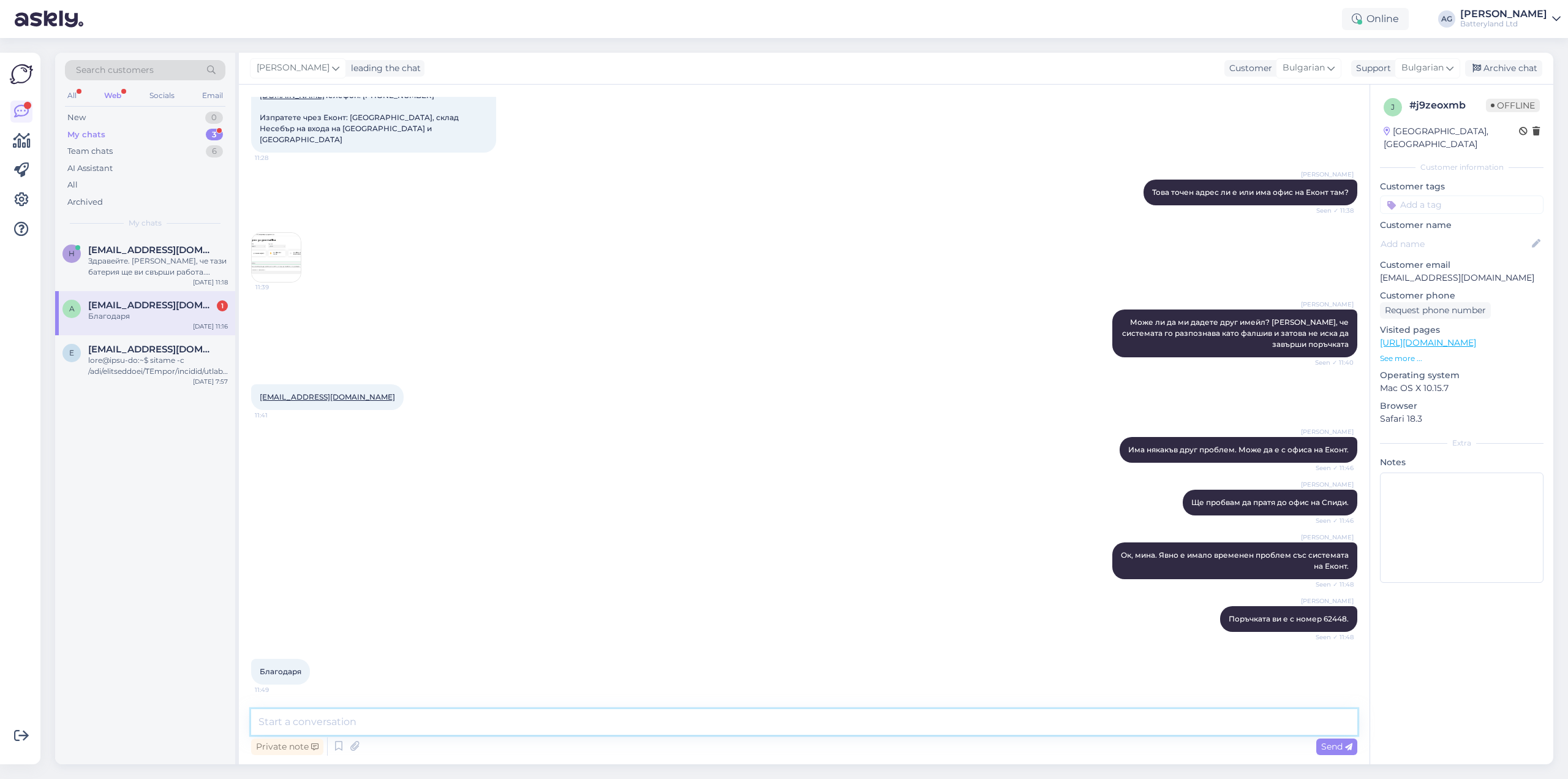
scroll to position [444, 0]
click at [382, 716] on textarea at bounding box center [804, 721] width 1106 height 26
type textarea "И аз благодаря за търпението."
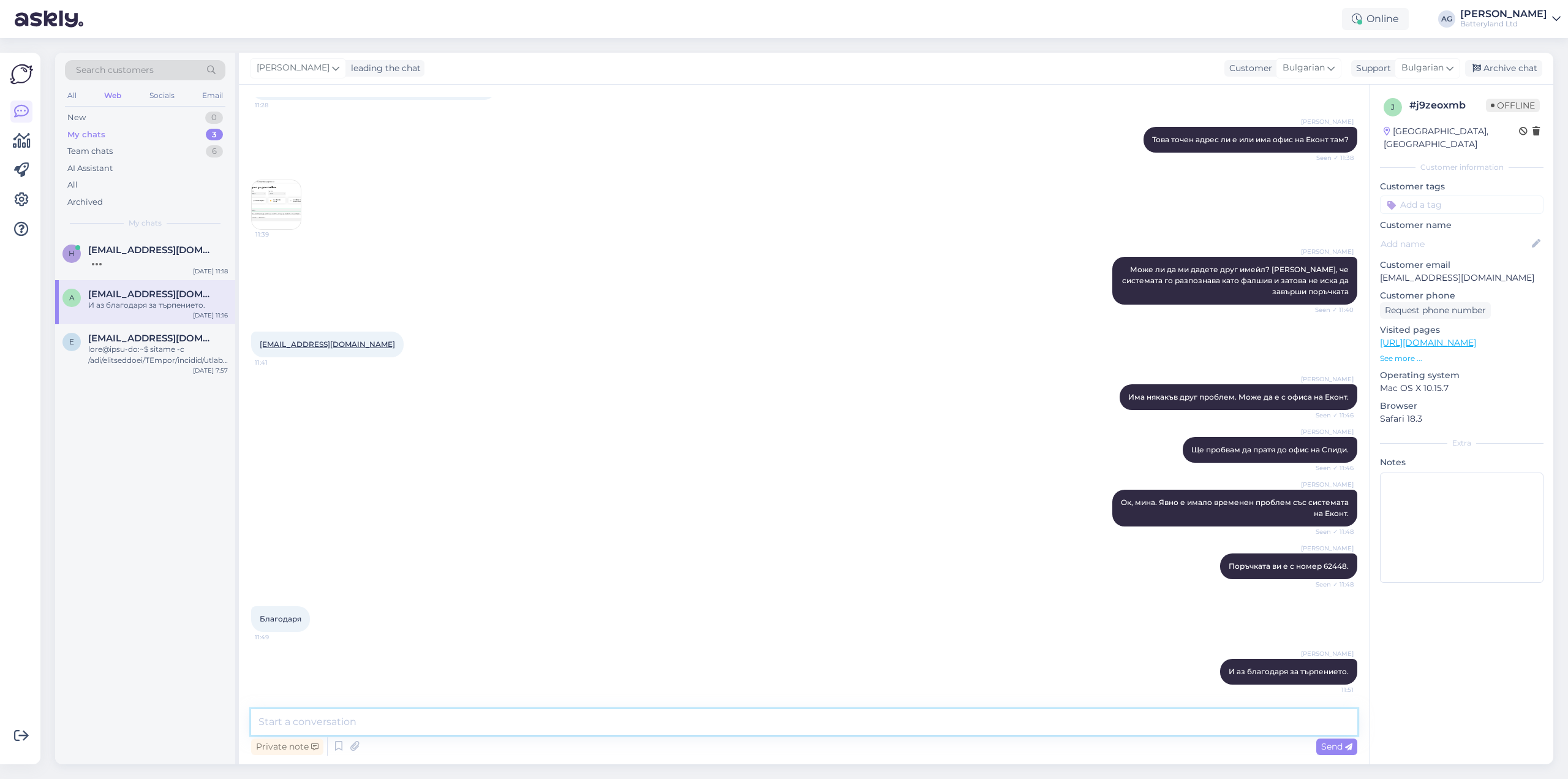
scroll to position [497, 0]
click at [123, 245] on span "[EMAIL_ADDRESS][DOMAIN_NAME]" at bounding box center [152, 250] width 127 height 11
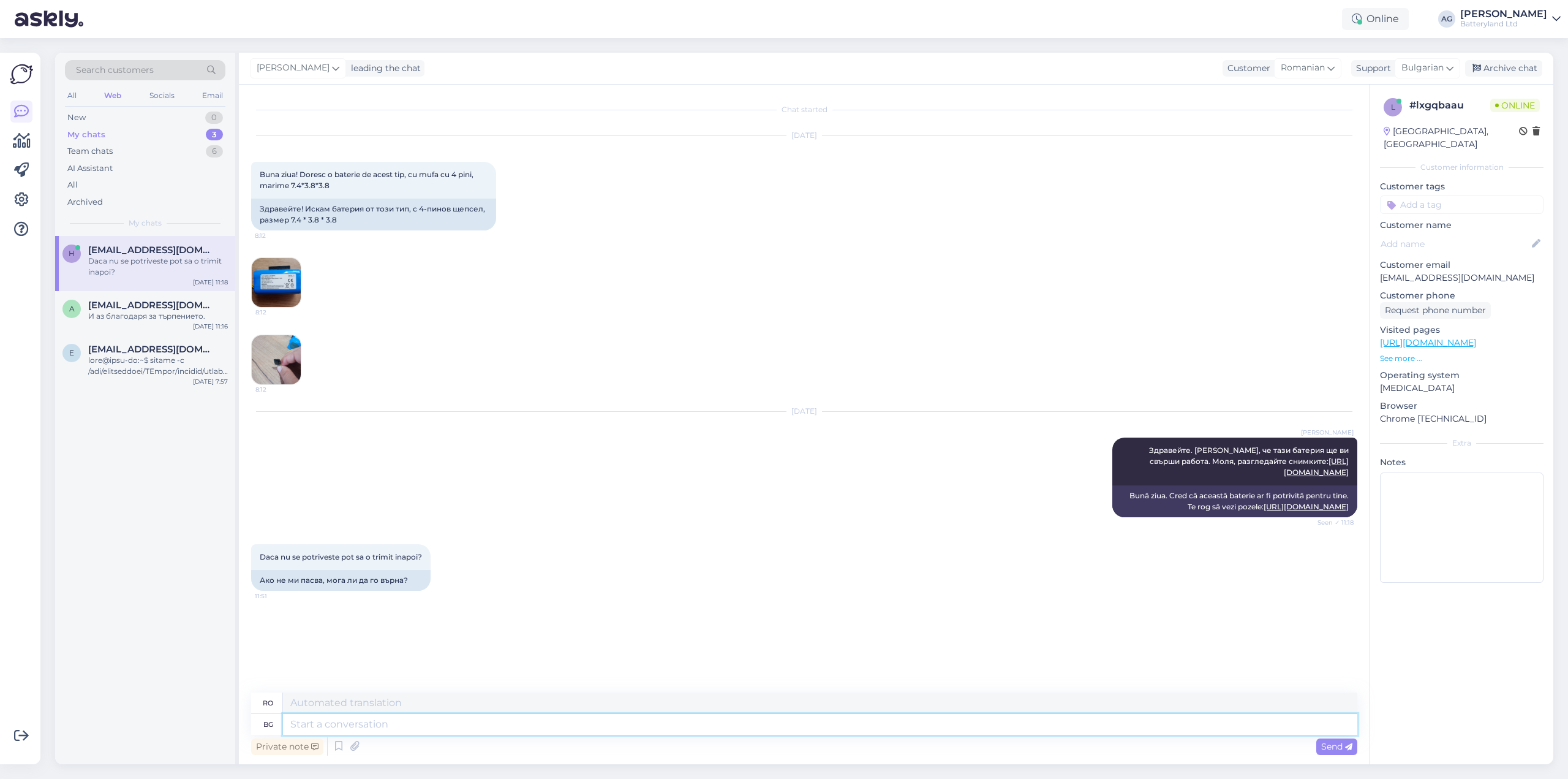
click at [507, 724] on textarea at bounding box center [820, 724] width 1074 height 21
type textarea "Да"
type textarea "Da"
type textarea "Да, [GEOGRAPHIC_DATA]"
type textarea "Da,"
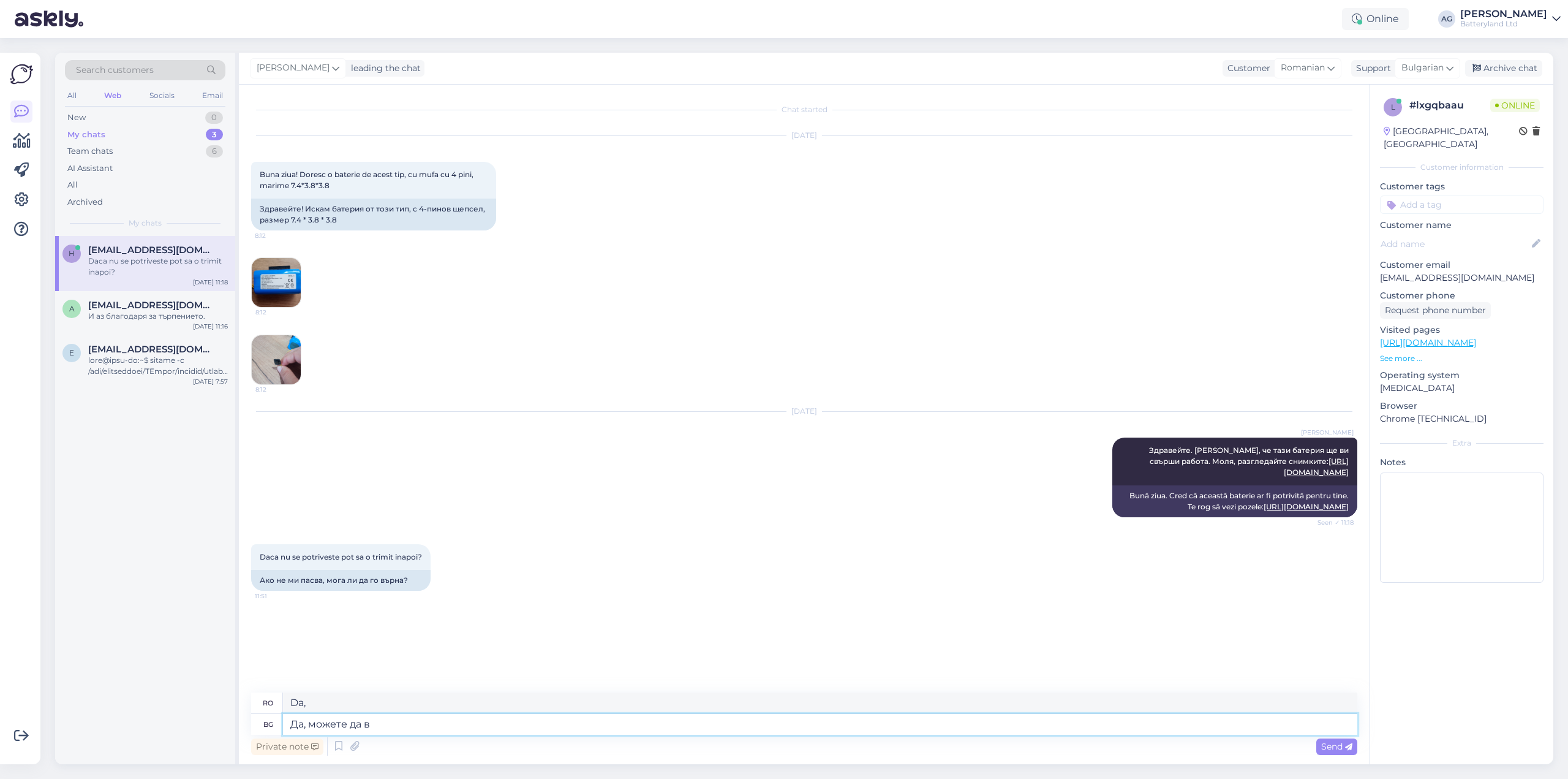
type textarea "Да, можете да въ"
type textarea "Da, poți."
type textarea "Да, можете да върнете"
type textarea "Da, te poți întoarce"
type textarea "Да, можете да върнете в ра"
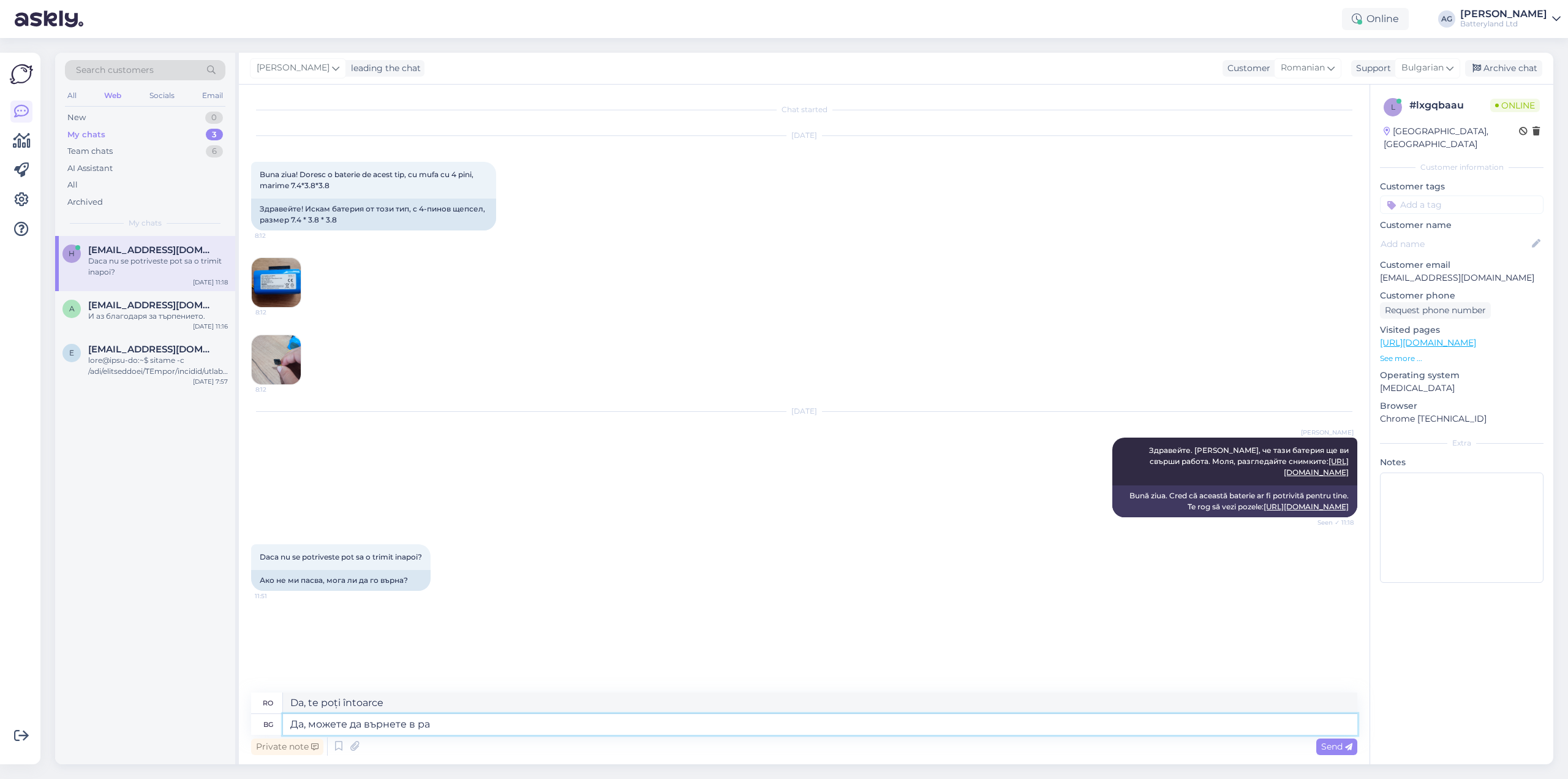
type textarea "Da, îl poți returna."
type textarea "Да, можете да върнете в рамките на"
type textarea "Da, vă puteți întoarce în termen de"
type textarea "Да, можете да върнете в рамките на 30 дн"
type textarea "Da, te poți întoarce în termen de 30"
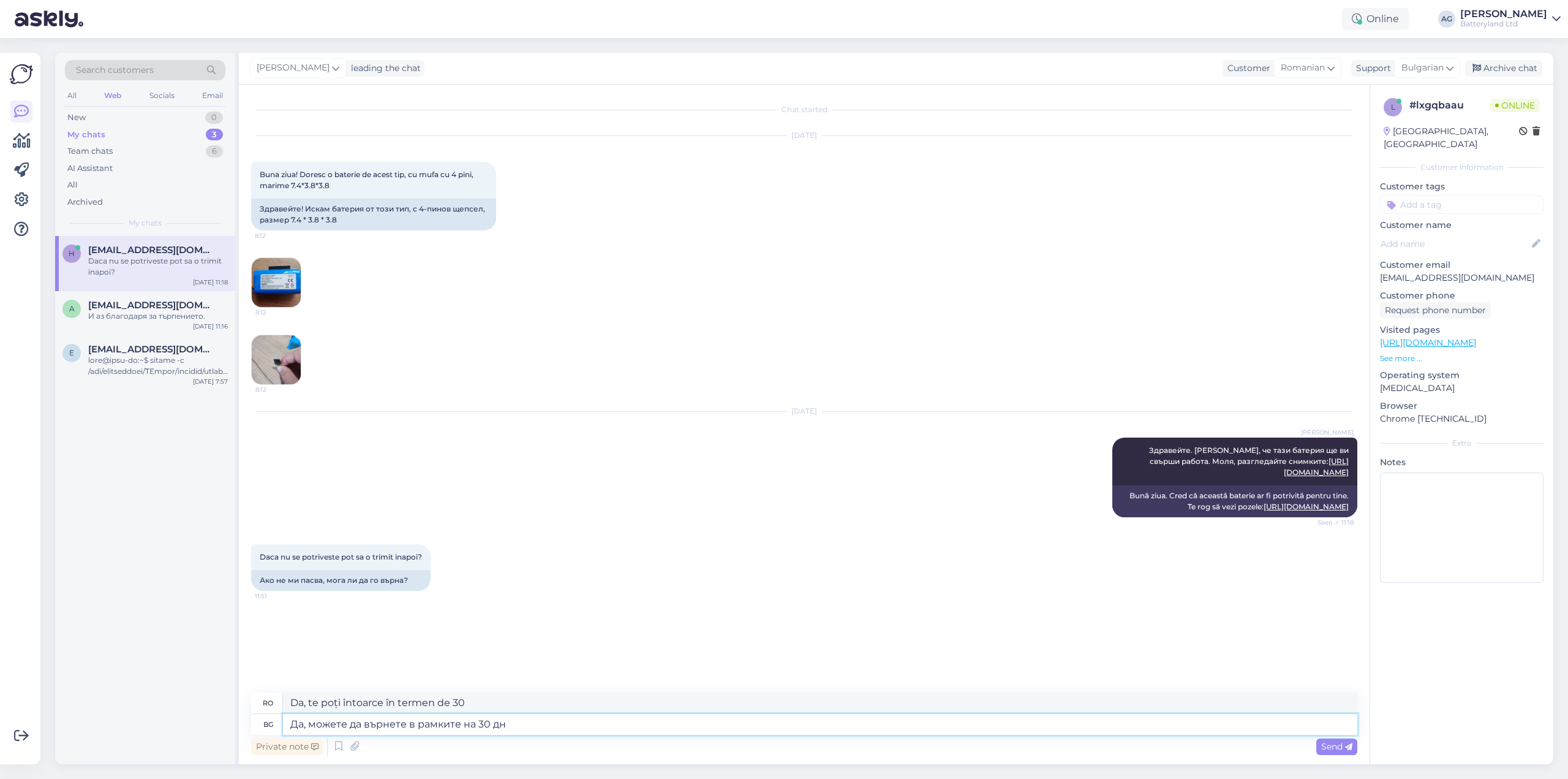
type textarea "Да, можете да върнете в рамките на 30 дни"
type textarea "Da, puteți returna în termen de 30 de zile"
type textarea "Да, можете да върнете в рамките на 30 дни. Н"
type textarea "Da, te poți returna în termen de 30 de zile."
type textarea "Да, можете да върнете в рамките на 30 дни. Но отк"
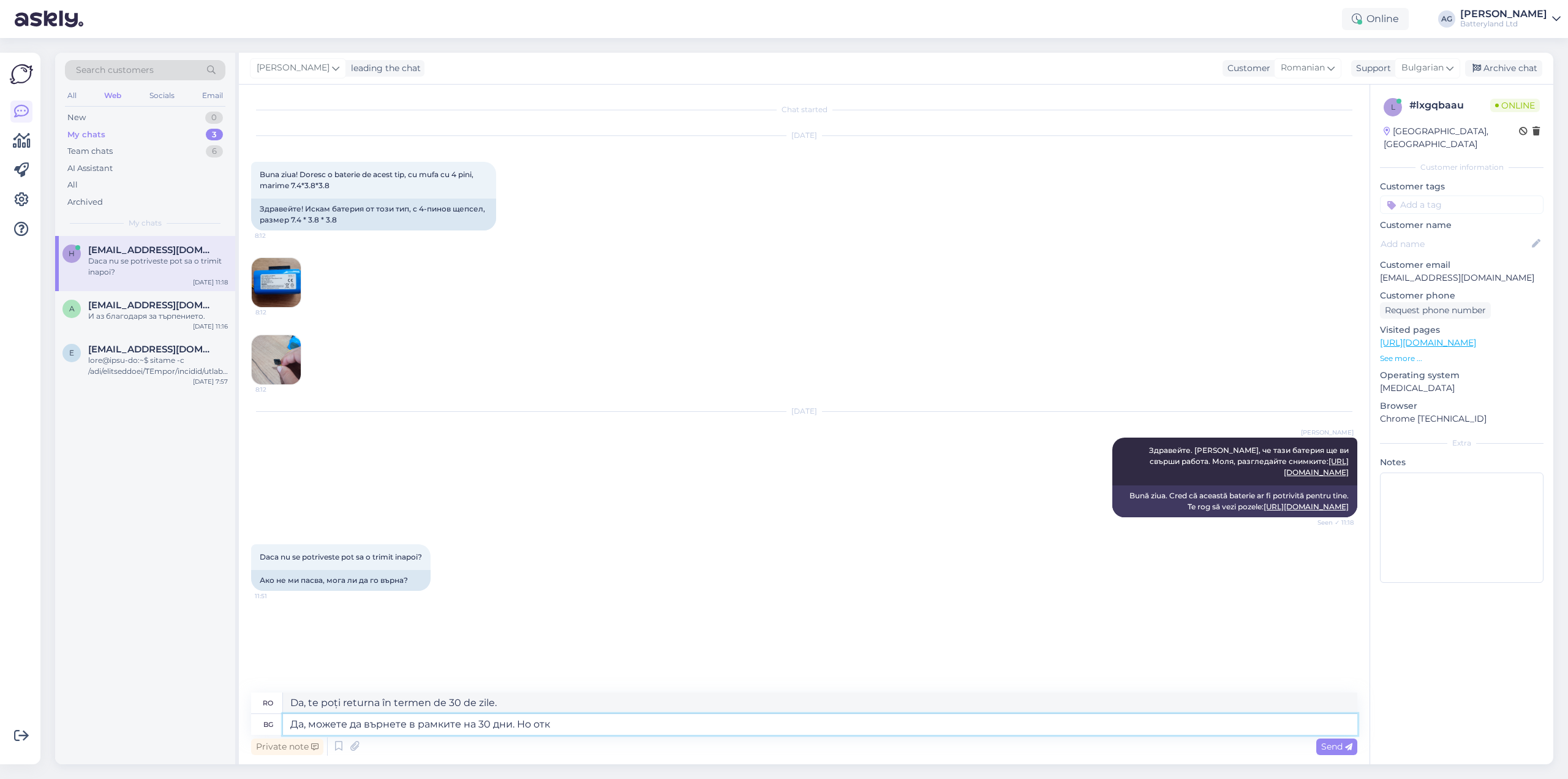
type textarea "Da, poți returna produsul în termen de 30 de zile. Dar."
type textarea "Да, можете да върнете в рамките на 30 дни. Но отказването от"
type textarea "Da, te poți întoarce în termen de 30 de zile. Dar anularea"
type textarea "Да, можете да върнете в рамките на 30 дни. Но вр"
type textarea "Da, poți returna produsul în termen de 30 de zile. Dar."
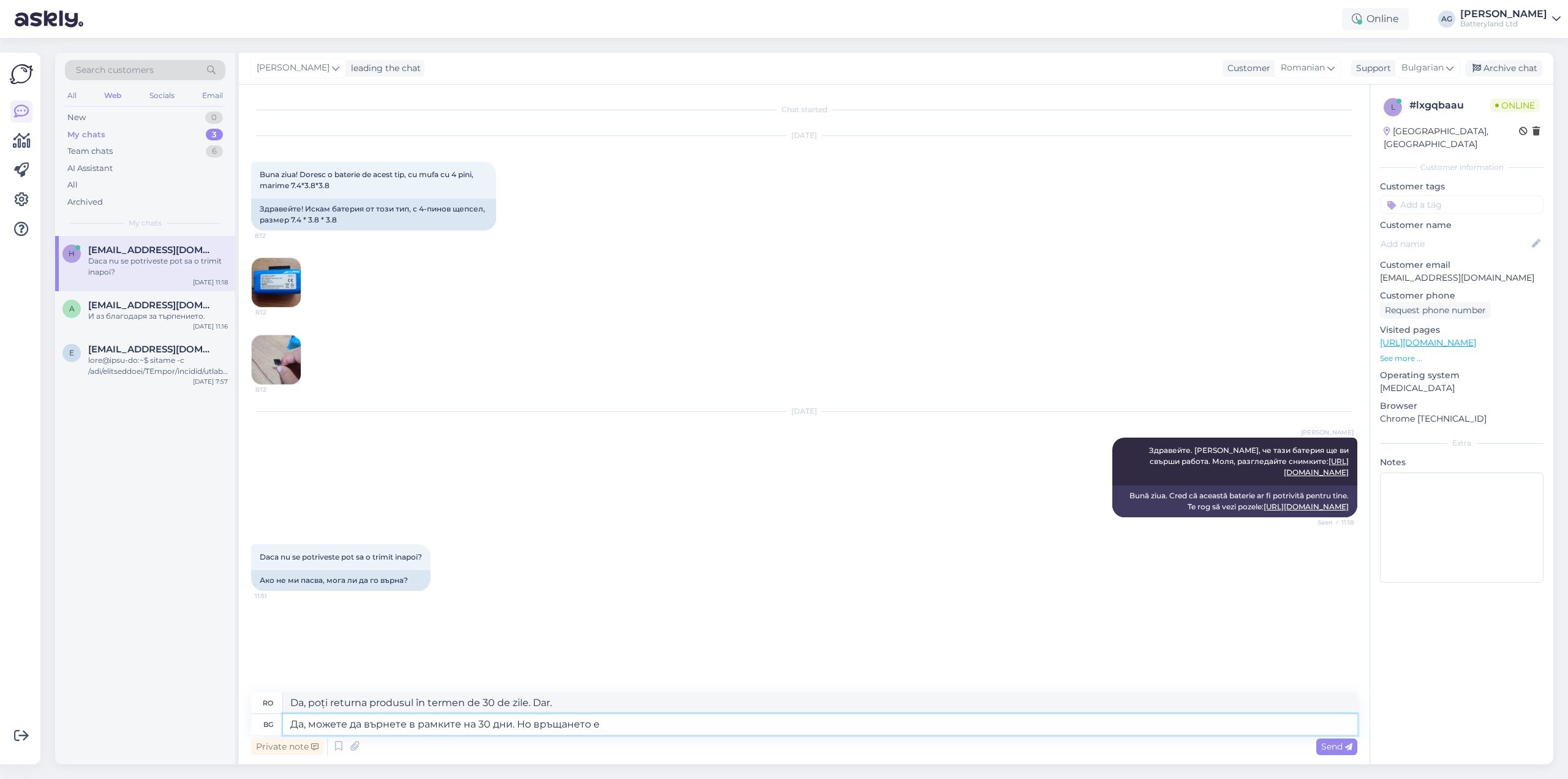
type textarea "Да, можете да върнете в рамките на 30 дни. Но връщането е"
type textarea "Da, puteți returna în termen de 30 de zile. Dar returul"
type textarea "Да, можете да върнете в рамките на 30 дни. Но връщането е за"
type textarea "Da, puteți returna în termen de 30 de zile. Dar returul este"
type textarea "Да, можете да върнете в рамките на 30 дни. Но връщането е за ва"
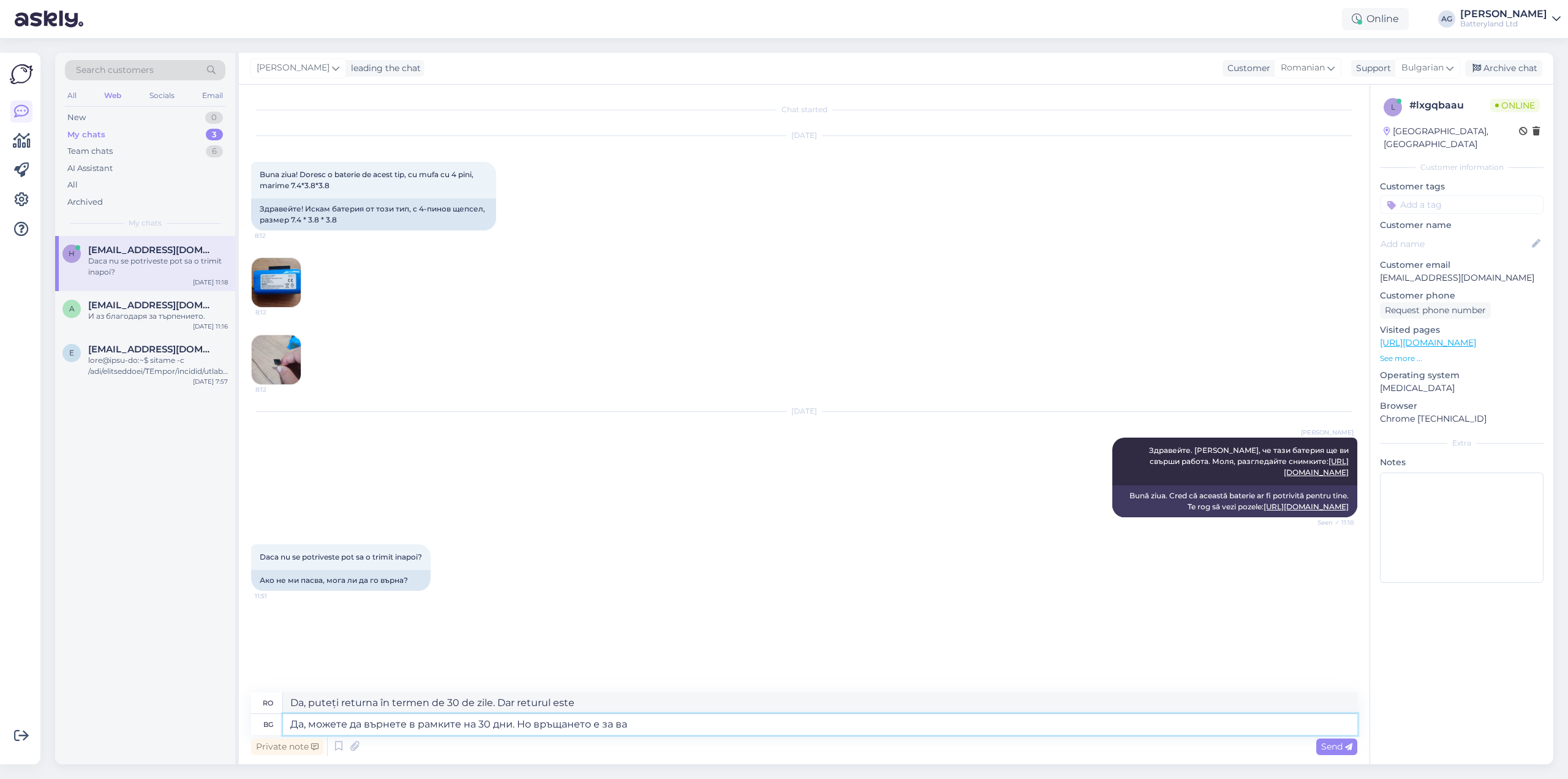
type textarea "Da, puteți returna în termen de 30 de zile. Dar returul este pentru"
type textarea "Да, можете да върнете в рамките на 30 дни. Но връщането е за ваша се"
type textarea "Da, puteți returna produsul în termen de 30 de zile. Dar returul este pe cheltu…"
type textarea "Да, можете да върнете в рамките на 30 дни. Но връщането е за ваша сме"
type textarea "Da, puteți returna produsul în termen de 30 de zile. Dar returul este pe propri…"
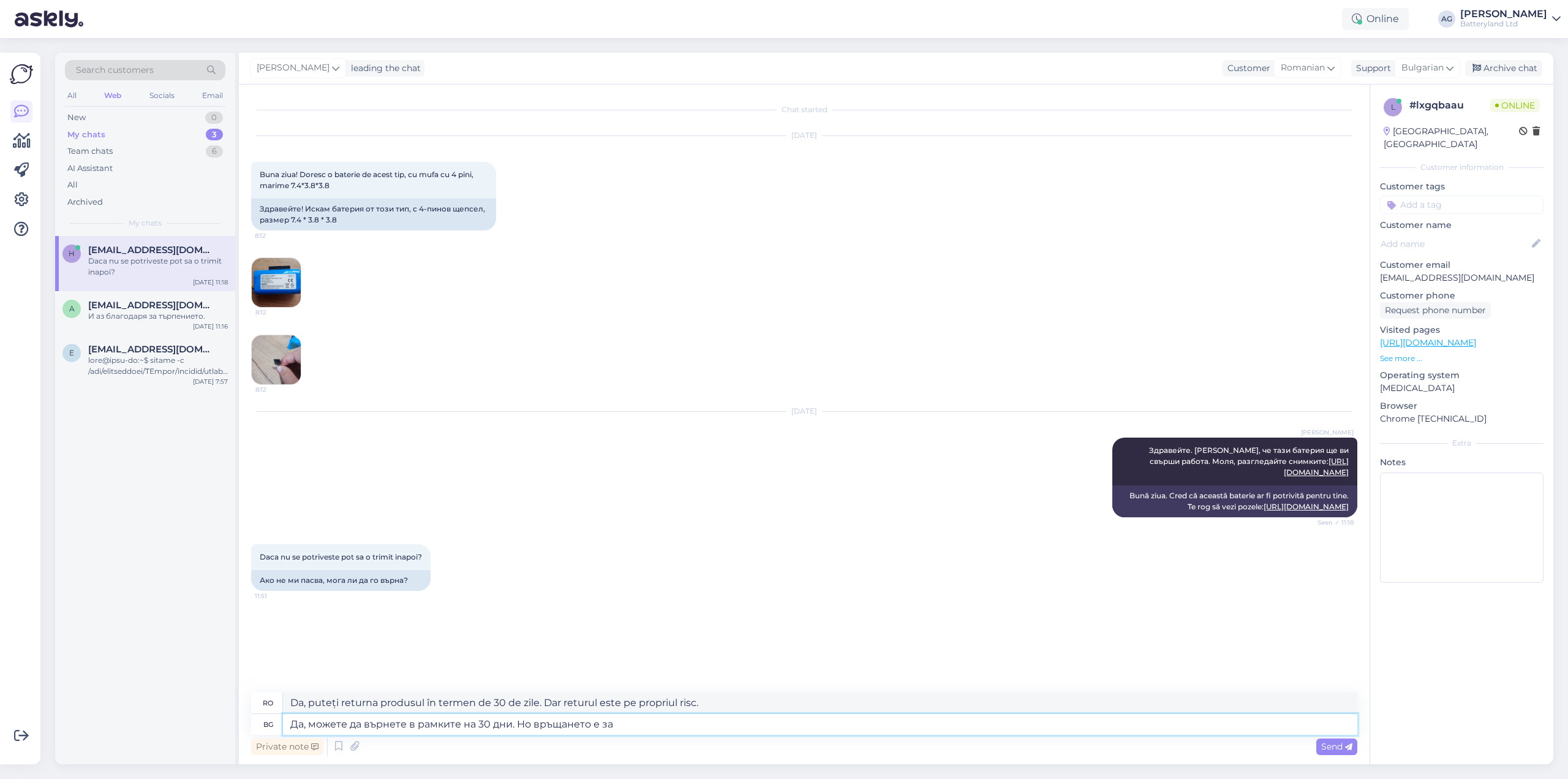
type textarea "Да, можете да върнете в рамките на 30 дни. Но връщането е з"
type textarea "Da, puteți returna produsul în termen de 30 de zile. Dar returul este pe cheltu…"
type textarea "Да, можете да върнете в рамките на 30 дни. Но връщанет"
type textarea "Da, puteți returna în termen de 30 de zile. Dar returul este pentru"
type textarea "Да, можете да върнете в рамките на 30 дни. Но в"
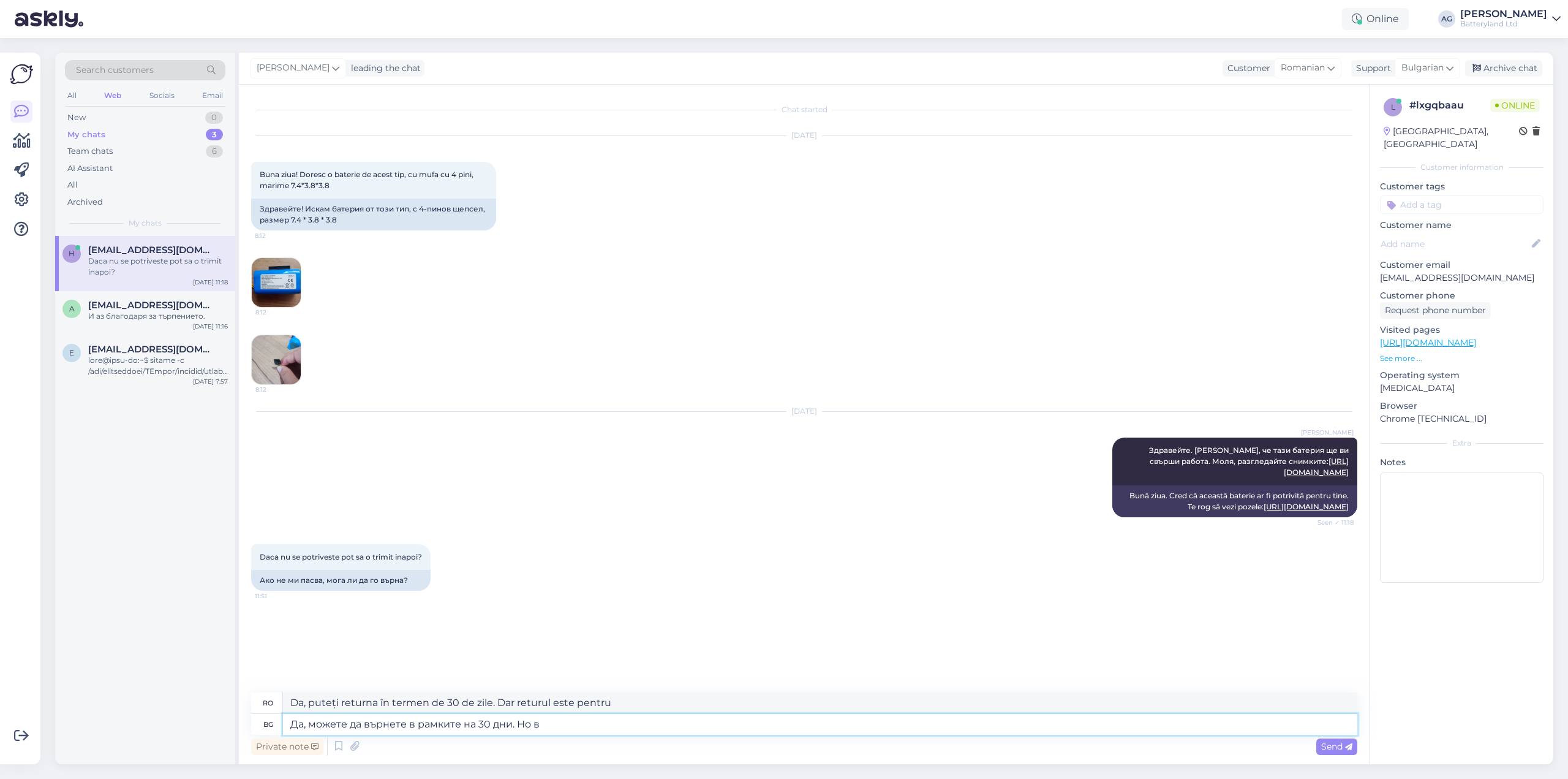
type textarea "Da, puteți returna în termen de 30 de zile. Dar returul este"
type textarea "Да, можете да върнете в рамките на 30 дни. Но"
type textarea "Da, puteți returna în termen de 30 de zile. Dar returul"
type textarea "Да, можете да върнете в рамките на 30 дни. Но"
type textarea "Da, poți returna produsul în termen de 30 de zile. Dar."
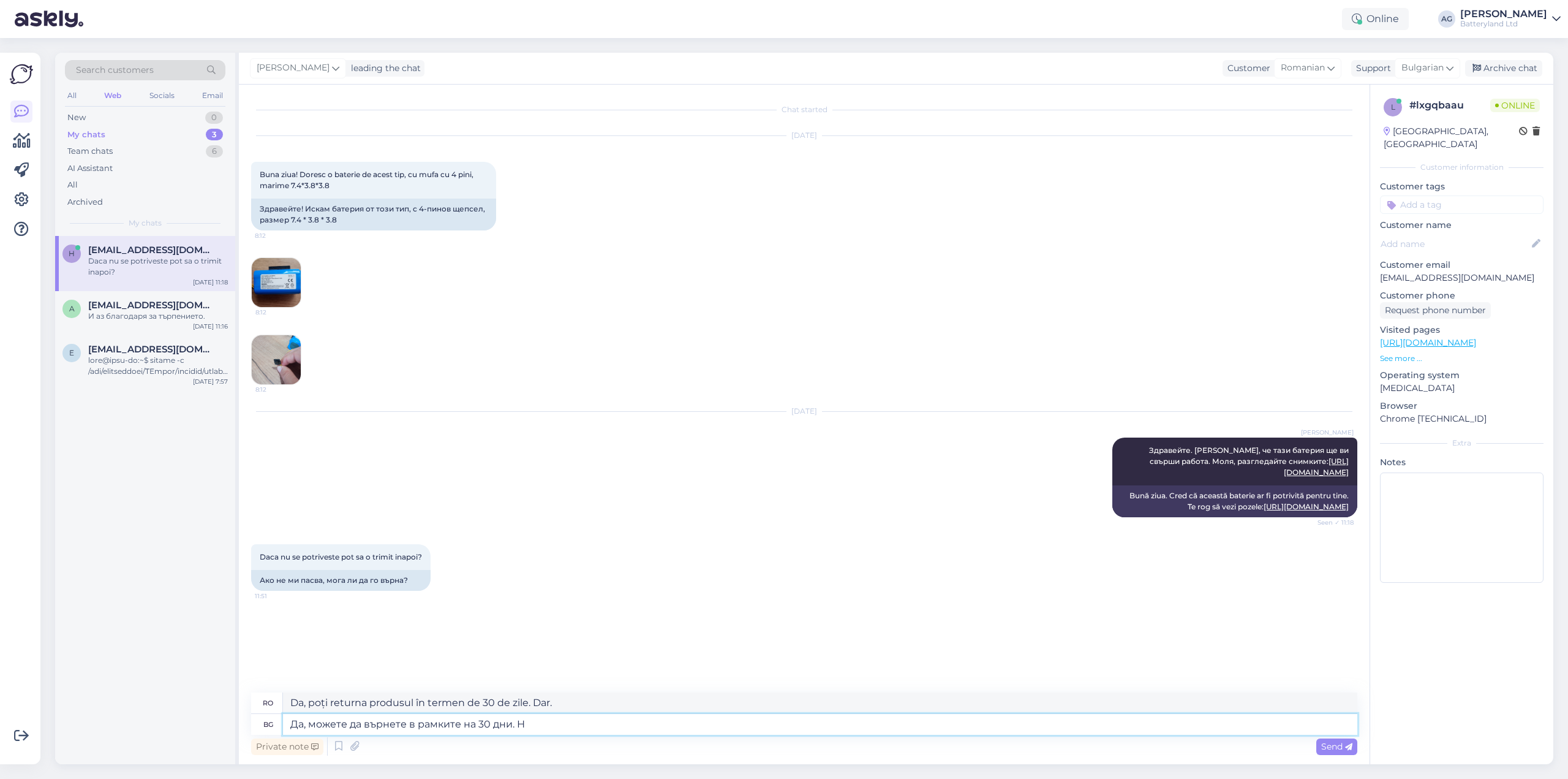
type textarea "Да, можете да върнете в рамките на 30 дни."
type textarea "Da, te poți returna în termen de 30 de zile."
type textarea "Да, можете да върнете в рамките на 30 дни ка"
type textarea "Da, puteți returna în termen de 30 de zile"
type textarea "Да, можете да върнете в рамките на 30 дни като"
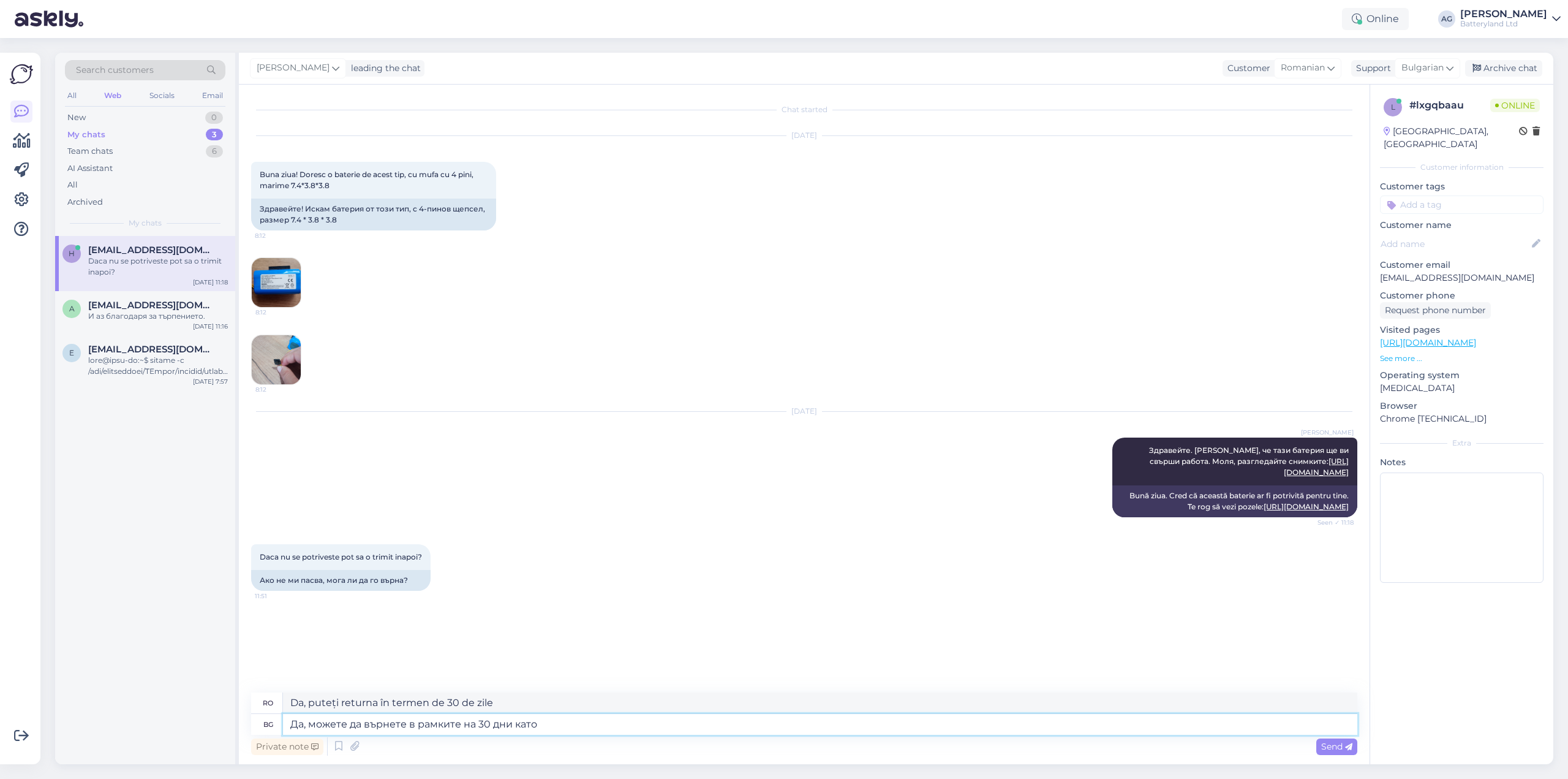
type textarea "Da, puteți returna în termen de 30 de zile, deoarece"
type textarea "Да, можете да върнете в рамките на 30 дни като при о"
type textarea "Da, puteți returna în termen de 30 de zile, ca și în cazul"
type textarea "Да, можете да върнете в рамките на 30 дни като при отказ"
type textarea "Da, vă puteți întoarce în termen de 30 de zile, ca în cazul anulării."
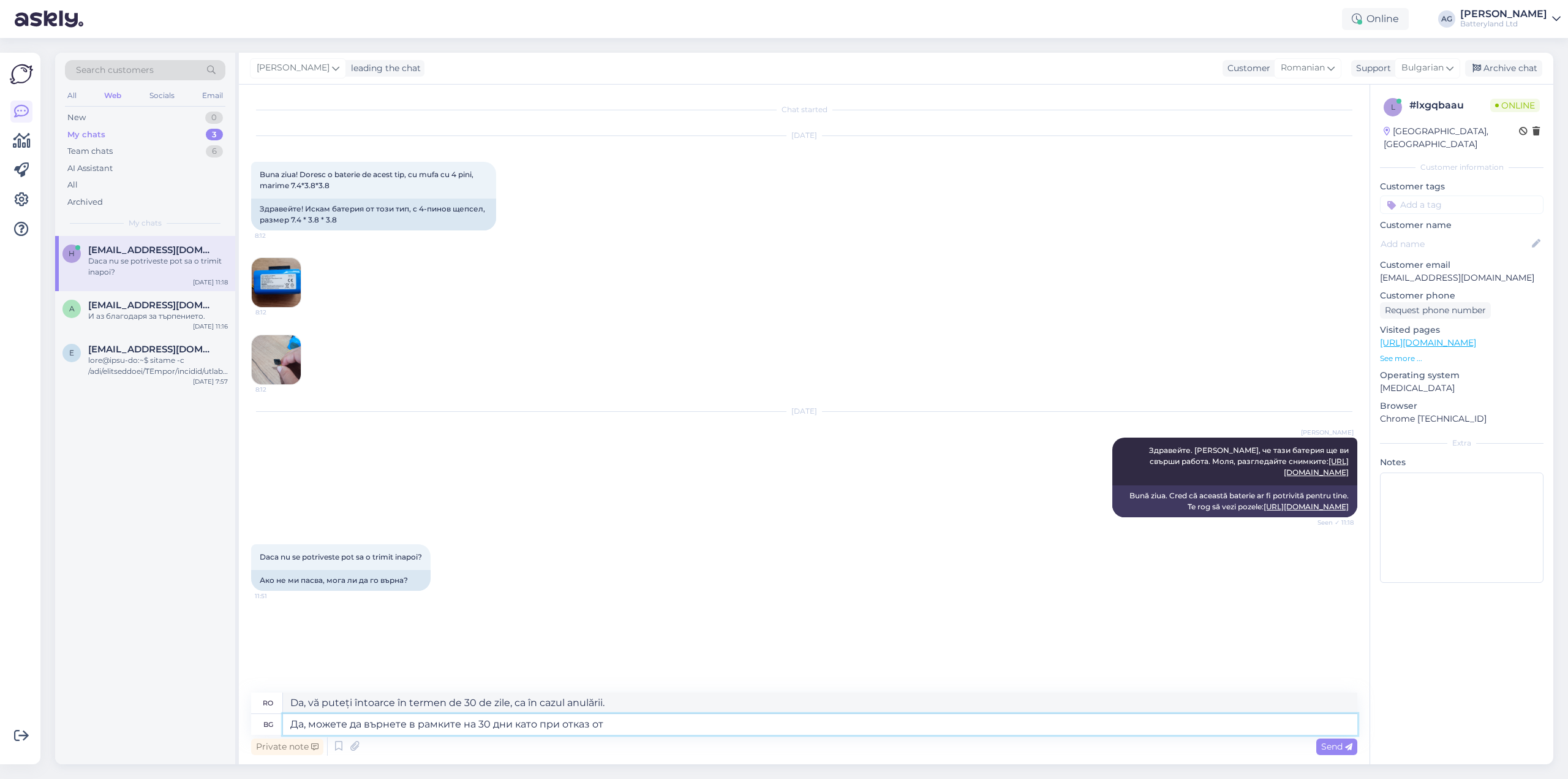
type textarea "Да, можете да върнете в рамките на 30 дни като при отказ от"
type textarea "Da, te poți întoarce în termen de 30 de zile ca și cum ai fi anulat."
type textarea "Да, можете да върнете в рамките на 30 дни като при отказ от покупка"
type textarea "Da, poți returna produsul în termen de 30 de zile ca și cum ai fi anulat o achi…"
type textarea "Да, можете да върнете в рамките на 30 дни като при отказ от покупка разходите з"
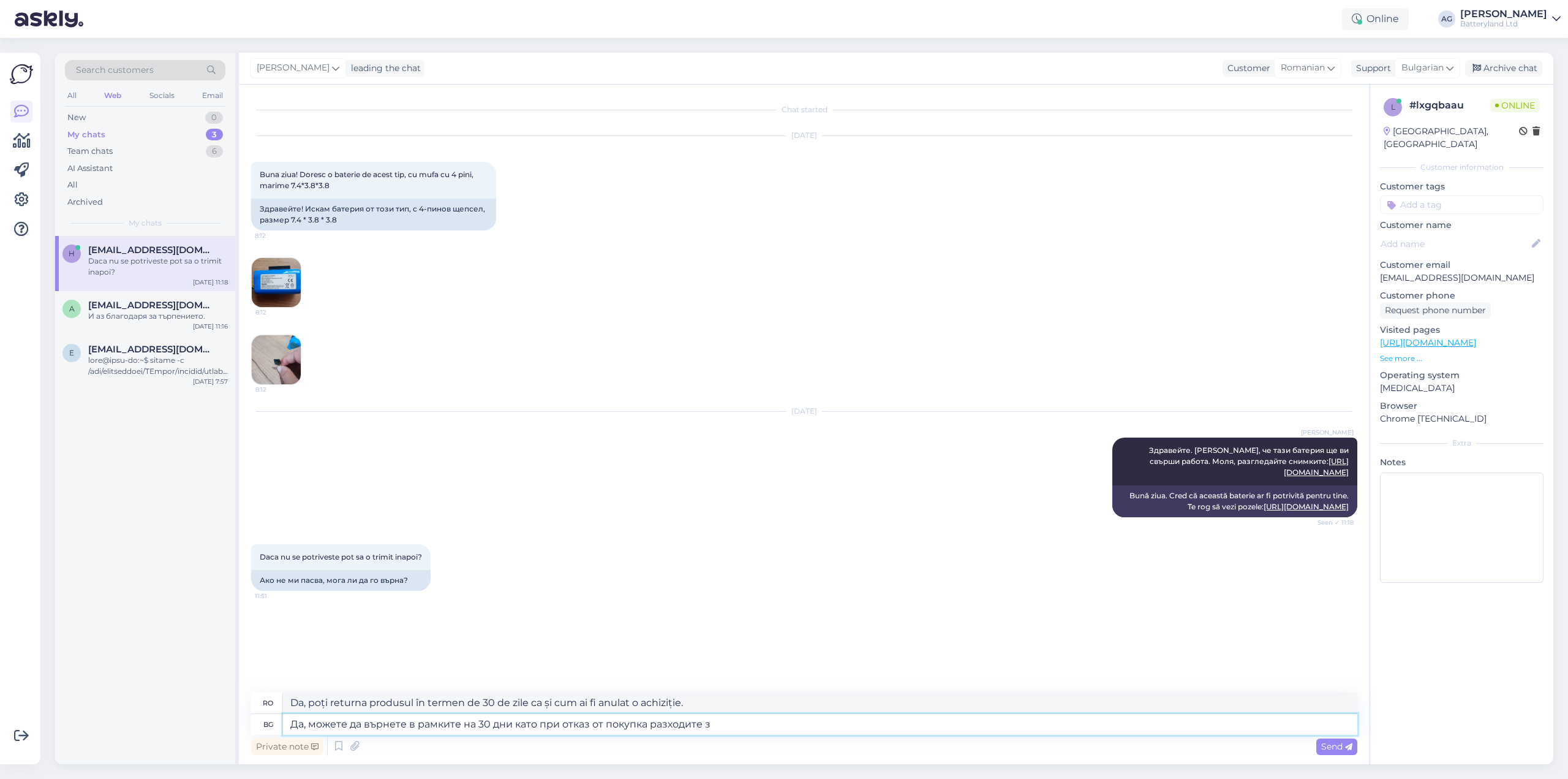
type textarea "Da, puteți returna costurile în termen de 30 de zile ca și cum ați fi anulat ac…"
type textarea "Да, можете да върнете в рамките на 30 дни като при отказ от покупка разходите з…"
type textarea "Da, puteți returna achiziția în termen de 30 de zile, inclusiv costurile de liv…"
type textarea "Да, можете да върнете в рамките на 30 дни като при отказ от покупка разходите з…"
type textarea "Da, poți returna produsul în termen de 30 de zile, inclusiv costurile de curier…"
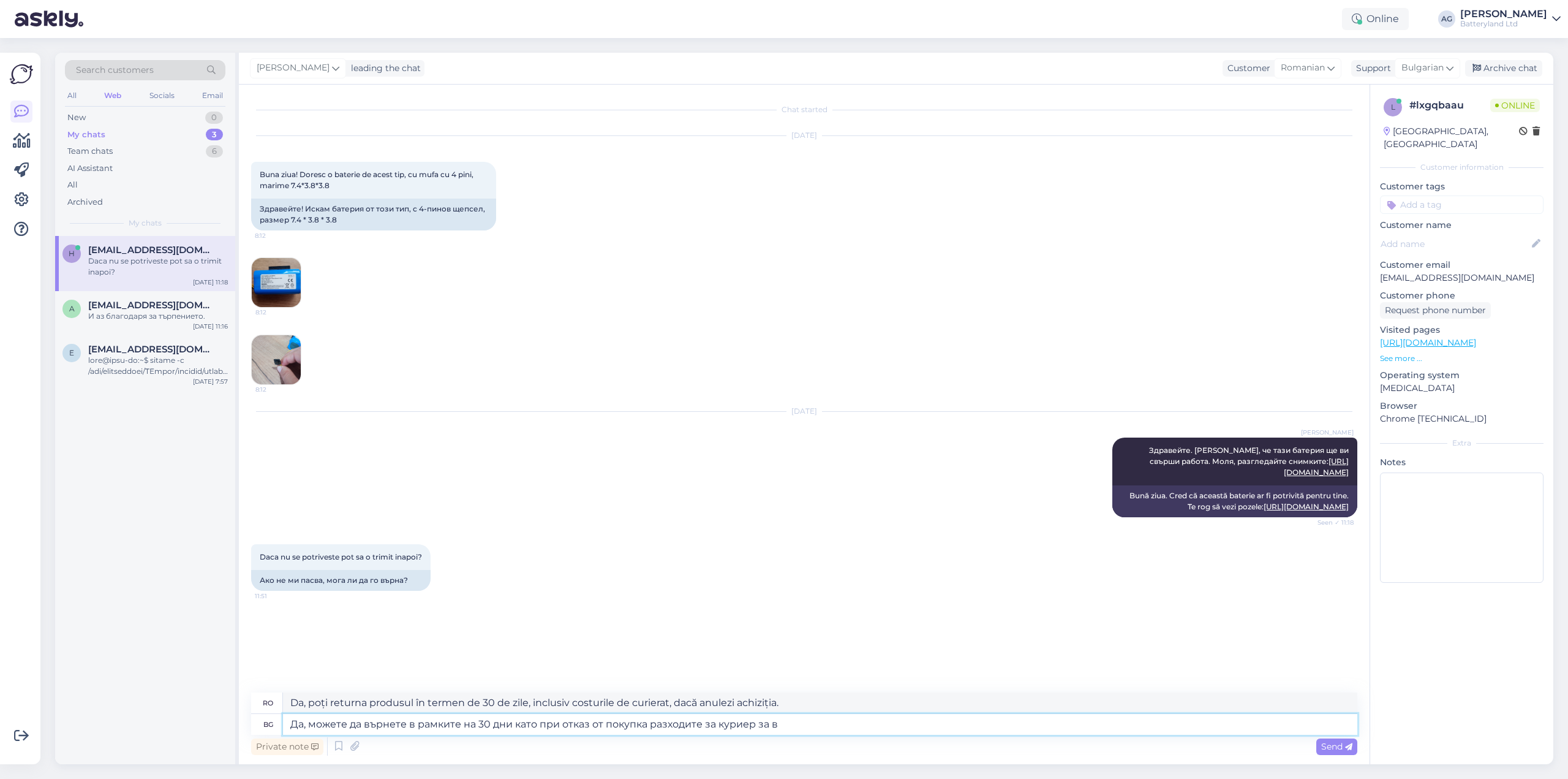
type textarea "Да, можете да върнете в рамките на 30 дни като при отказ от покупка разходите з…"
type textarea "Da, puteți returna produsul în termen de 30 de zile, deoarece, dacă anulați ach…"
type textarea "Да, можете да върнете в рамките на 30 дни като при отказ от покупка разходите з…"
type textarea "Da, puteți returna în termen de 30 de zile, deoarece, dacă ați anulat achiziția…"
type textarea "Да, можете да върнете в рамките на 30 дни като при отказ от покупка разходите з…"
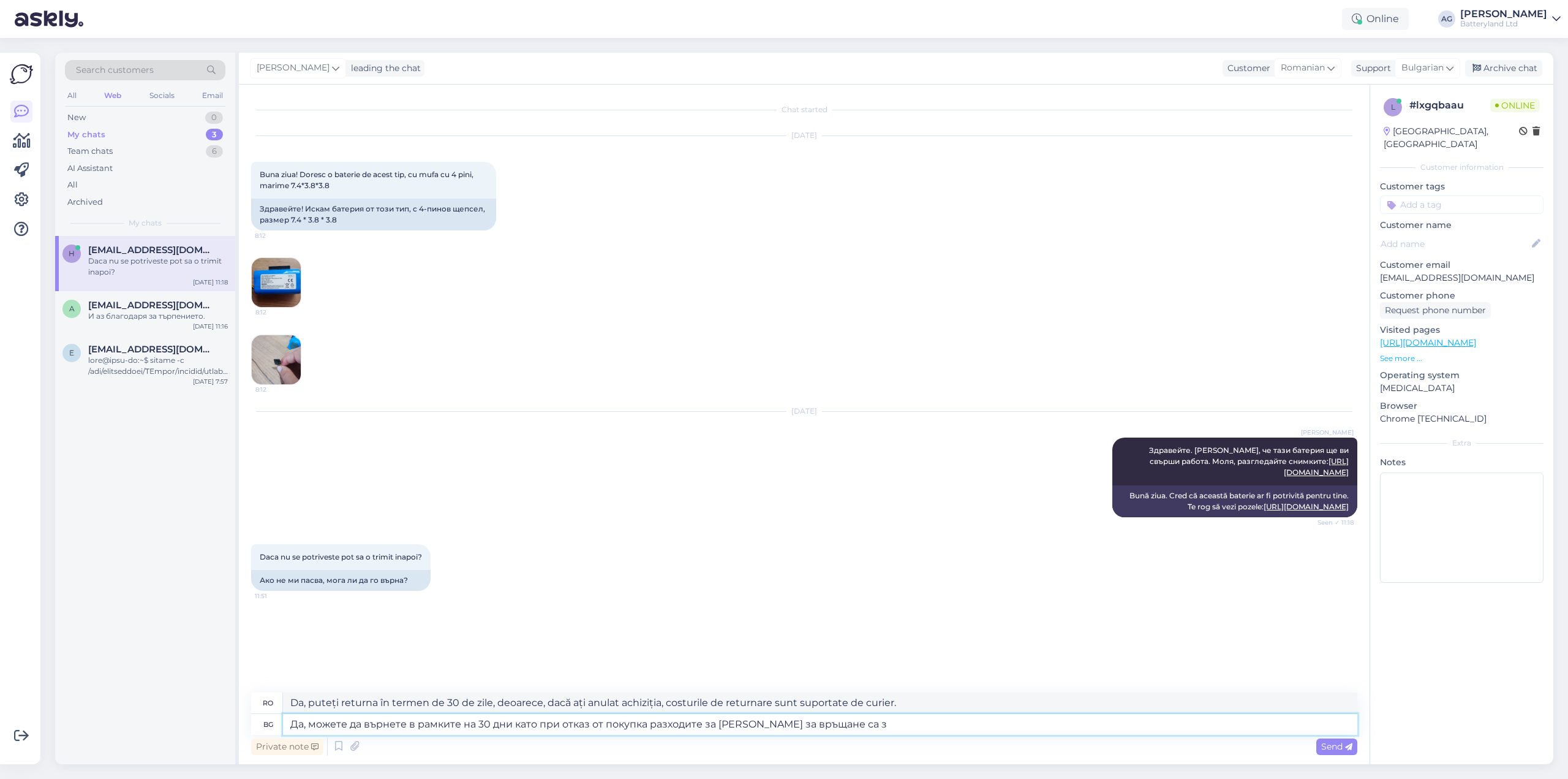
type textarea "Da, puteți returna produsul în termen de 30 de zile, iar dacă anulați achiziția…"
type textarea "Да, можете да върнете в рамките на 30 дни като при отказ от покупка разходите з…"
type textarea "Da, puteți returna produsul în termen de 30 de zile, iar dacă anulați achiziția…"
type textarea "Да, можете да върнете в рамките на 30 дни като при отказ от покупка разходите з…"
type textarea "Da, poți returna produsul în termen de 30 de zile, iar dacă anulezi achiziția, …"
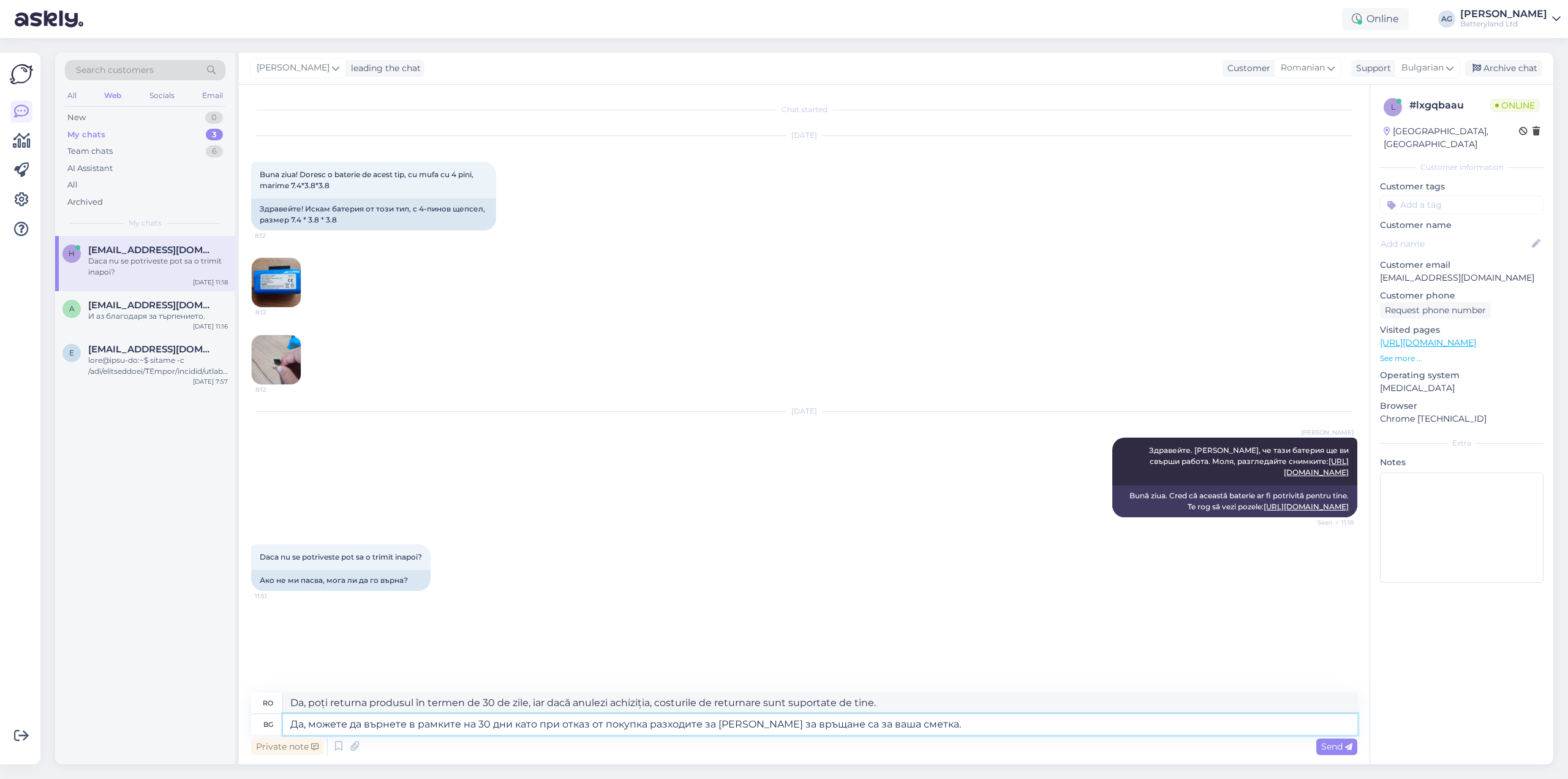
type textarea "Да, можете да върнете в рамките на 30 дни като при отказ от покупка разходите з…"
type textarea "Da, puteți returna produsul în termen de 30 de zile, iar dacă anulați achiziția…"
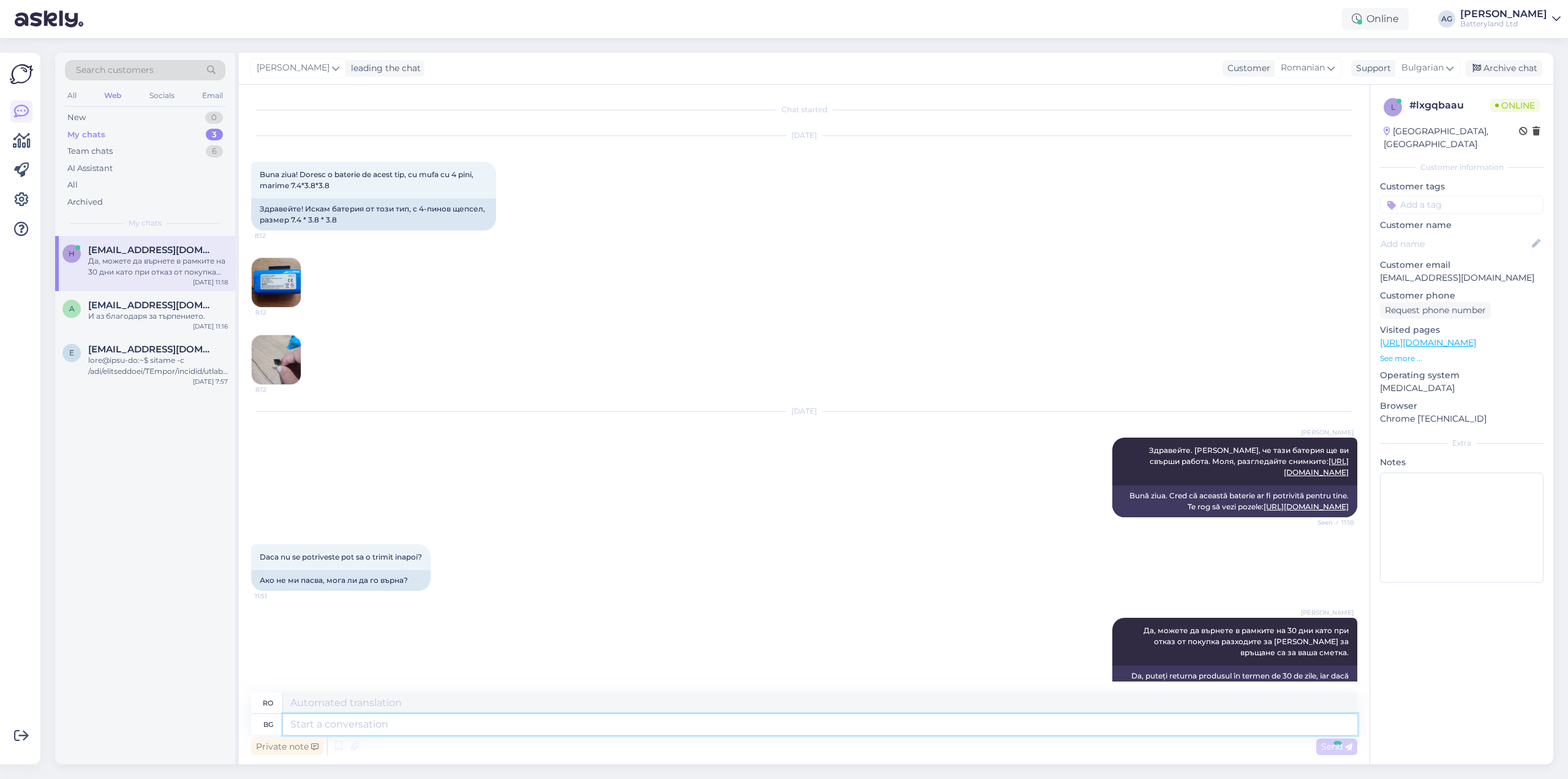
scroll to position [74, 0]
